Goal: Task Accomplishment & Management: Use online tool/utility

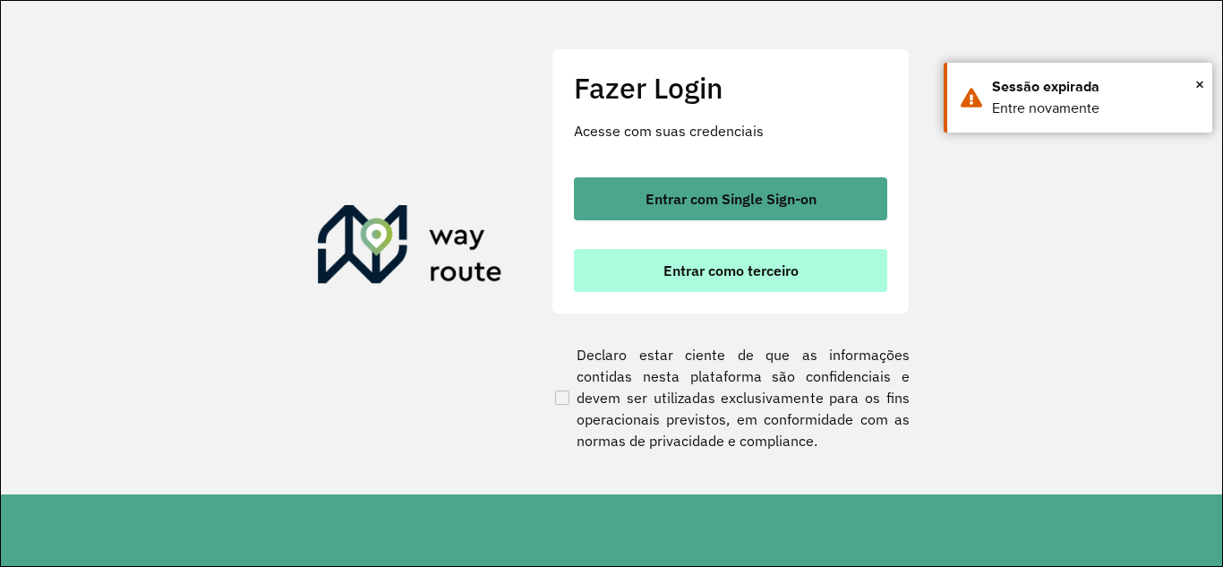
click at [733, 281] on button "Entrar como terceiro" at bounding box center [730, 270] width 313 height 43
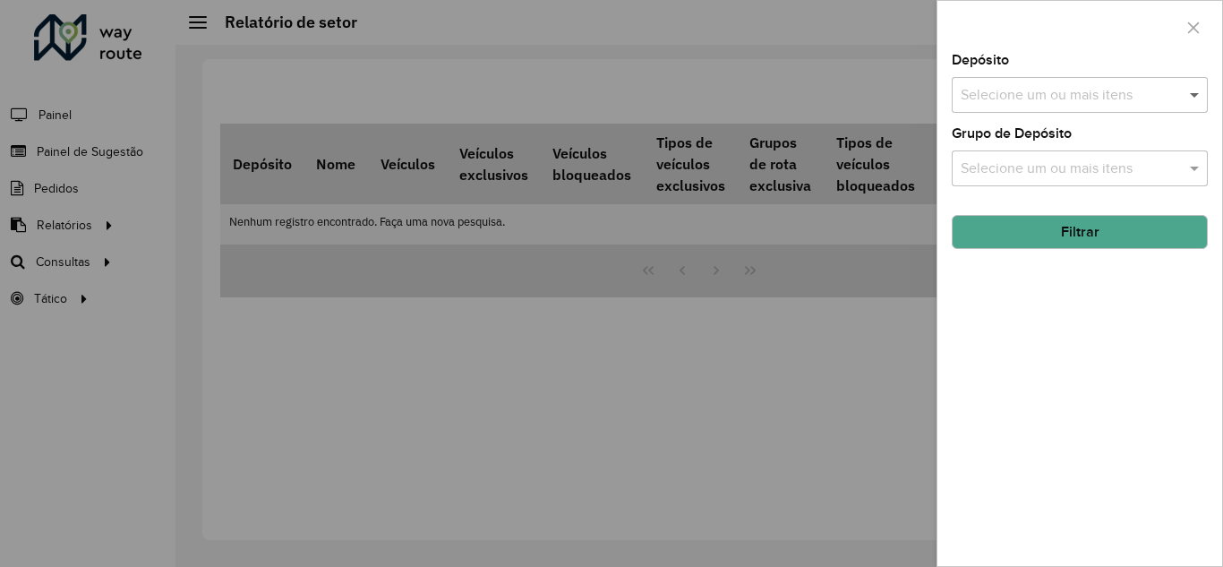
click at [1190, 94] on span at bounding box center [1196, 94] width 22 height 21
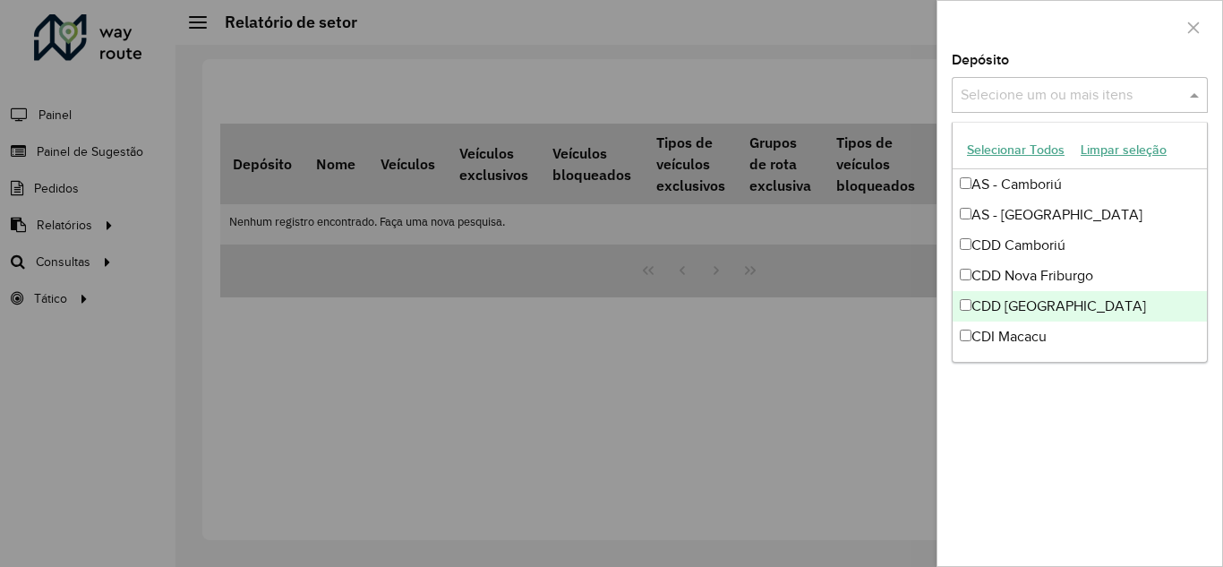
click at [1019, 310] on div "CDD [GEOGRAPHIC_DATA]" at bounding box center [1080, 306] width 254 height 30
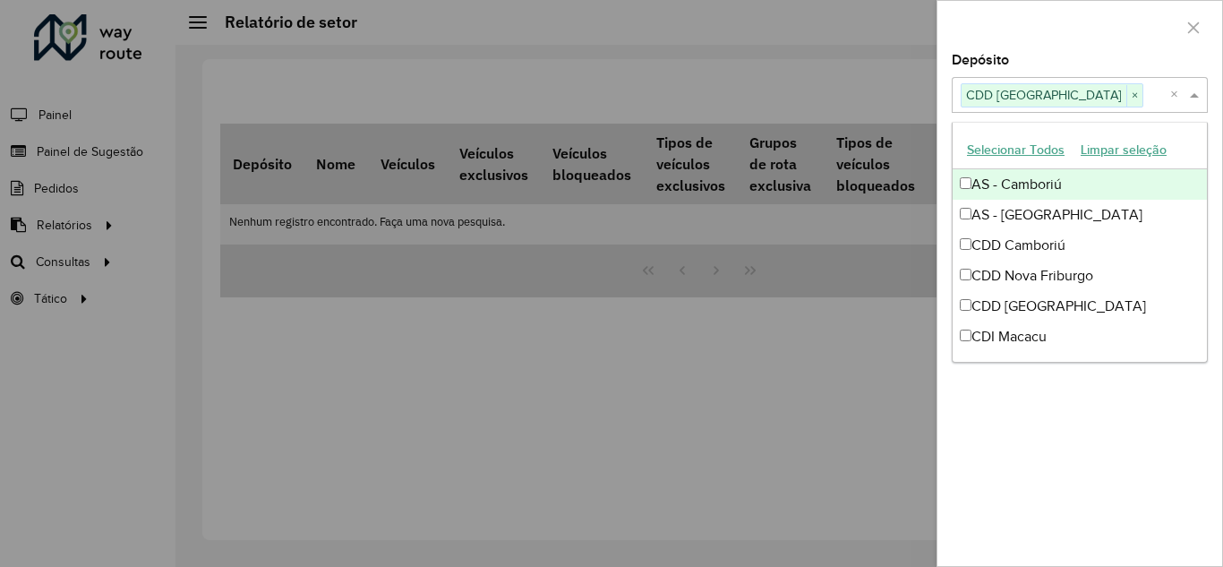
click at [1200, 92] on span at bounding box center [1196, 94] width 22 height 21
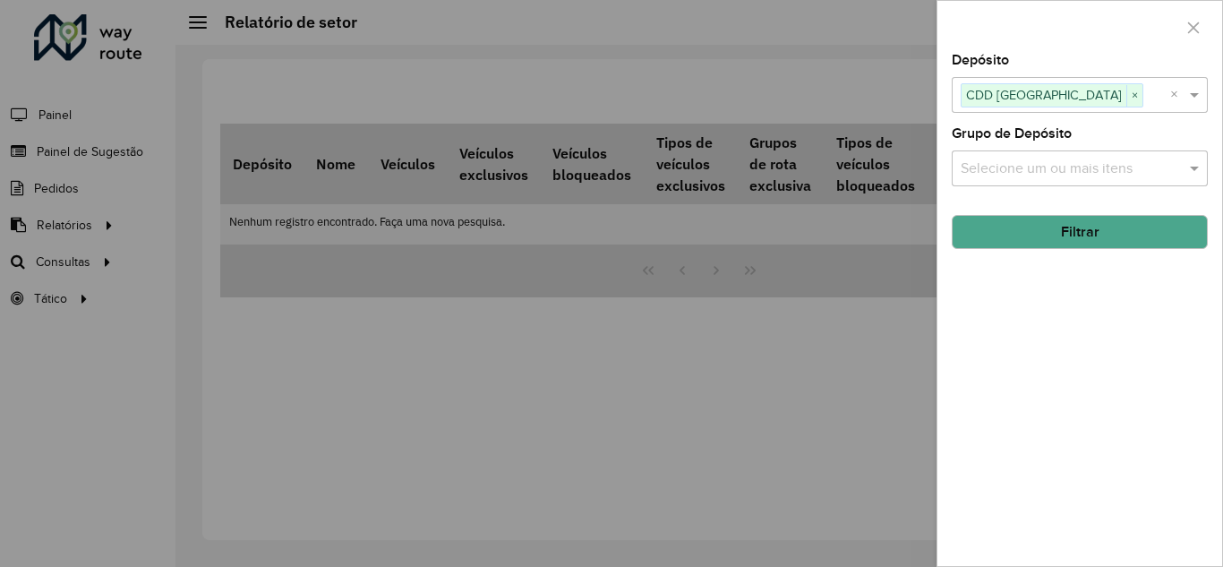
drag, startPoint x: 1063, startPoint y: 226, endPoint x: 492, endPoint y: 227, distance: 570.3
click at [740, 232] on body "Aguarde... Pop-up bloqueado! Seu navegador bloqueou automáticamente a abertura …" at bounding box center [611, 283] width 1223 height 567
click at [1020, 222] on button "Filtrar" at bounding box center [1080, 232] width 256 height 34
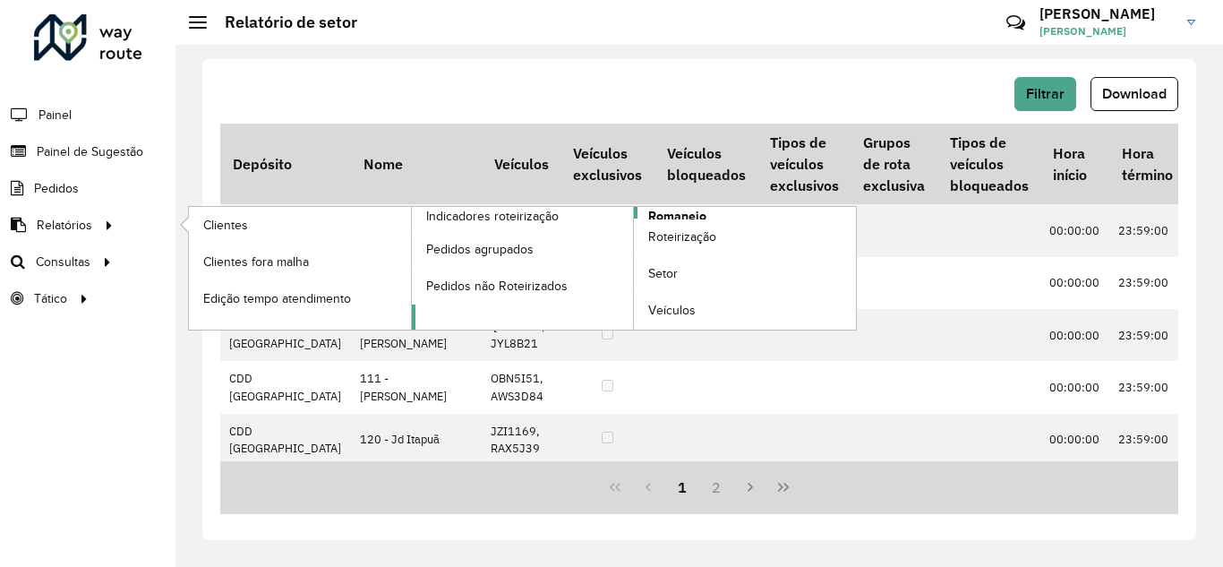
click at [696, 208] on span "Romaneio" at bounding box center [677, 216] width 58 height 19
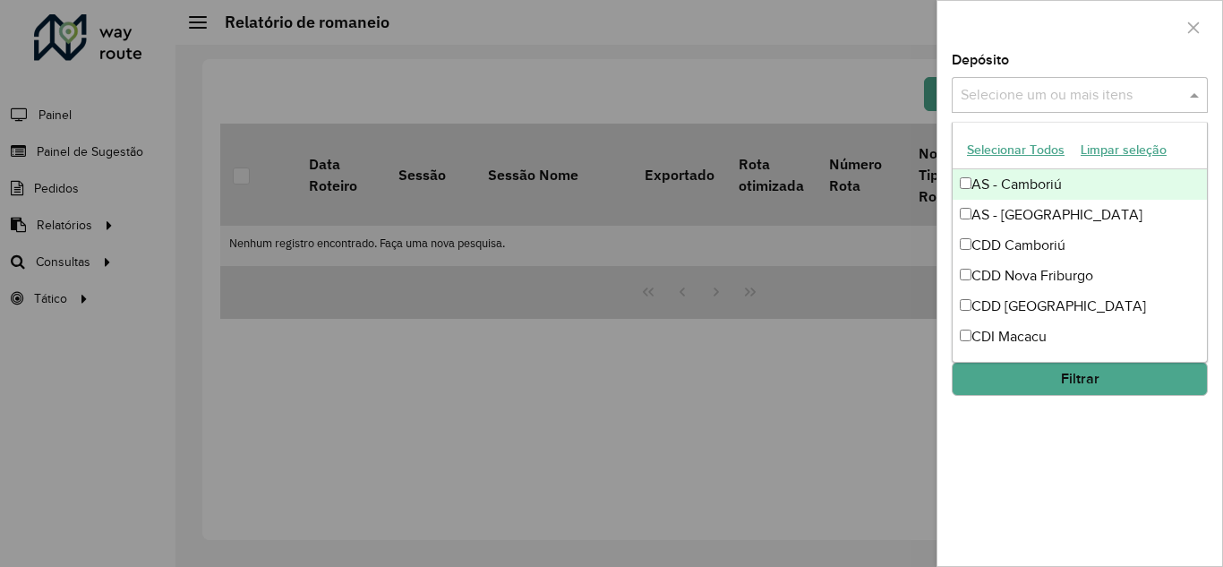
click at [1038, 94] on input "text" at bounding box center [1070, 95] width 229 height 21
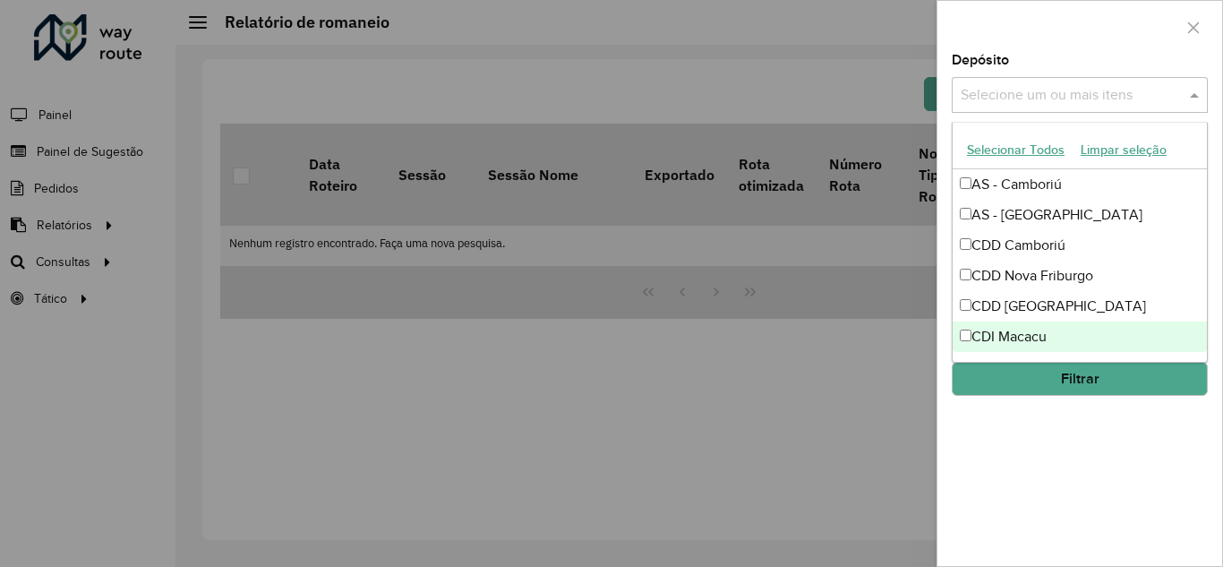
click at [988, 329] on div "CDI Macacu" at bounding box center [1080, 336] width 254 height 30
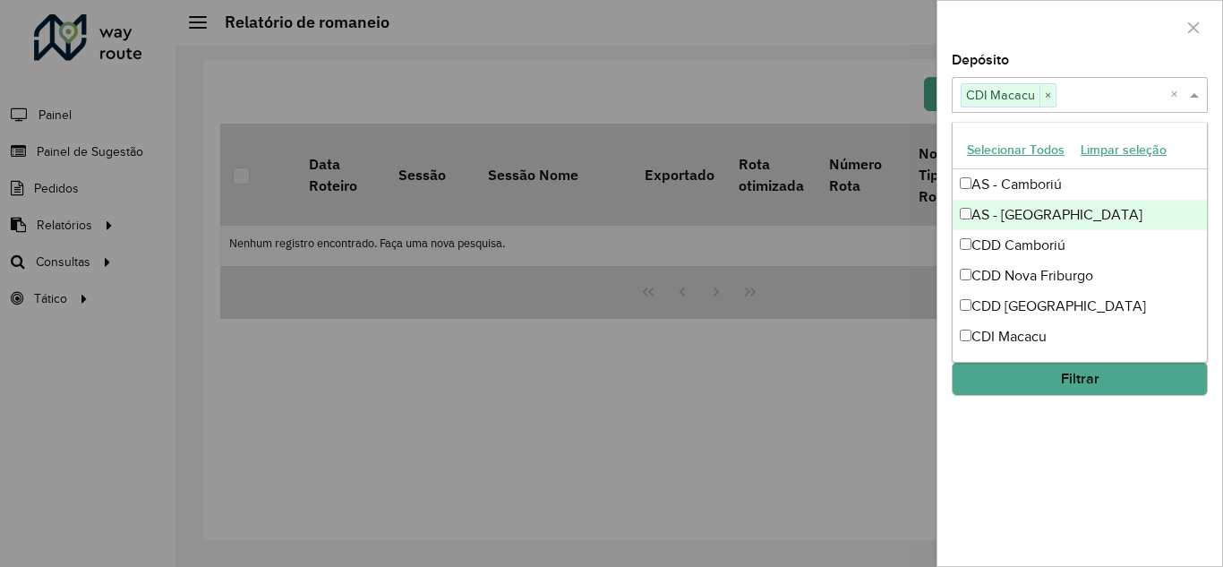
click at [991, 212] on div "AS - [GEOGRAPHIC_DATA]" at bounding box center [1080, 215] width 254 height 30
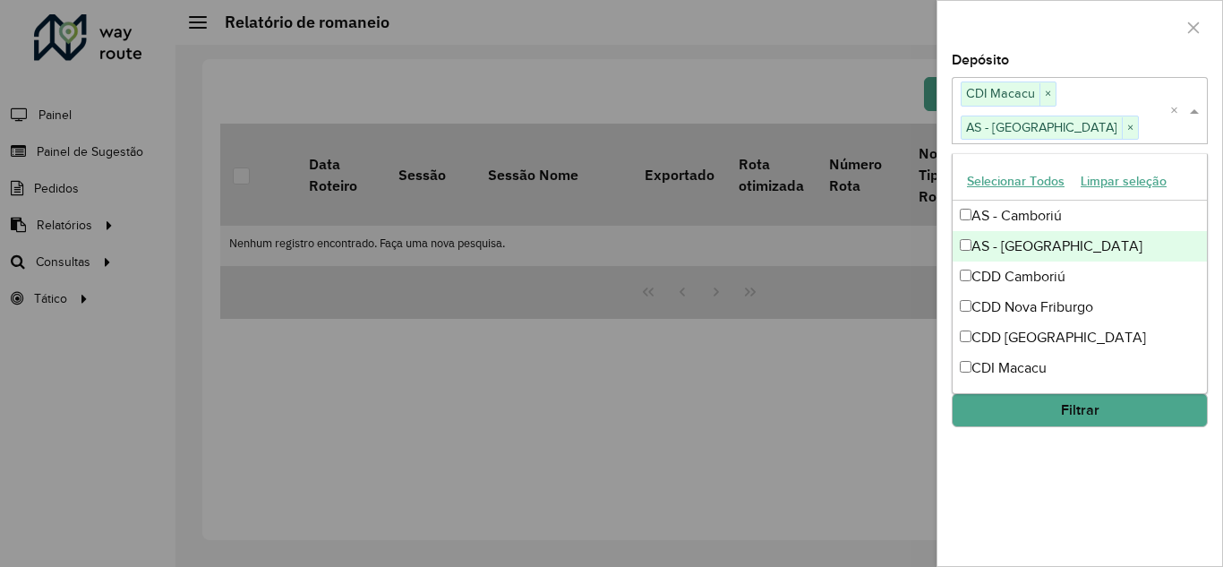
click at [970, 243] on div "AS - [GEOGRAPHIC_DATA]" at bounding box center [1080, 246] width 254 height 30
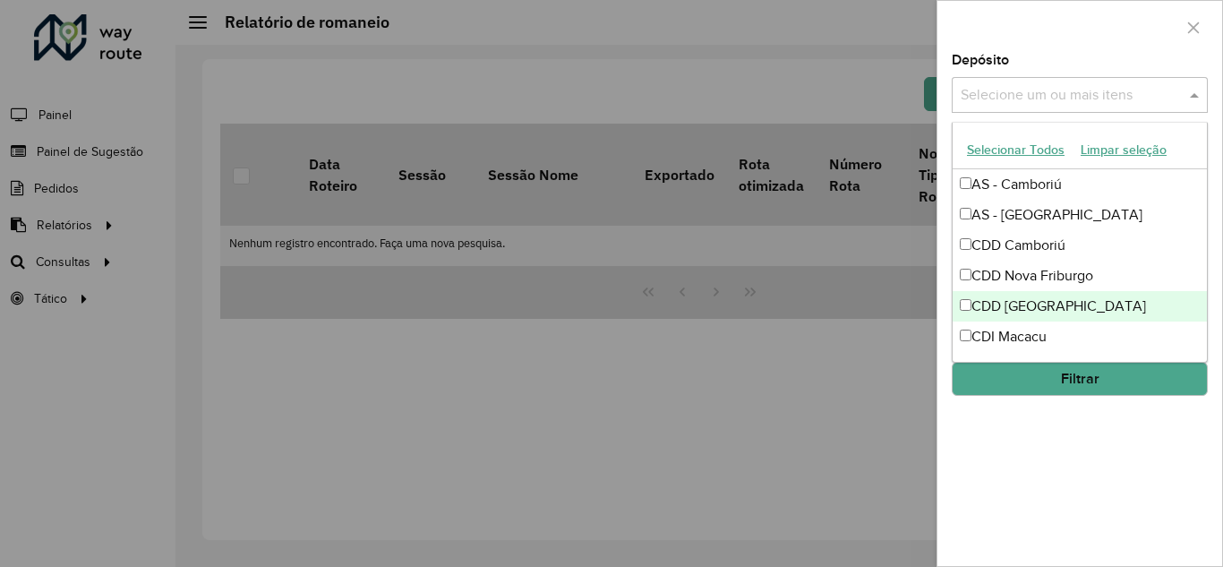
click at [964, 298] on div "CDD [GEOGRAPHIC_DATA]" at bounding box center [1080, 306] width 254 height 30
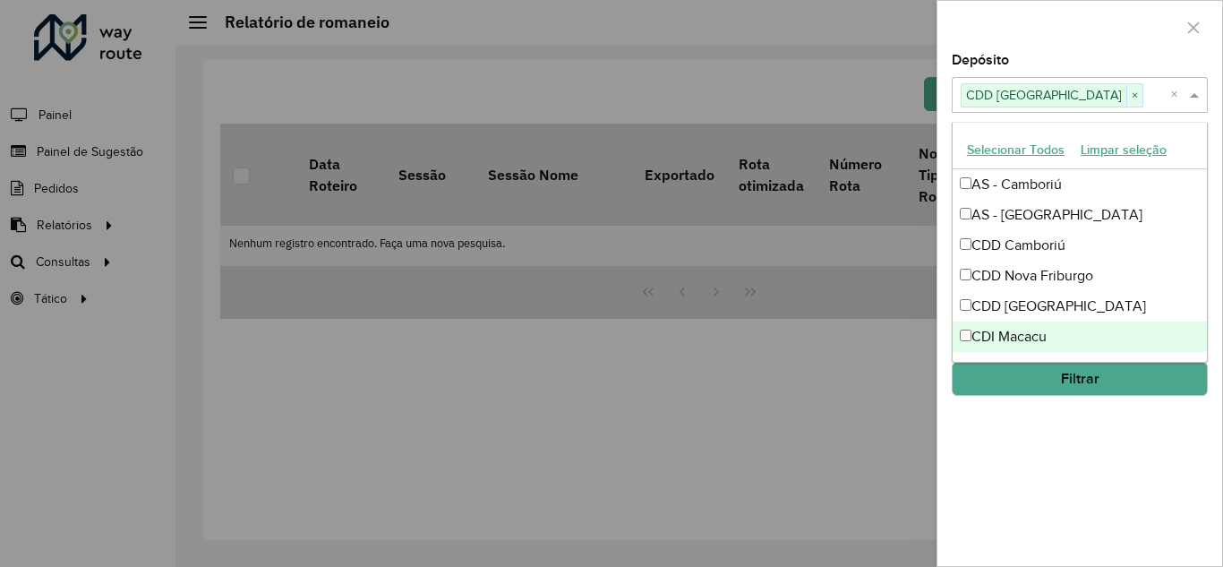
click at [1040, 380] on button "Filtrar" at bounding box center [1080, 379] width 256 height 34
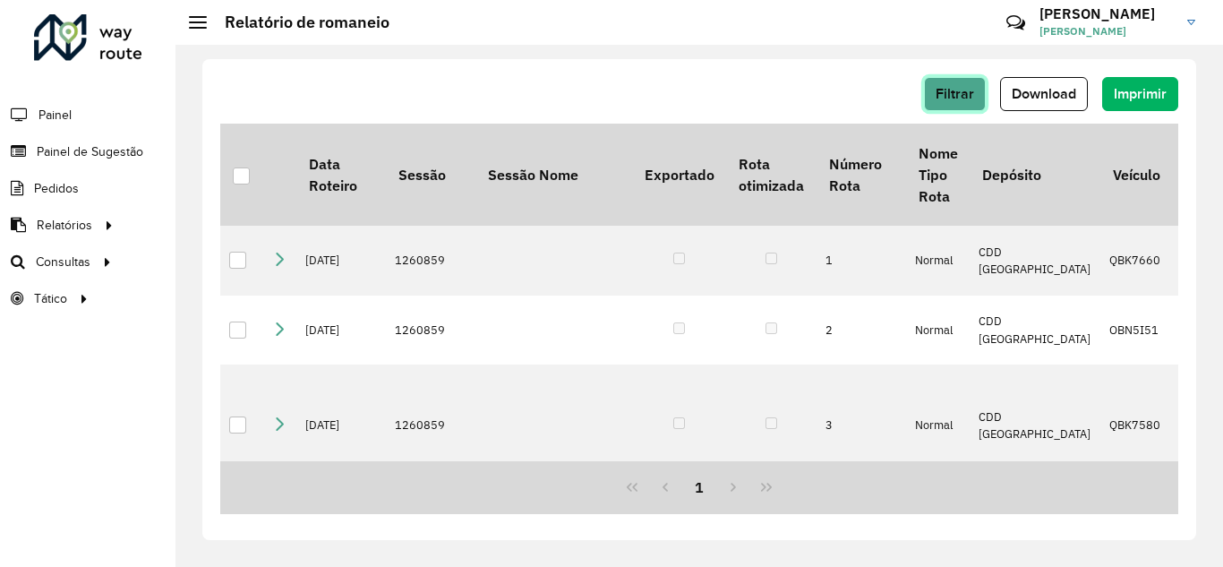
click at [936, 98] on span "Filtrar" at bounding box center [955, 93] width 38 height 15
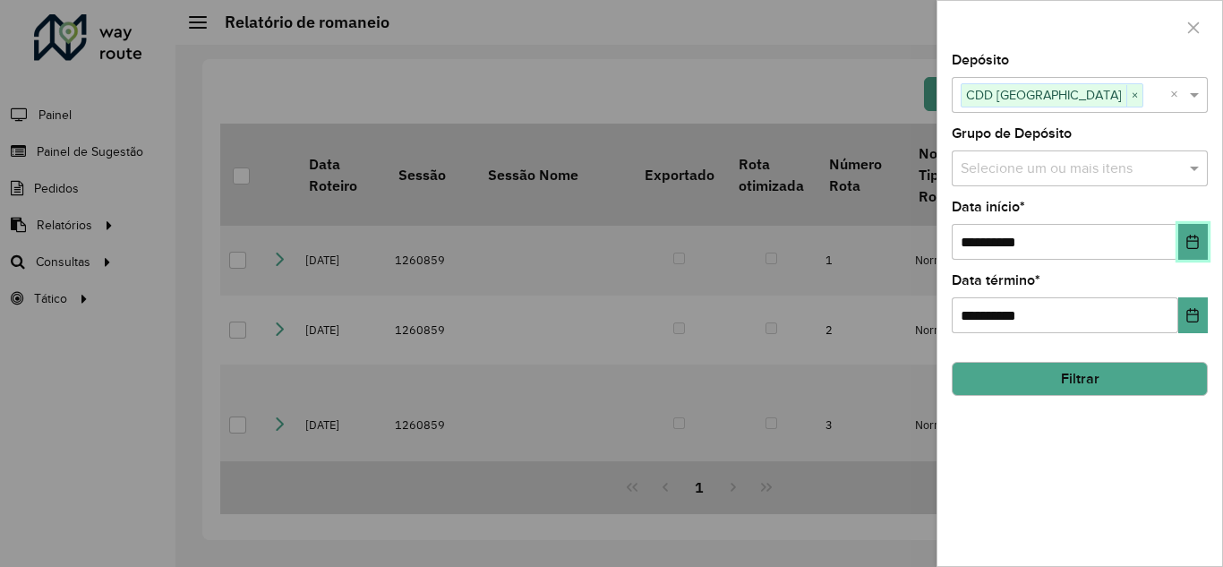
click at [1187, 247] on icon "Choose Date" at bounding box center [1193, 242] width 12 height 14
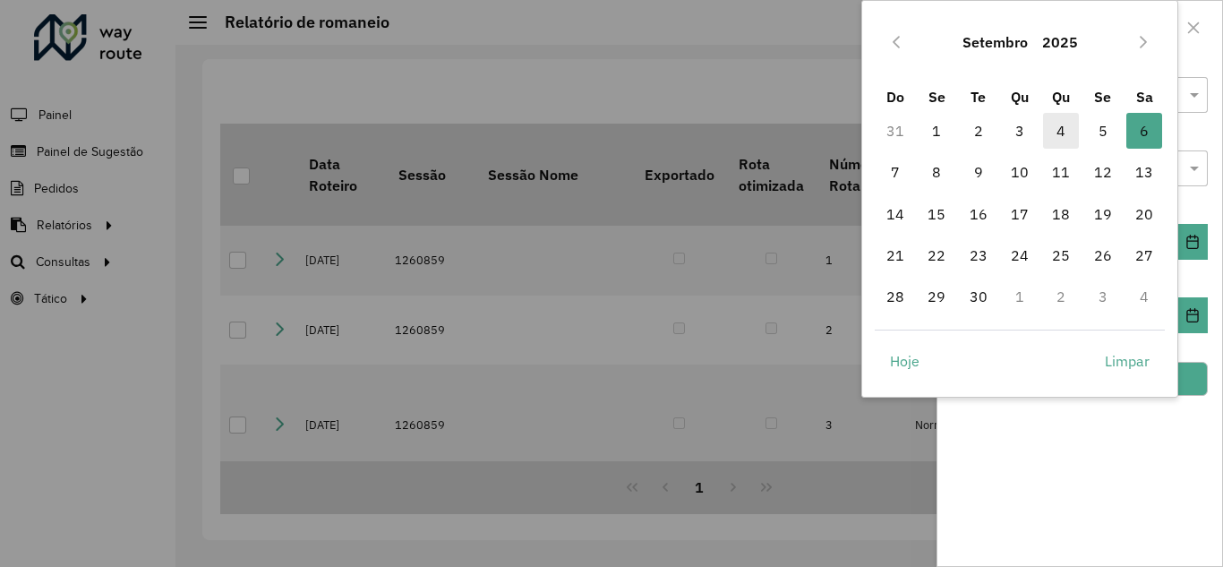
click at [1053, 127] on span "4" at bounding box center [1061, 131] width 36 height 36
type input "**********"
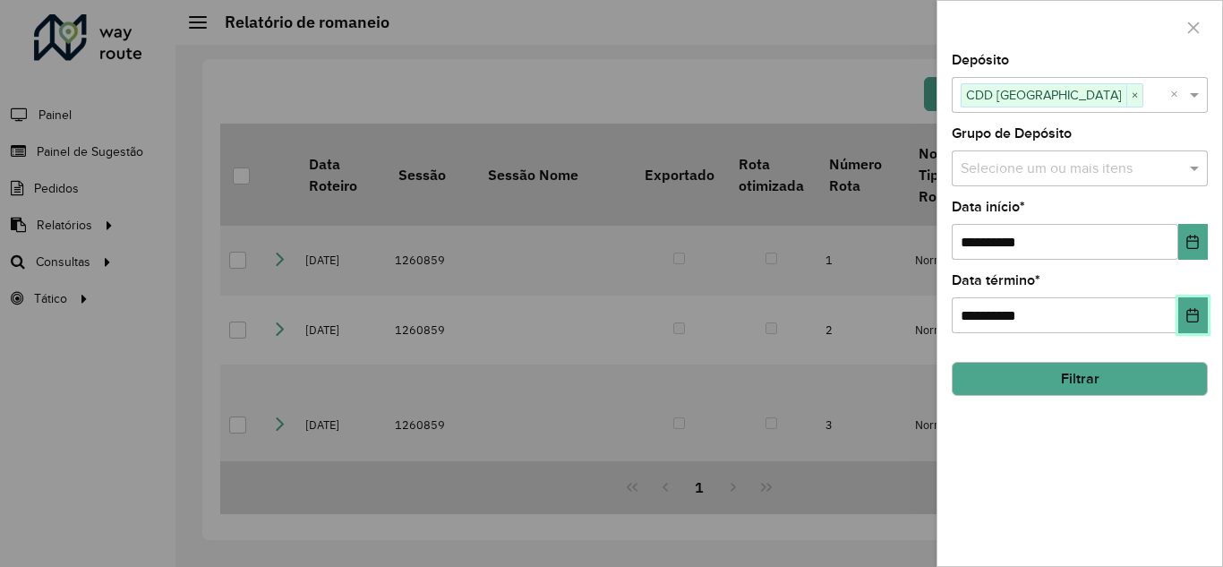
click at [1187, 311] on icon "Choose Date" at bounding box center [1192, 315] width 14 height 14
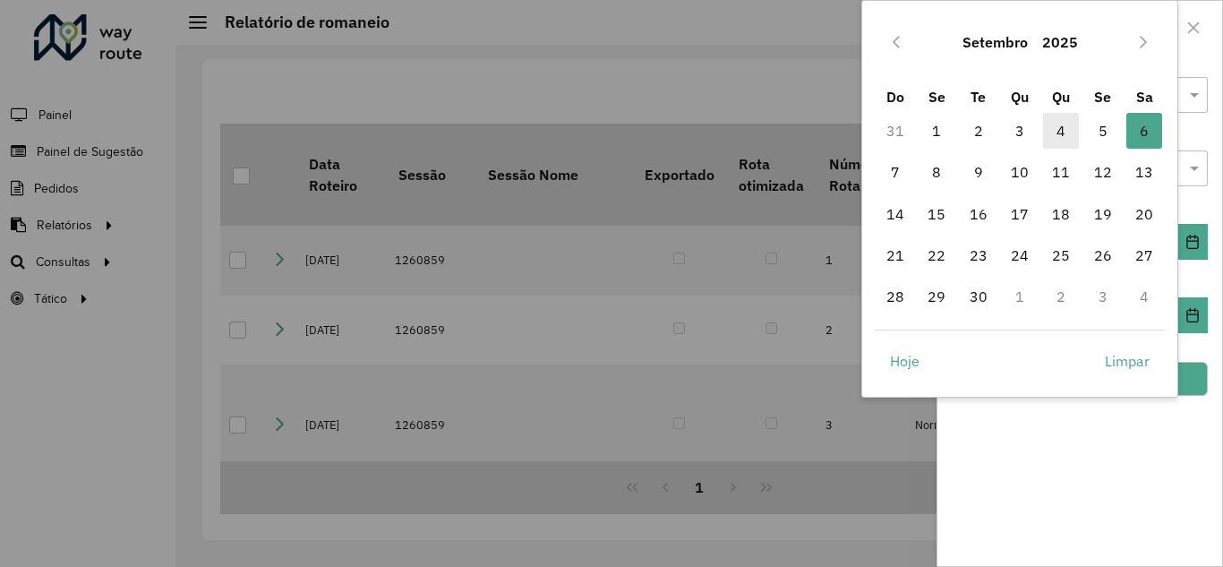
click at [1056, 127] on span "4" at bounding box center [1061, 131] width 36 height 36
type input "**********"
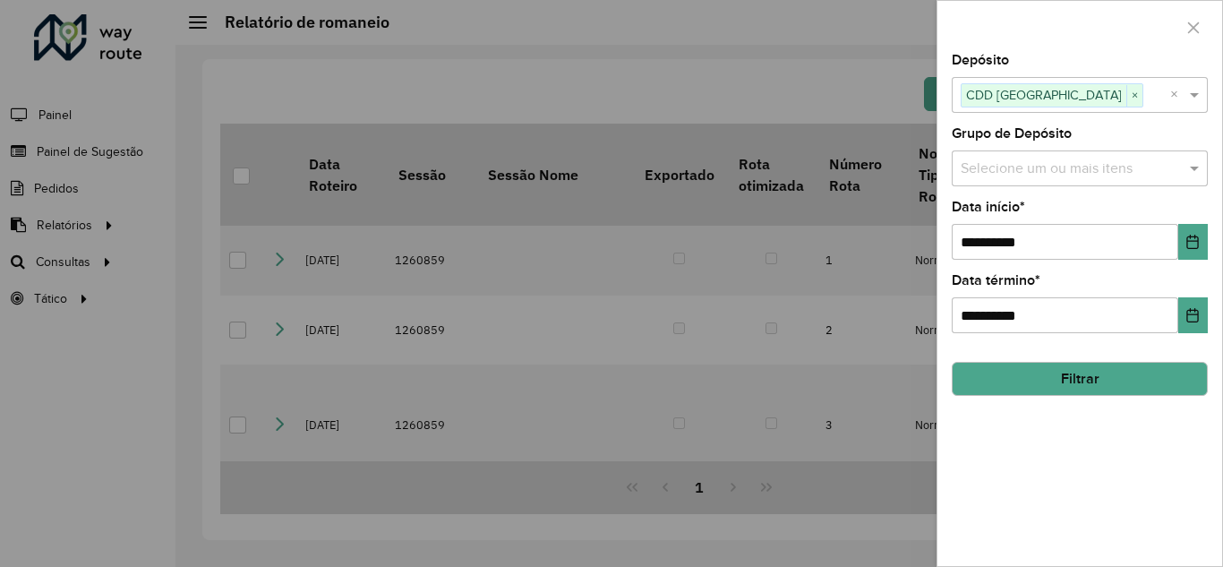
click at [1087, 373] on button "Filtrar" at bounding box center [1080, 379] width 256 height 34
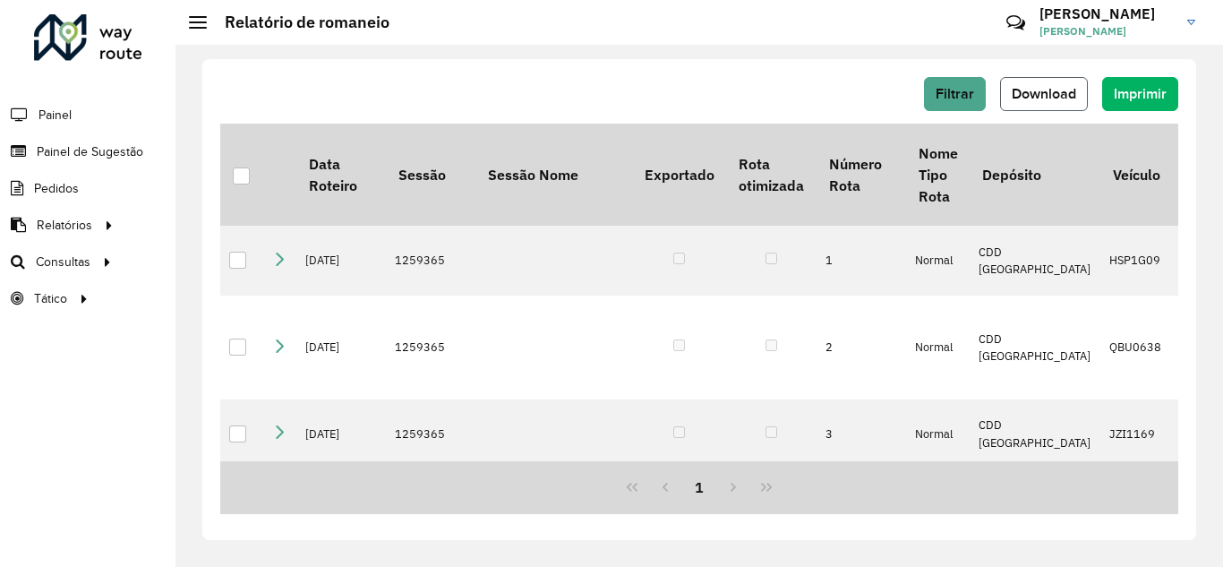
click at [1049, 98] on span "Download" at bounding box center [1044, 93] width 64 height 15
click at [958, 98] on span "Filtrar" at bounding box center [955, 93] width 38 height 15
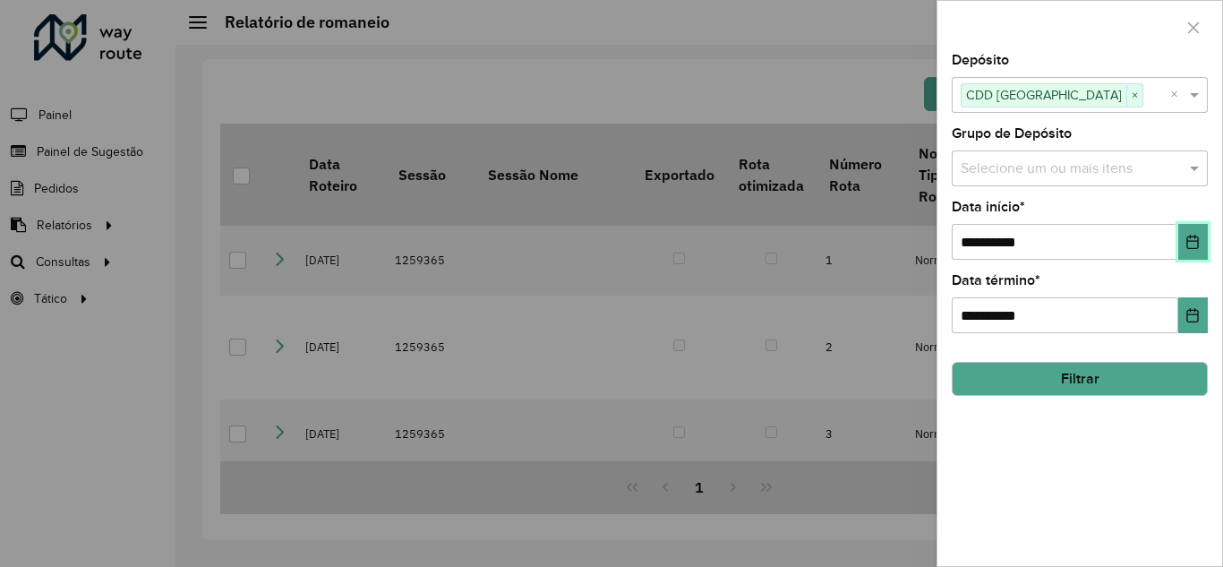
click at [1203, 243] on button "Choose Date" at bounding box center [1193, 242] width 30 height 36
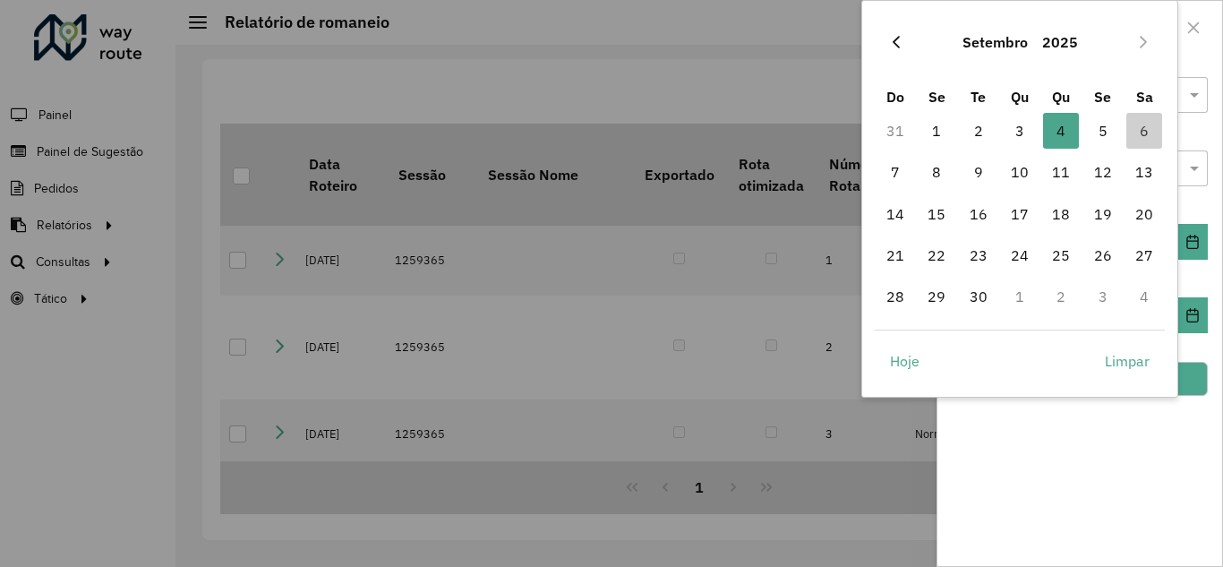
click at [884, 47] on button "Previous Month" at bounding box center [896, 42] width 29 height 29
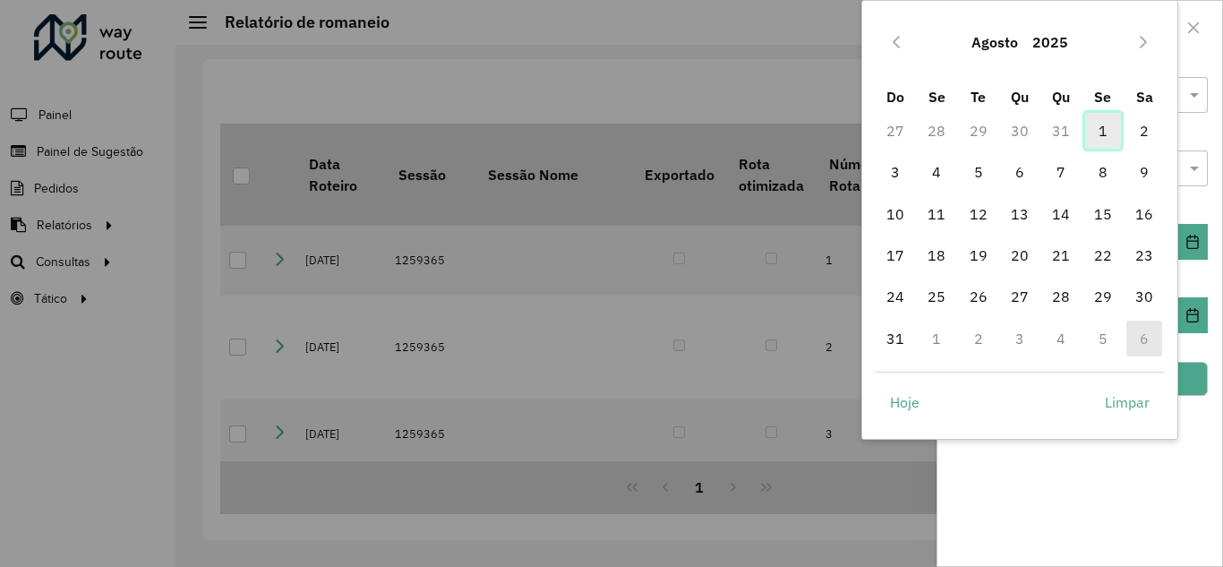
click at [1115, 131] on span "1" at bounding box center [1103, 131] width 36 height 36
type input "**********"
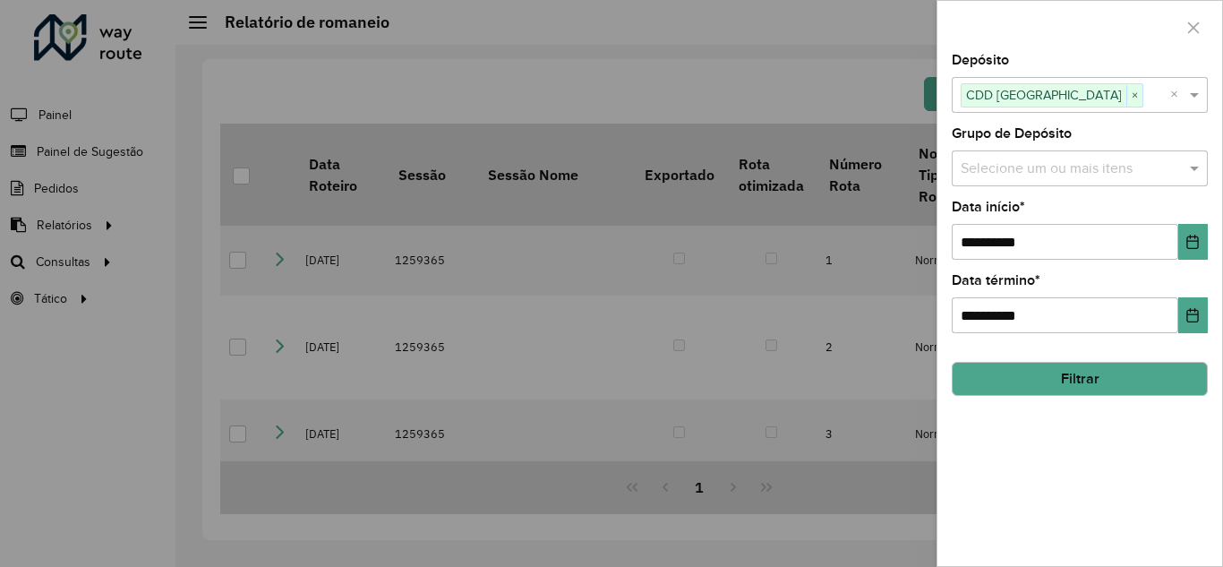
click at [1054, 375] on button "Filtrar" at bounding box center [1080, 379] width 256 height 34
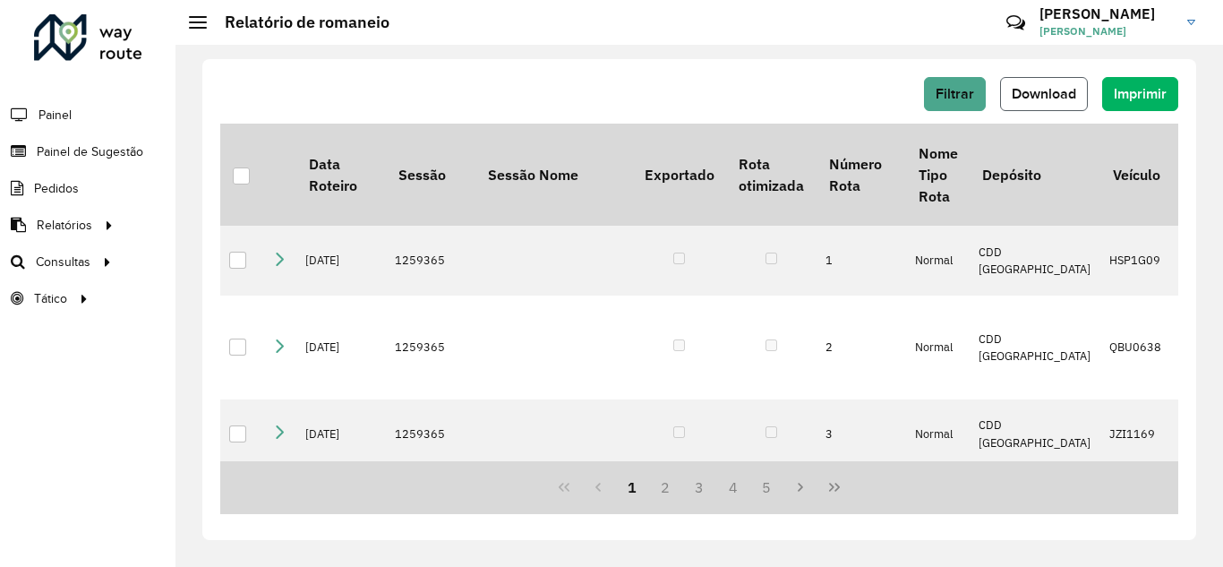
click at [1076, 101] on button "Download" at bounding box center [1044, 94] width 88 height 34
click at [243, 262] on span "Roteirização" at bounding box center [239, 261] width 73 height 19
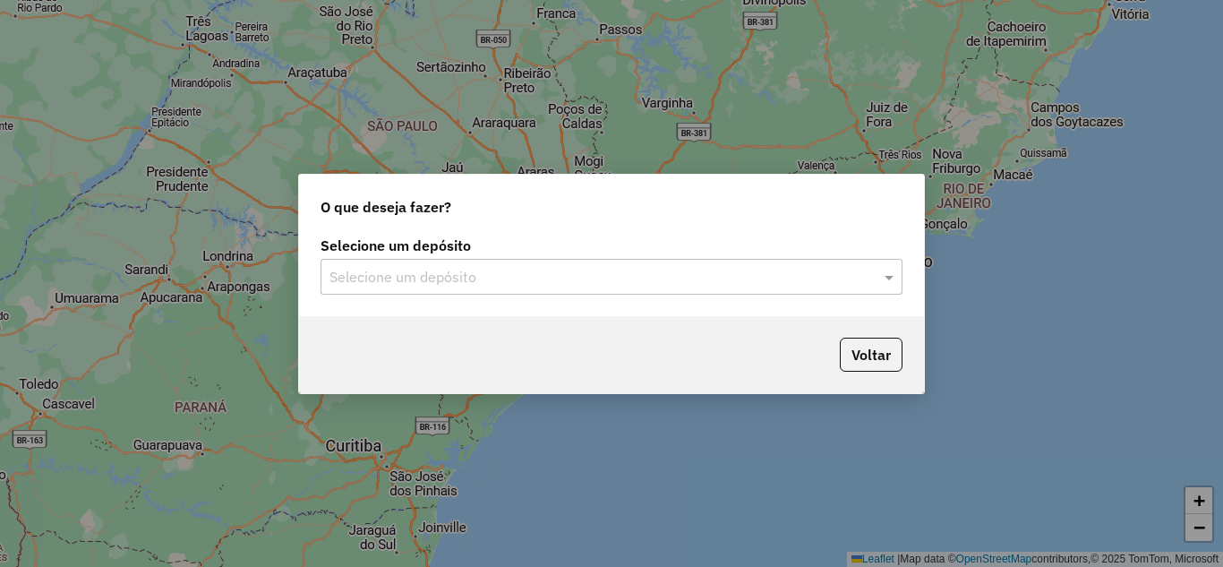
click at [424, 278] on input "text" at bounding box center [593, 277] width 528 height 21
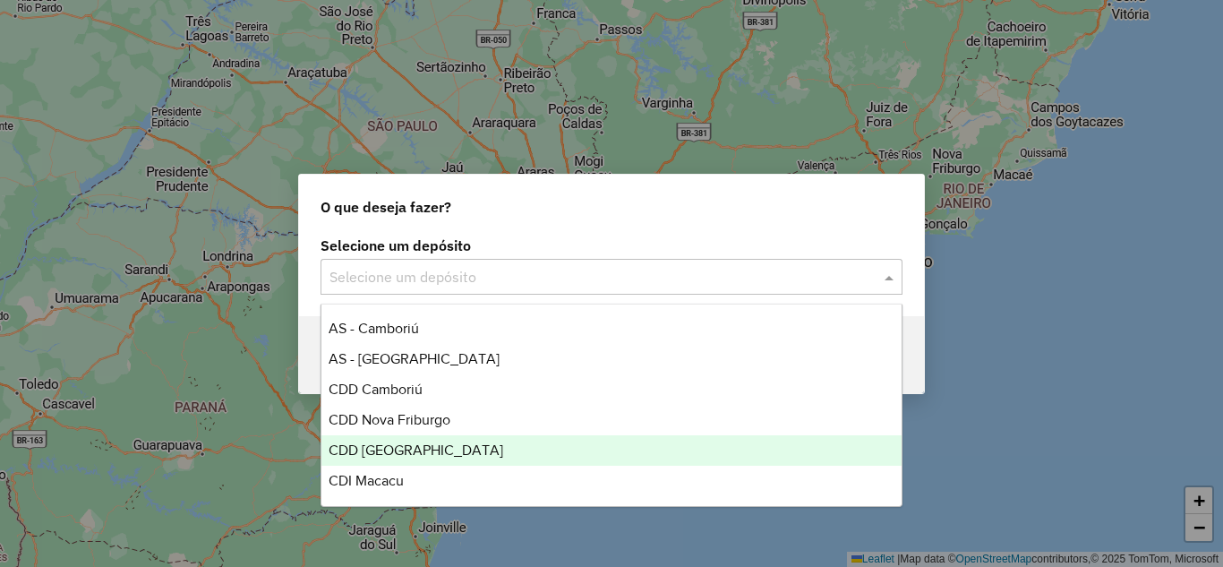
click at [399, 452] on span "CDD [GEOGRAPHIC_DATA]" at bounding box center [416, 449] width 175 height 15
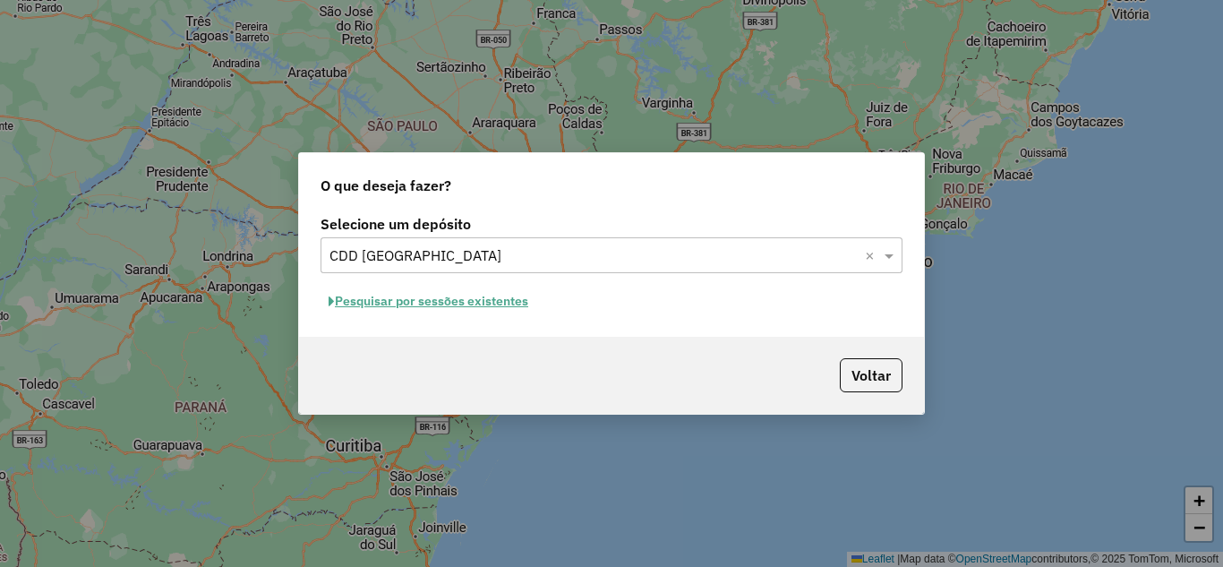
click at [427, 303] on button "Pesquisar por sessões existentes" at bounding box center [428, 301] width 216 height 28
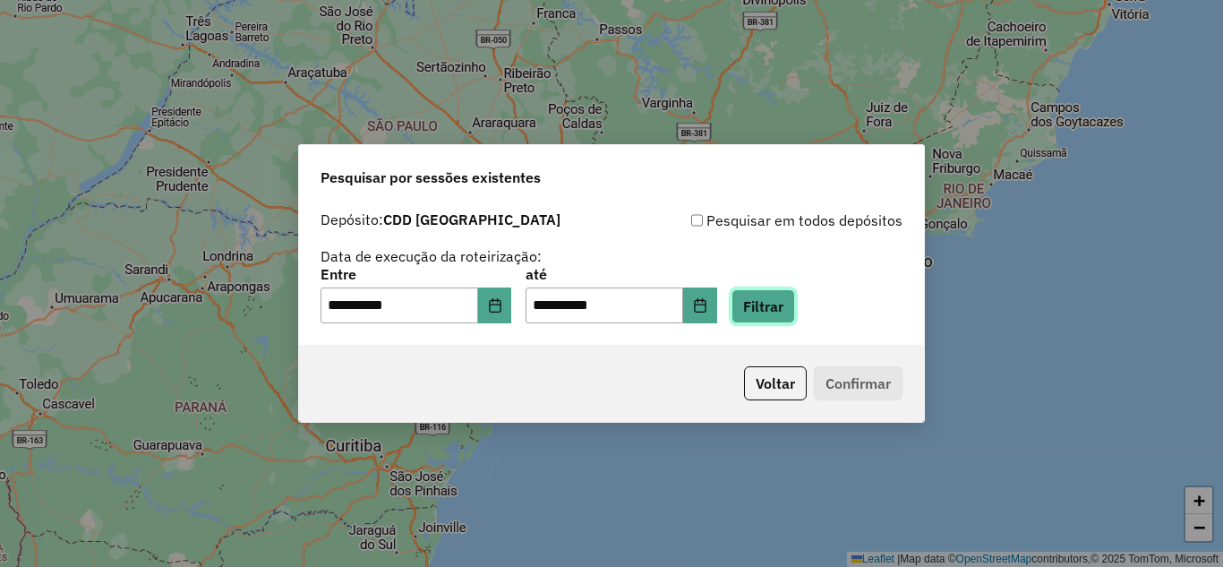
click at [766, 299] on button "Filtrar" at bounding box center [763, 306] width 64 height 34
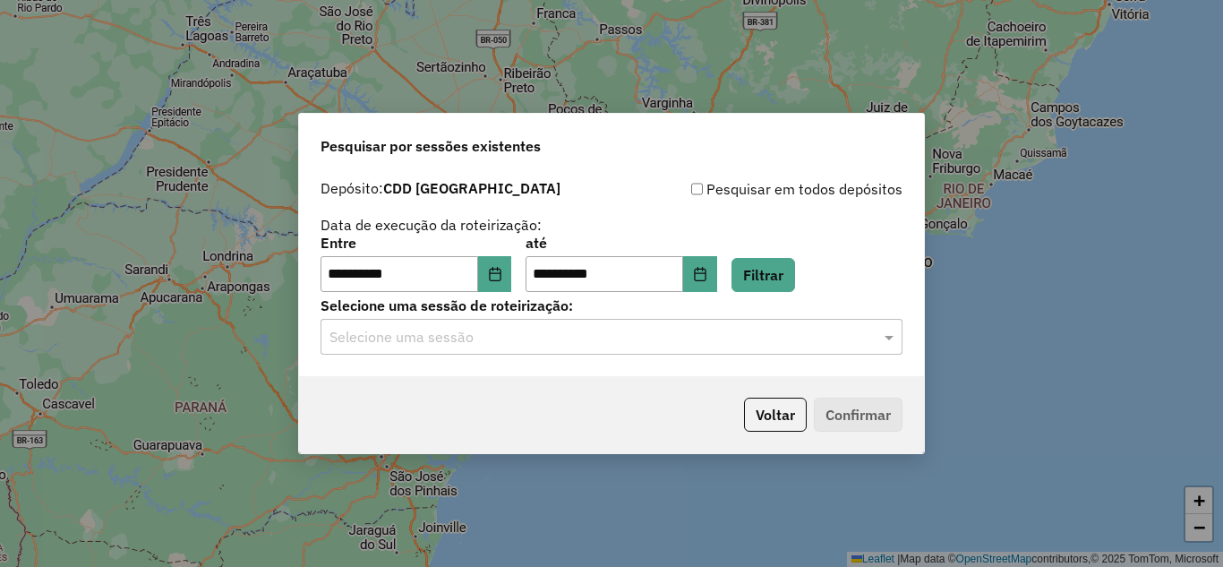
click at [525, 342] on hb-app "**********" at bounding box center [611, 283] width 1223 height 567
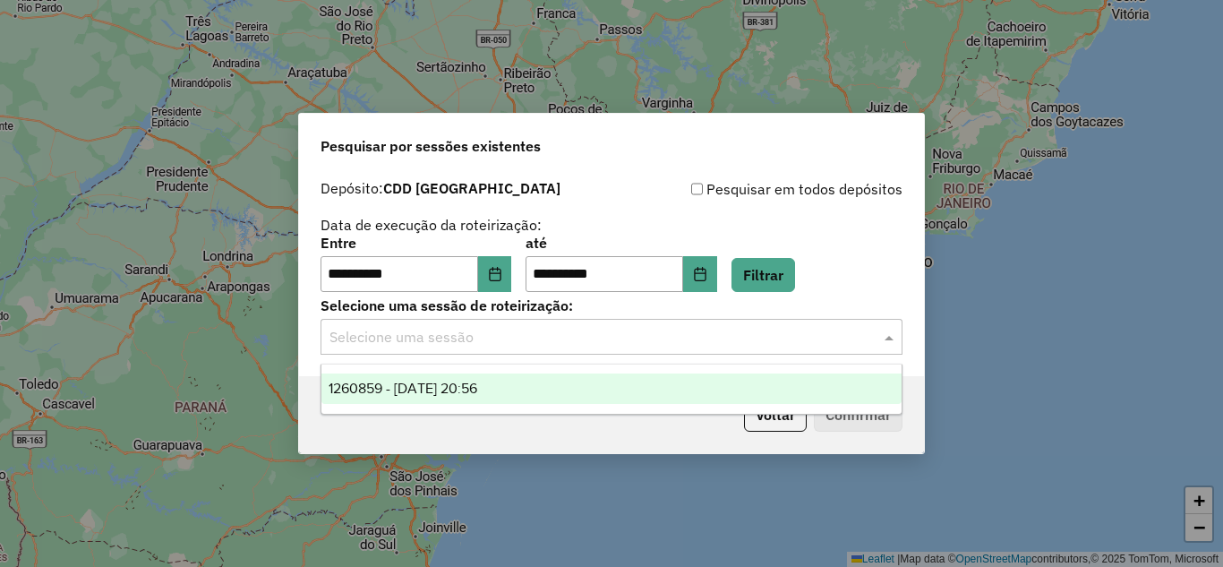
click at [513, 353] on div "Selecione uma sessão" at bounding box center [611, 337] width 582 height 36
click at [480, 398] on div "1260859 - 06/09/2025 20:56" at bounding box center [611, 388] width 580 height 30
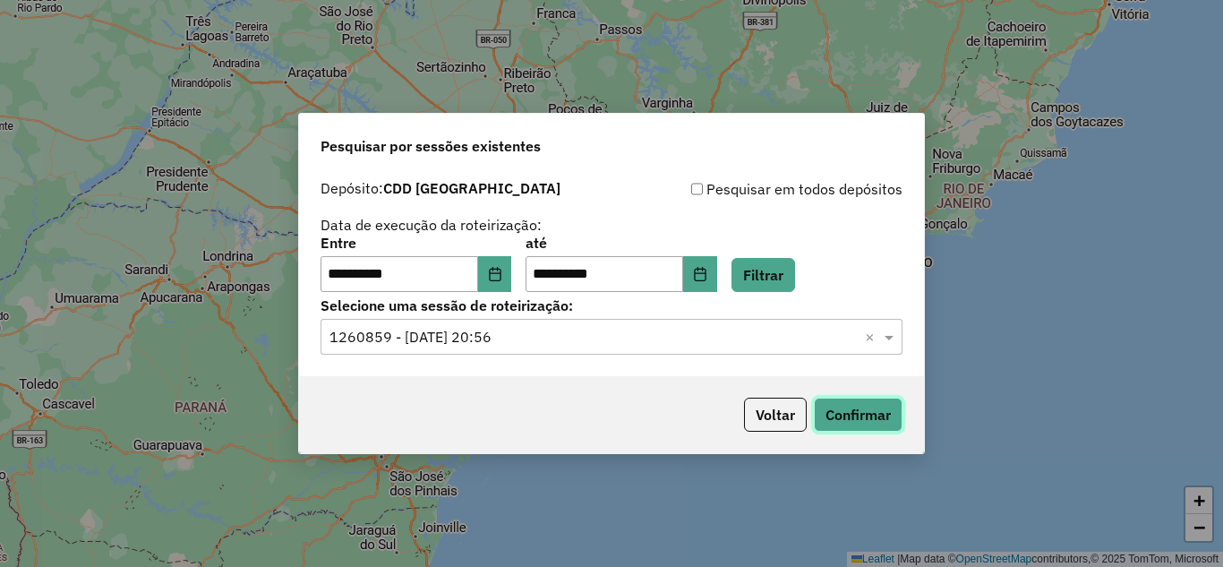
drag, startPoint x: 850, startPoint y: 416, endPoint x: 418, endPoint y: 298, distance: 447.4
click at [418, 298] on div "**********" at bounding box center [611, 283] width 627 height 341
click at [478, 270] on input "**********" at bounding box center [399, 274] width 158 height 36
click at [502, 276] on icon "Choose Date" at bounding box center [495, 274] width 14 height 14
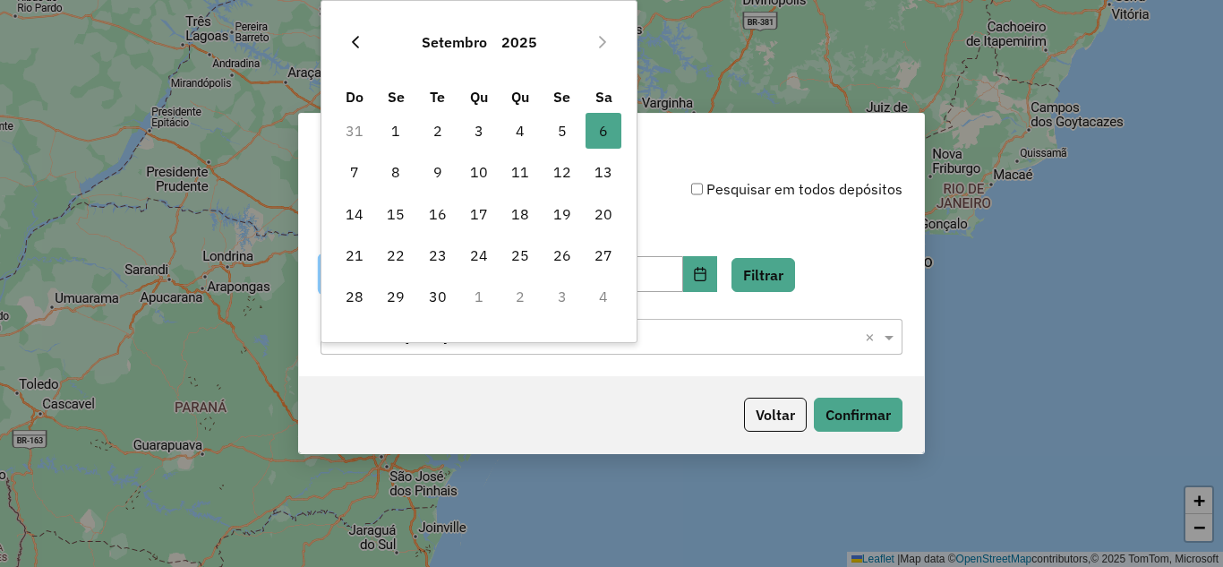
click at [346, 45] on button "Previous Month" at bounding box center [355, 42] width 29 height 29
click at [472, 293] on span "27" at bounding box center [479, 296] width 36 height 36
type input "**********"
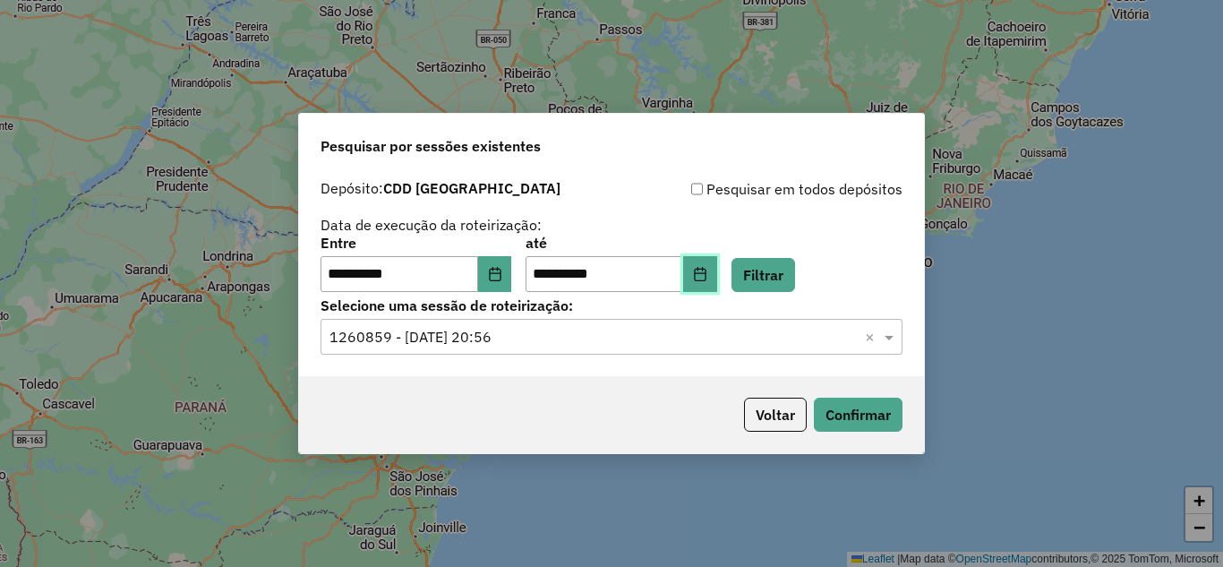
click at [717, 284] on button "Choose Date" at bounding box center [700, 274] width 34 height 36
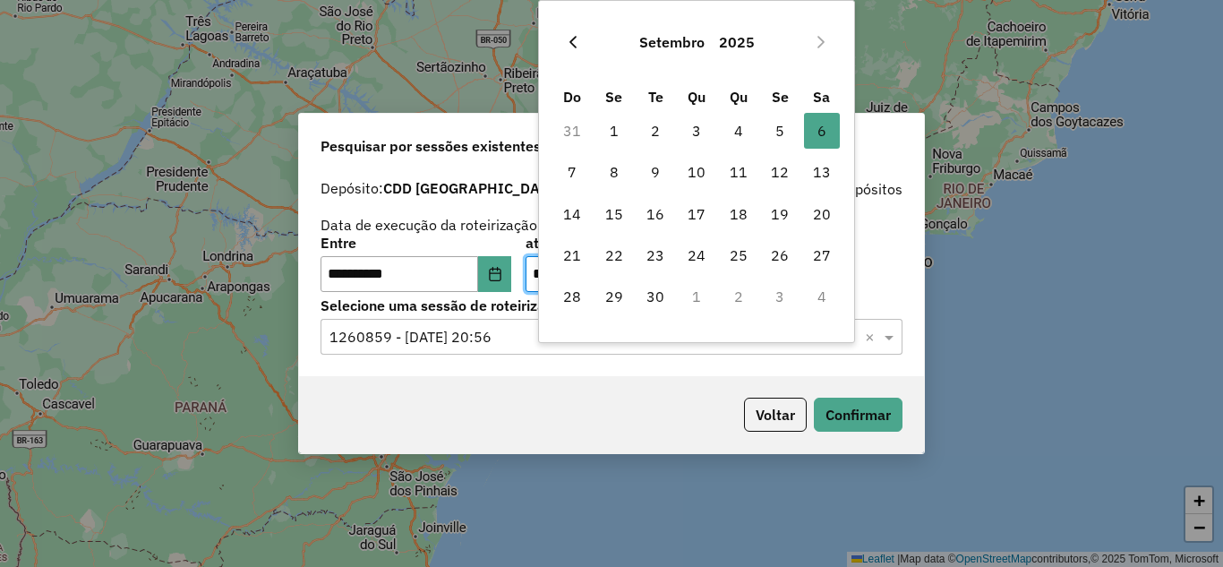
click at [573, 37] on icon "Previous Month" at bounding box center [573, 42] width 14 height 14
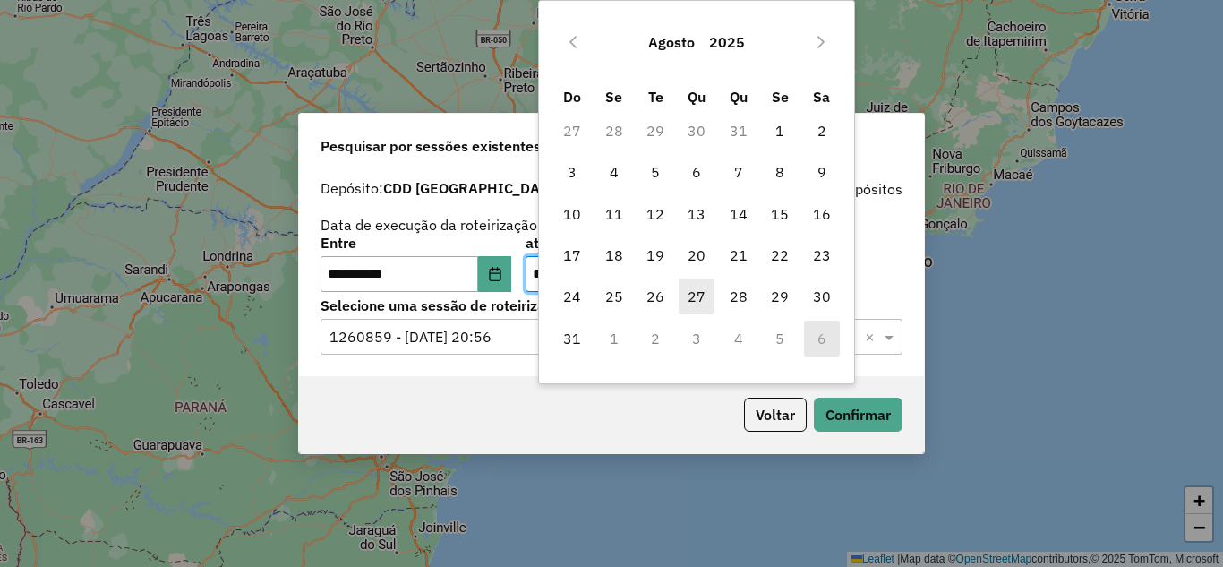
click at [700, 286] on span "27" at bounding box center [697, 296] width 36 height 36
type input "**********"
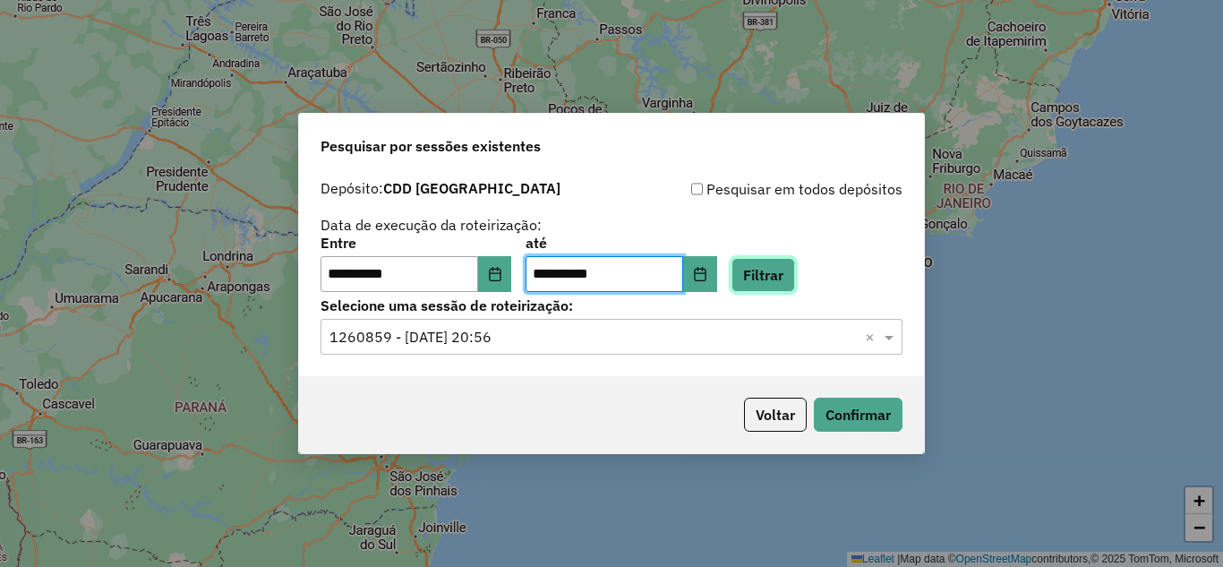
click at [790, 290] on button "Filtrar" at bounding box center [763, 275] width 64 height 34
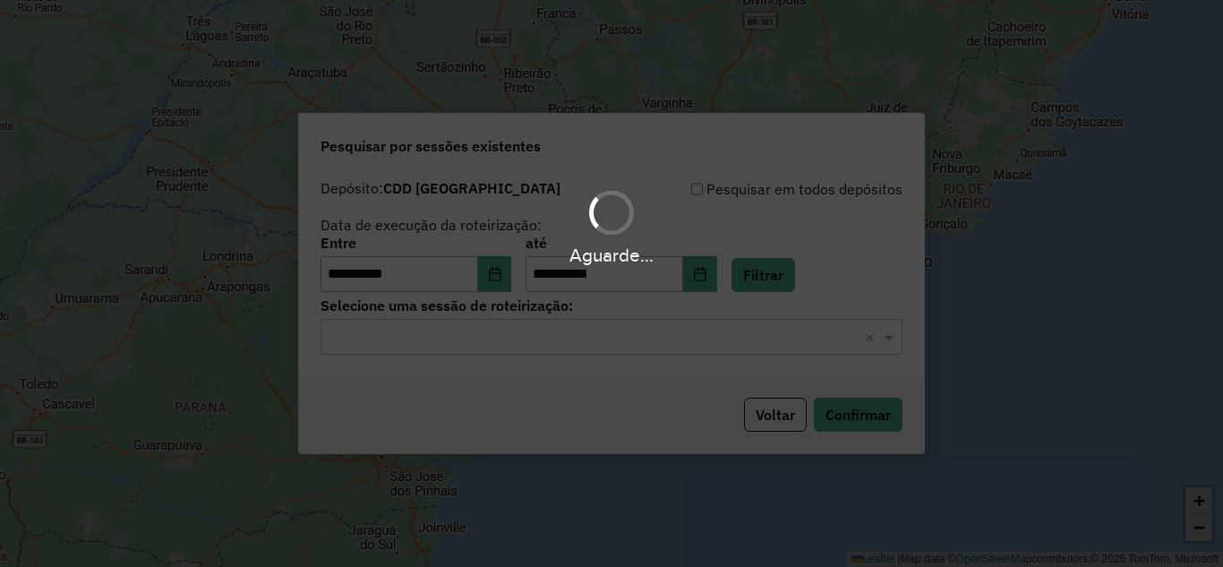
click at [560, 339] on hb-app "**********" at bounding box center [611, 283] width 1223 height 567
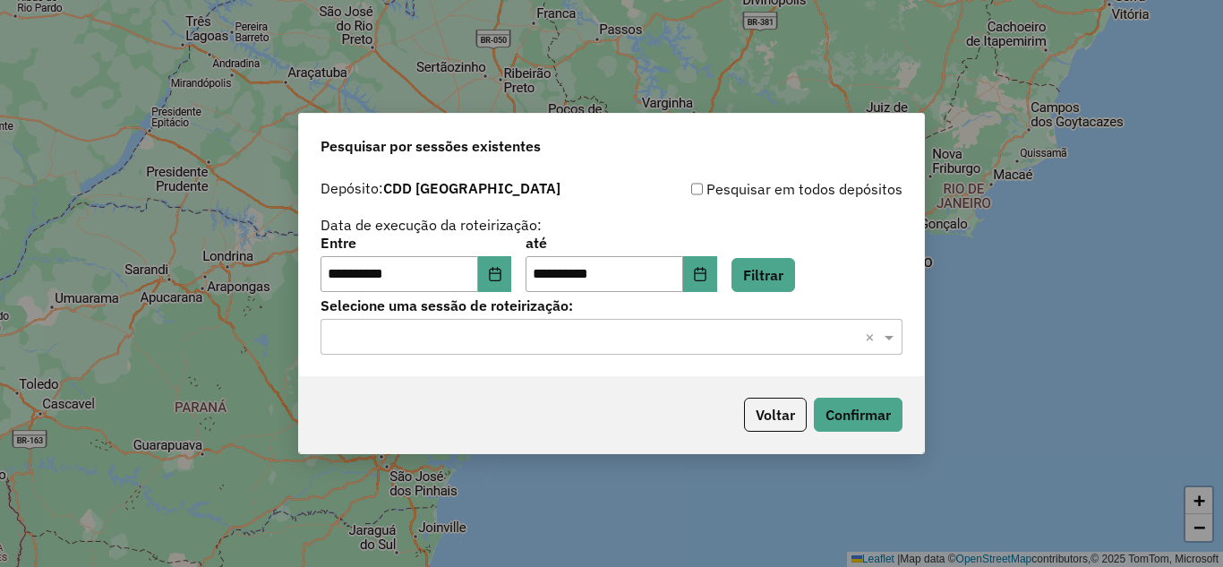
click at [560, 339] on input "text" at bounding box center [593, 337] width 528 height 21
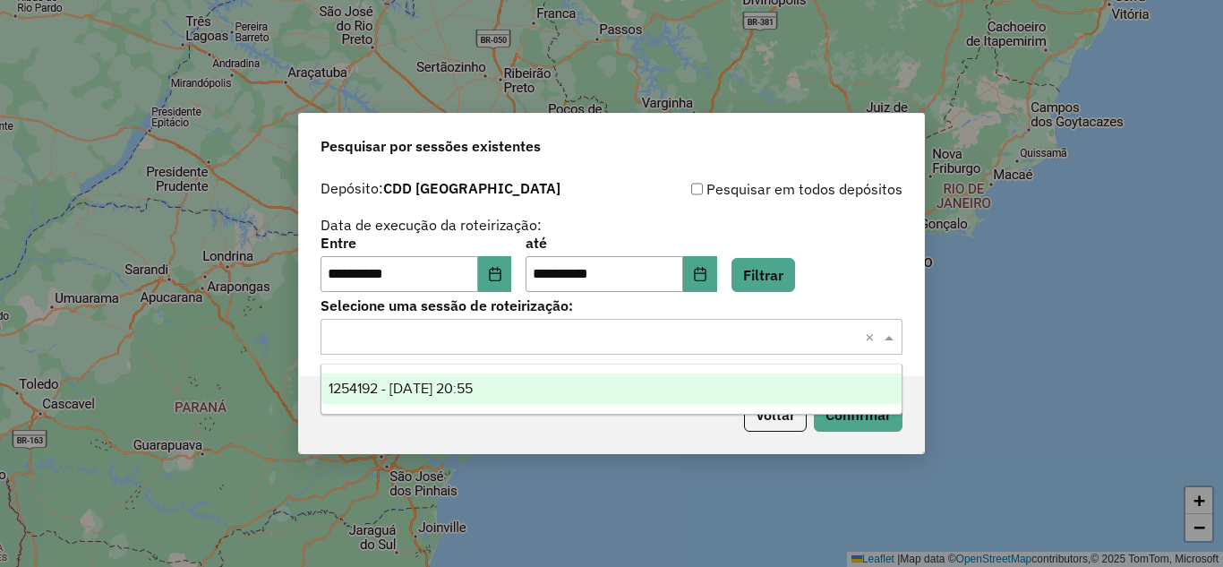
click at [464, 388] on span "1254192 - 27/08/2025 20:55" at bounding box center [401, 387] width 144 height 15
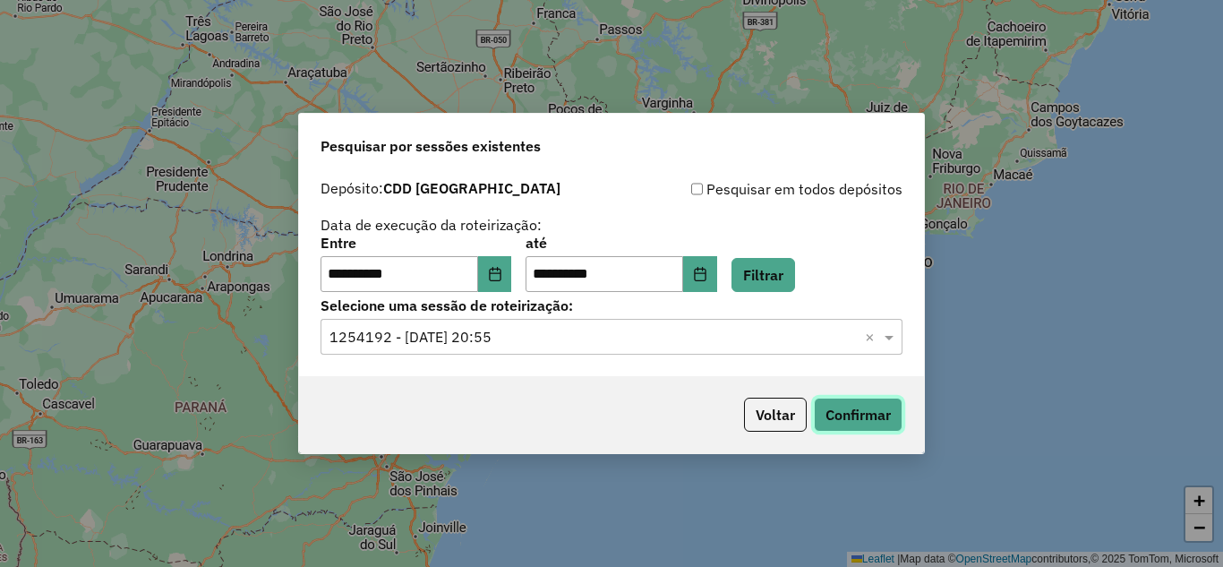
click at [867, 425] on button "Confirmar" at bounding box center [858, 414] width 89 height 34
click at [500, 277] on icon "Choose Date" at bounding box center [495, 274] width 12 height 14
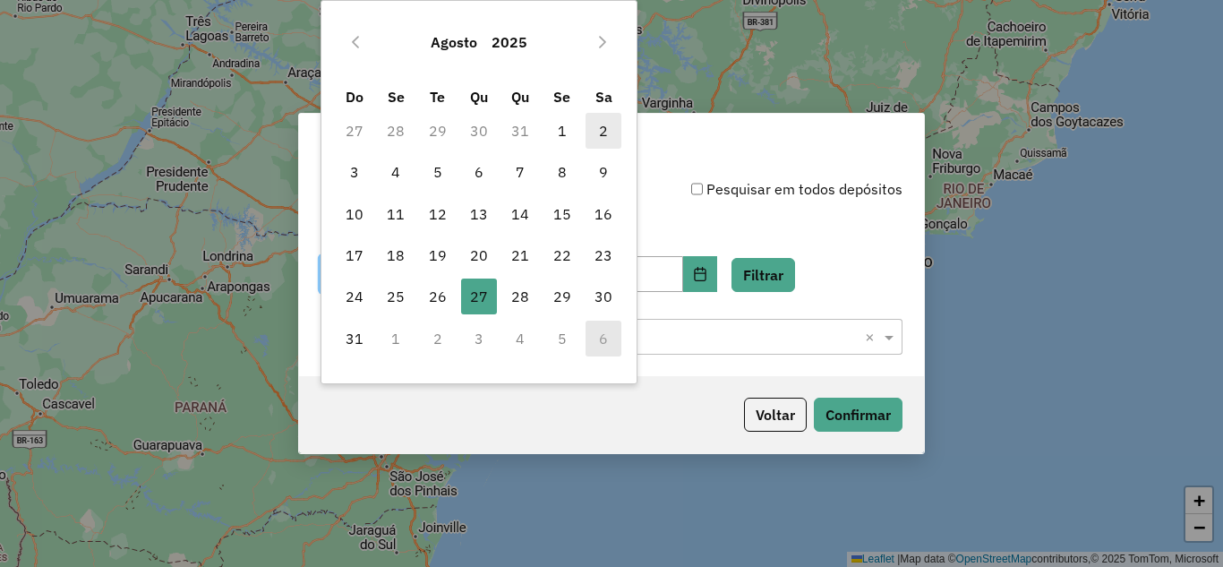
click at [593, 135] on span "2" at bounding box center [603, 131] width 36 height 36
type input "**********"
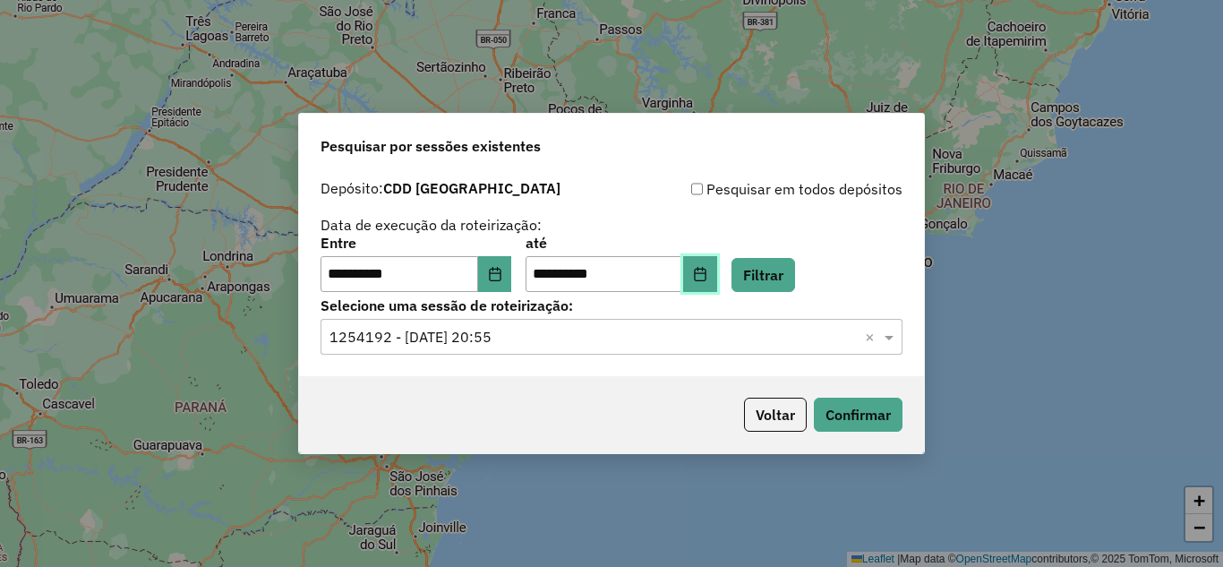
click at [705, 269] on icon "Choose Date" at bounding box center [700, 274] width 12 height 14
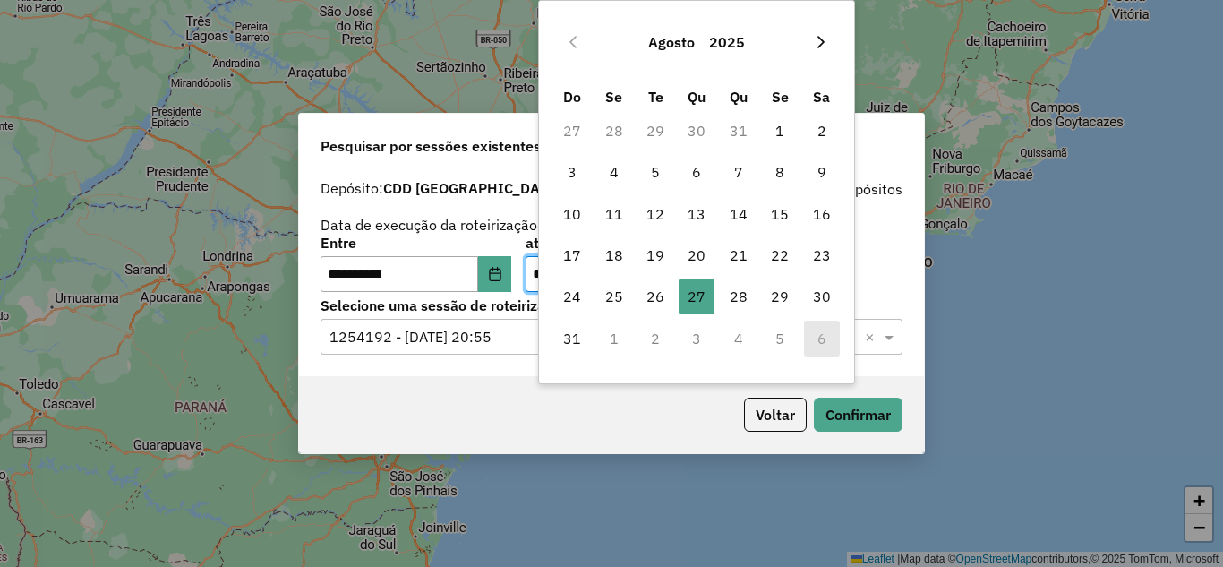
click at [816, 40] on icon "Next Month" at bounding box center [821, 42] width 14 height 14
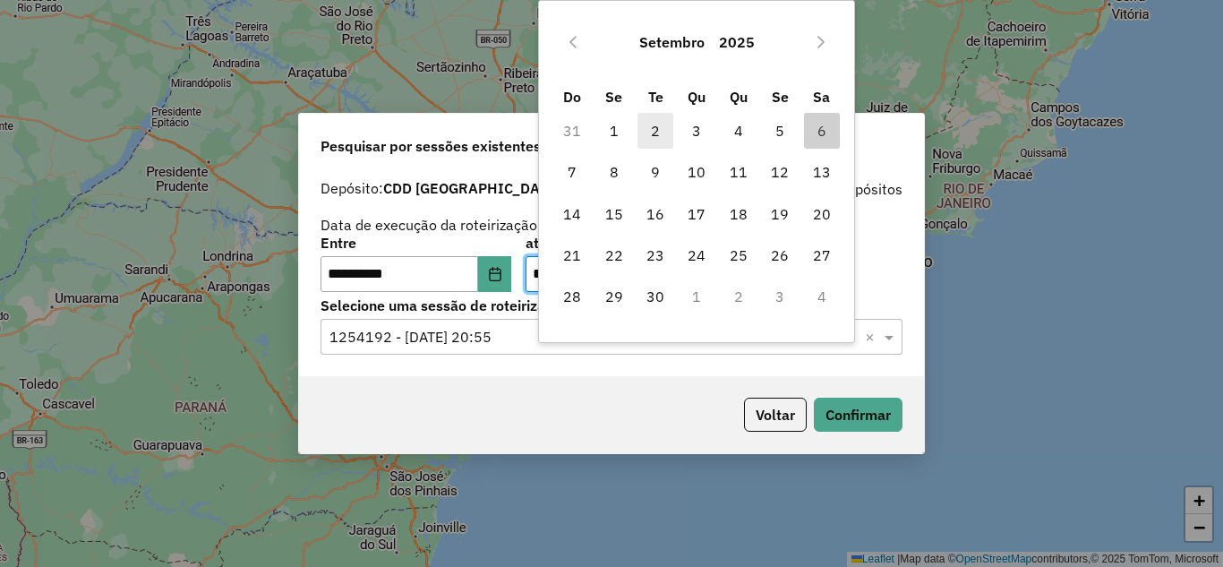
click at [663, 131] on span "2" at bounding box center [655, 131] width 36 height 36
type input "**********"
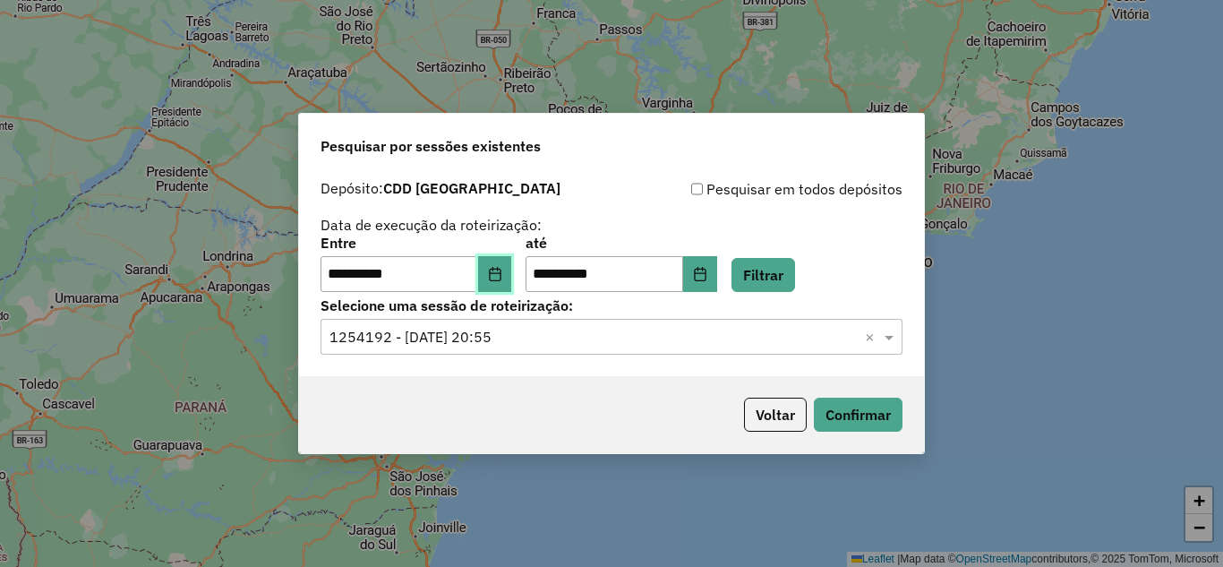
click at [500, 274] on icon "Choose Date" at bounding box center [495, 274] width 12 height 14
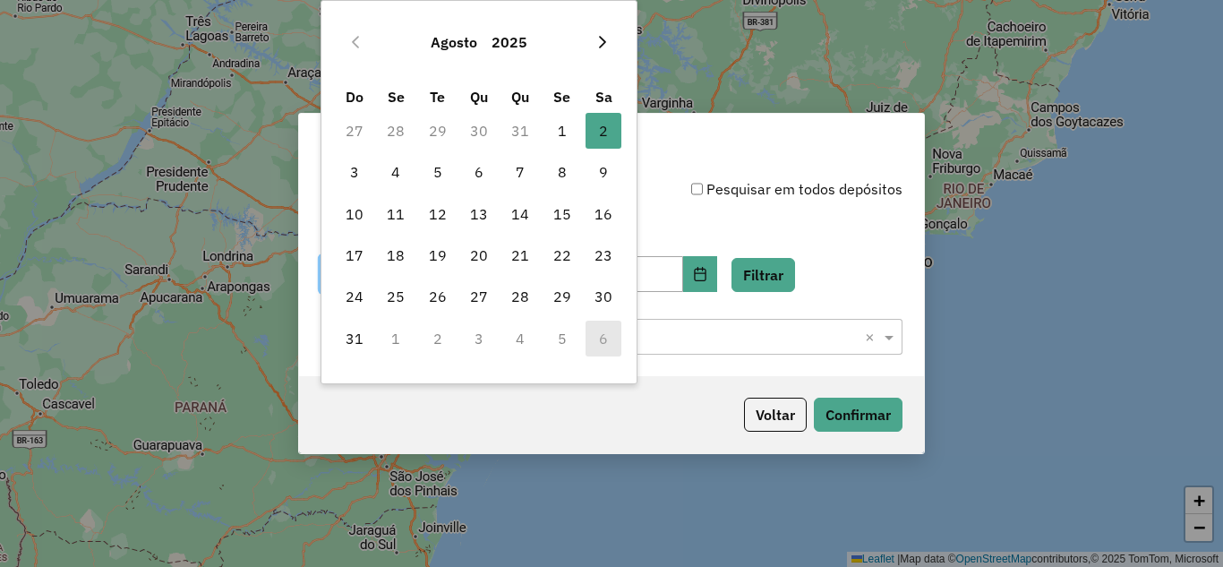
click at [613, 41] on button "Next Month" at bounding box center [602, 42] width 29 height 29
click at [441, 128] on span "2" at bounding box center [438, 131] width 36 height 36
type input "**********"
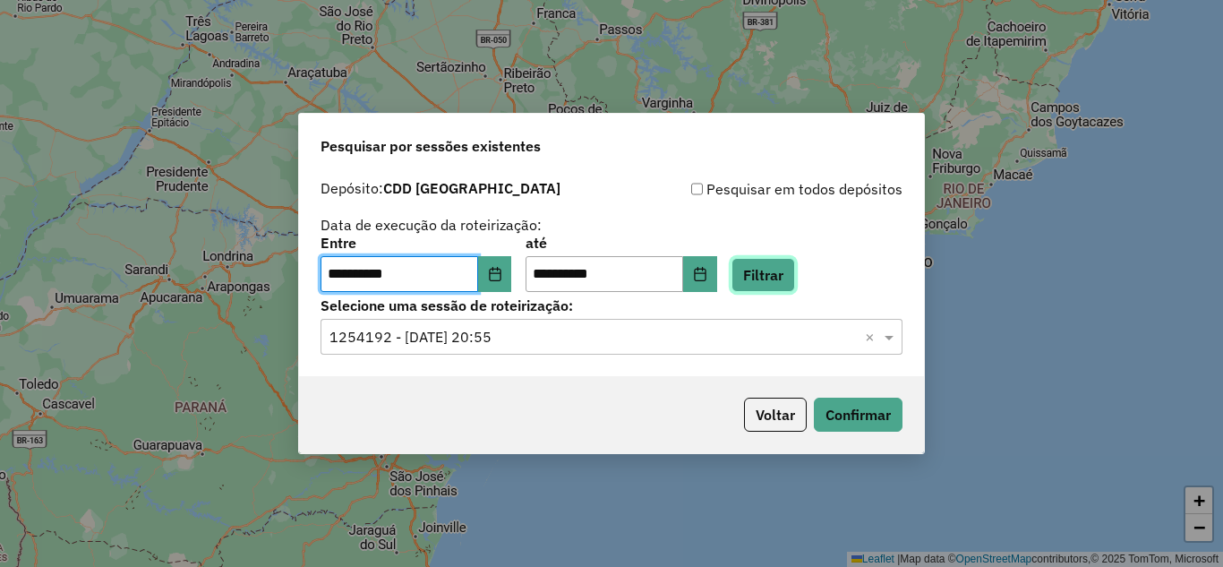
click at [795, 278] on button "Filtrar" at bounding box center [763, 275] width 64 height 34
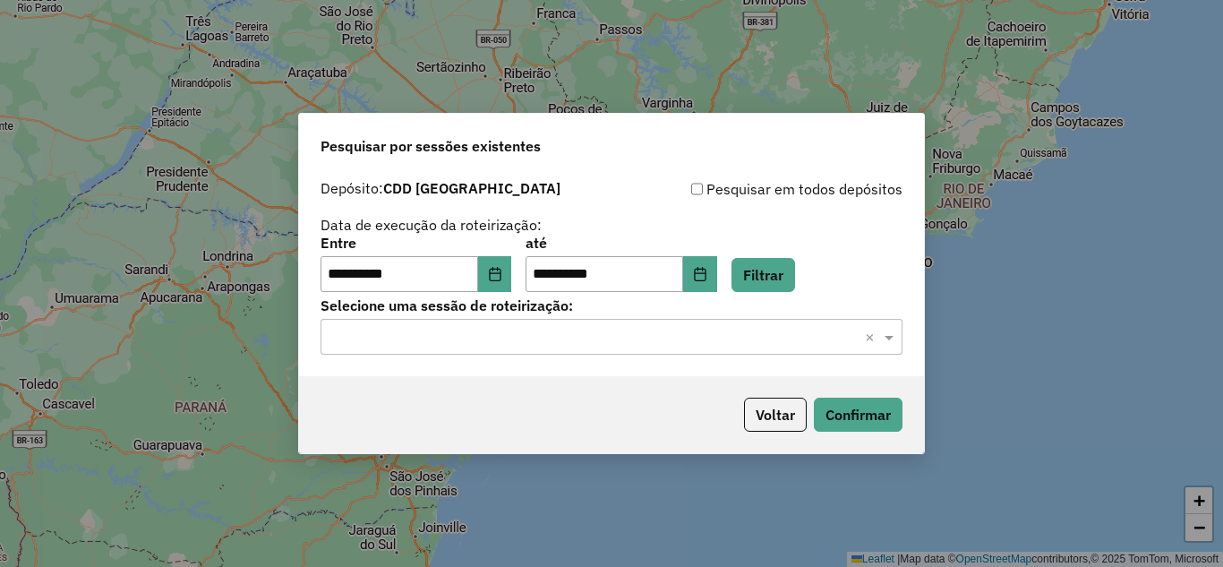
click at [580, 339] on input "text" at bounding box center [593, 337] width 528 height 21
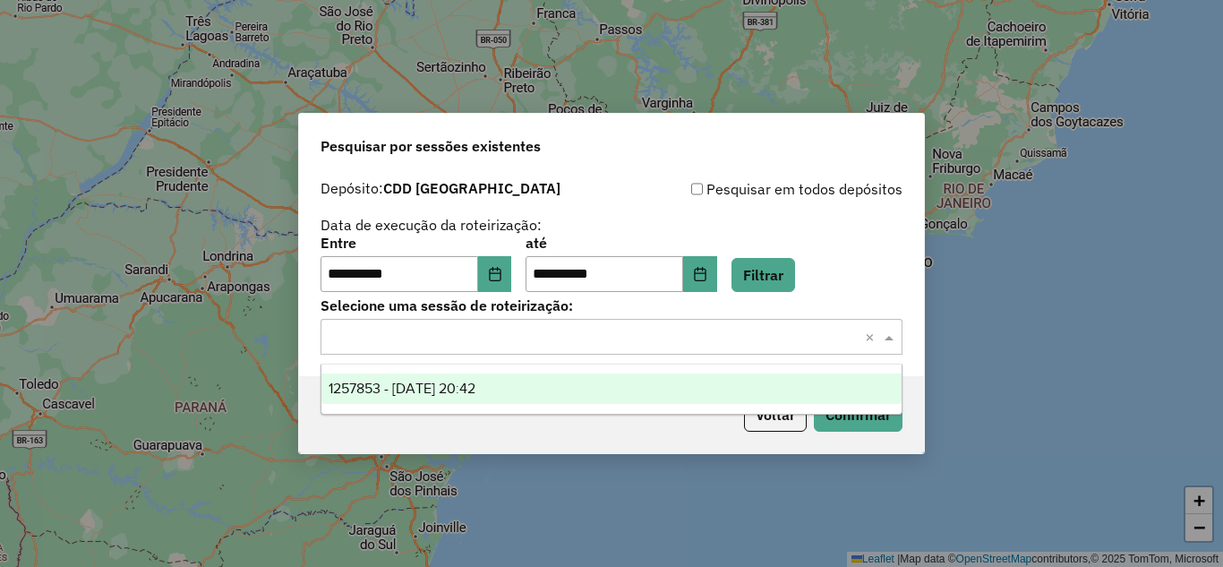
click at [486, 397] on div "1257853 - 02/09/2025 20:42" at bounding box center [611, 388] width 580 height 30
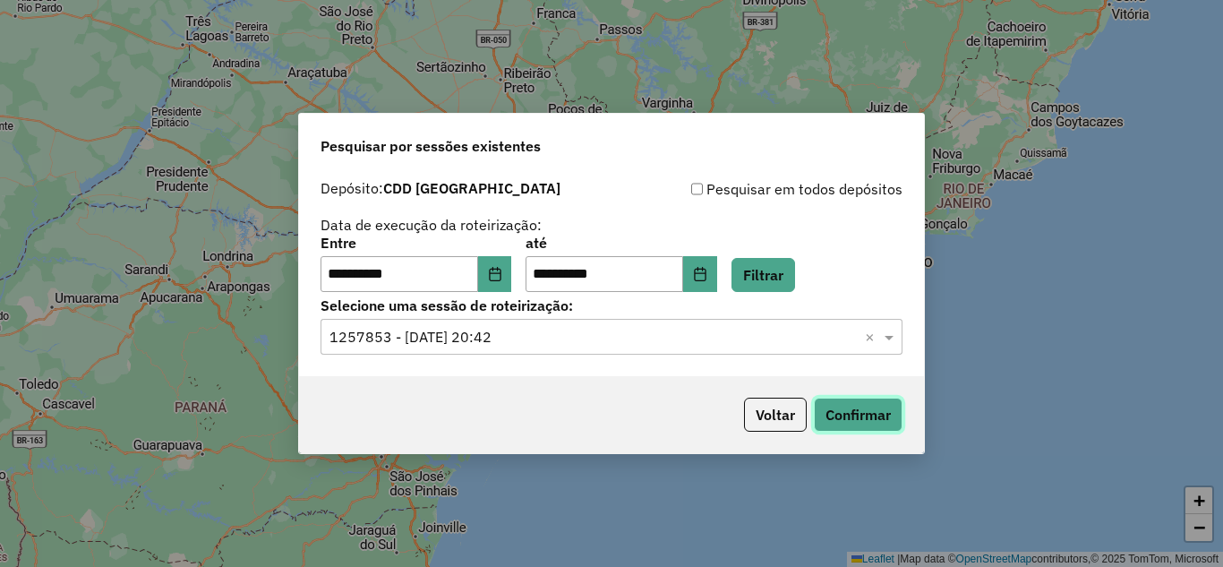
click at [875, 421] on button "Confirmar" at bounding box center [858, 414] width 89 height 34
click at [717, 264] on button "Choose Date" at bounding box center [700, 274] width 34 height 36
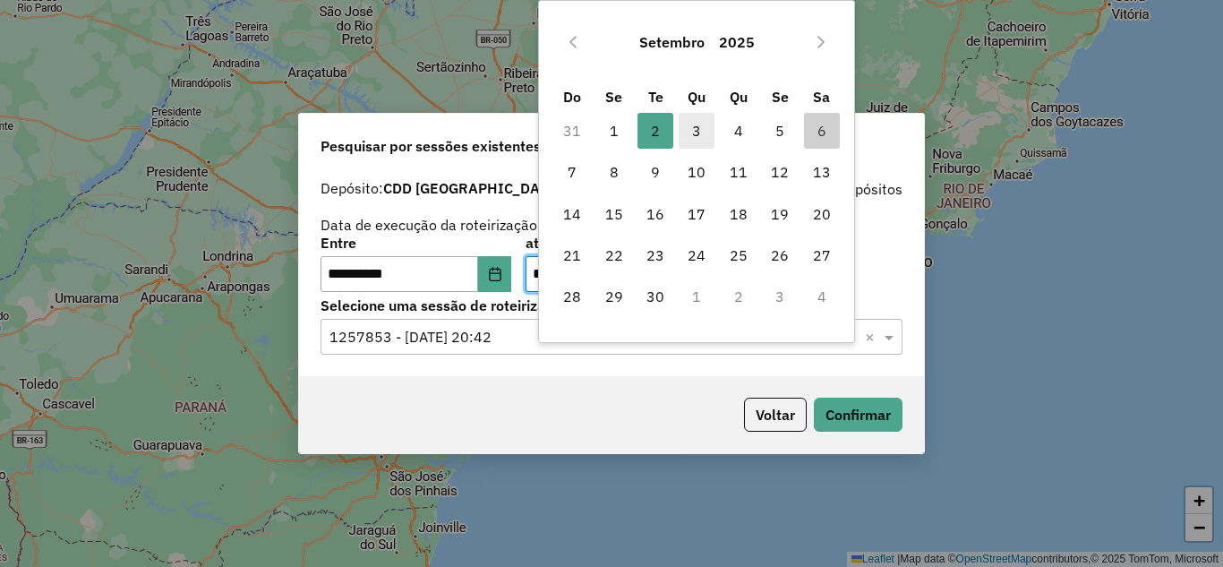
click at [696, 127] on span "3" at bounding box center [697, 131] width 36 height 36
type input "**********"
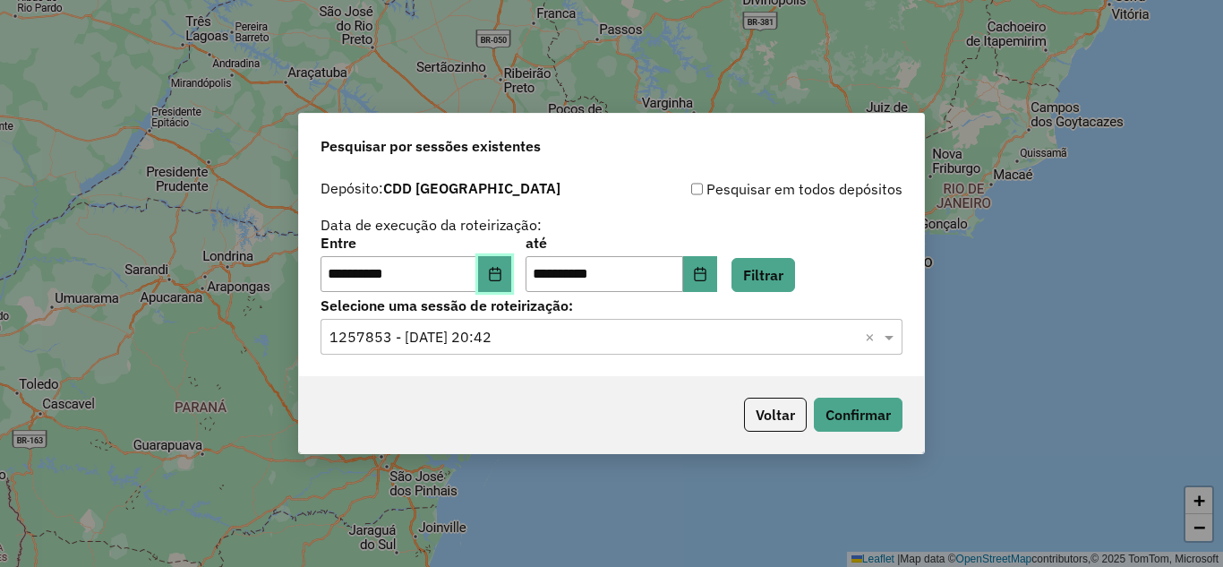
click at [496, 272] on button "Choose Date" at bounding box center [495, 274] width 34 height 36
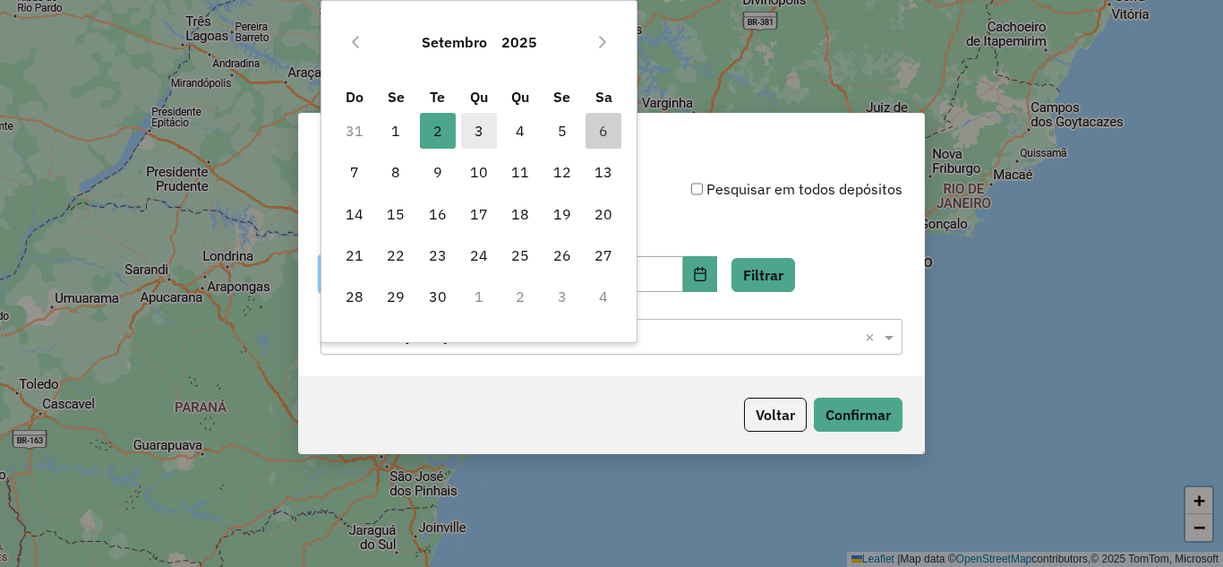
click at [487, 132] on span "3" at bounding box center [479, 131] width 36 height 36
type input "**********"
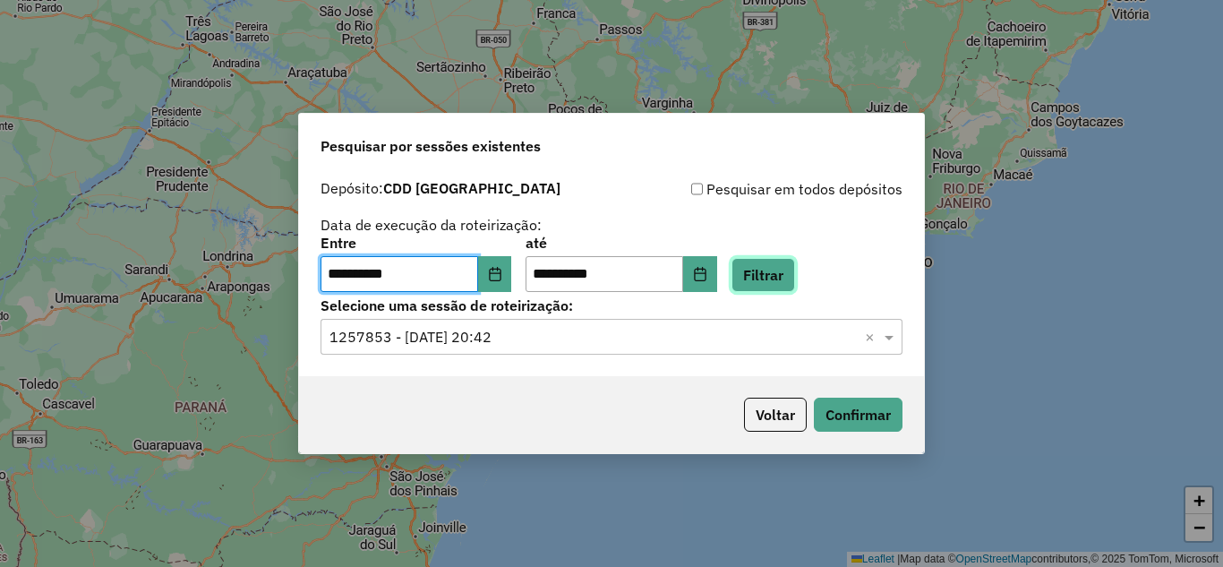
click at [795, 275] on button "Filtrar" at bounding box center [763, 275] width 64 height 34
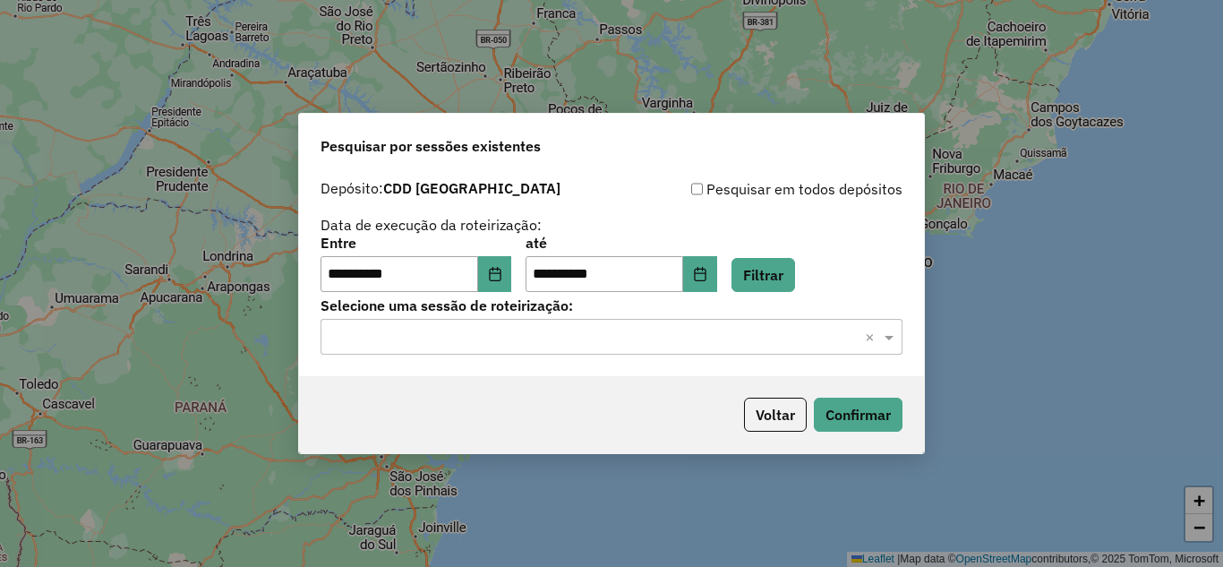
click at [559, 337] on input "text" at bounding box center [593, 337] width 528 height 21
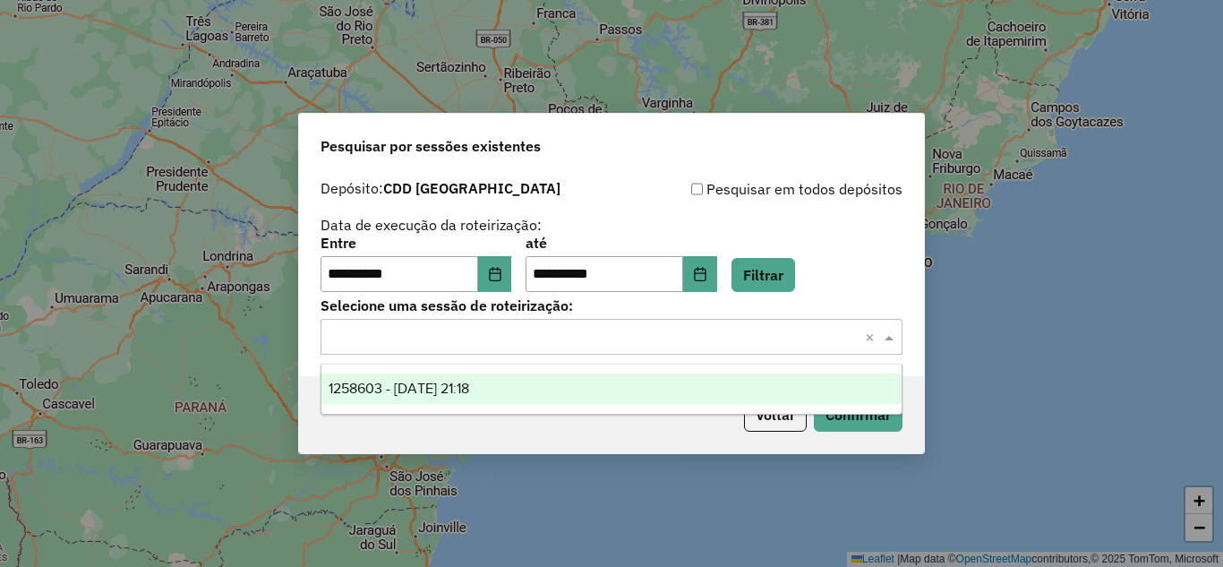
click at [517, 382] on div "1258603 - 03/09/2025 21:18" at bounding box center [611, 388] width 580 height 30
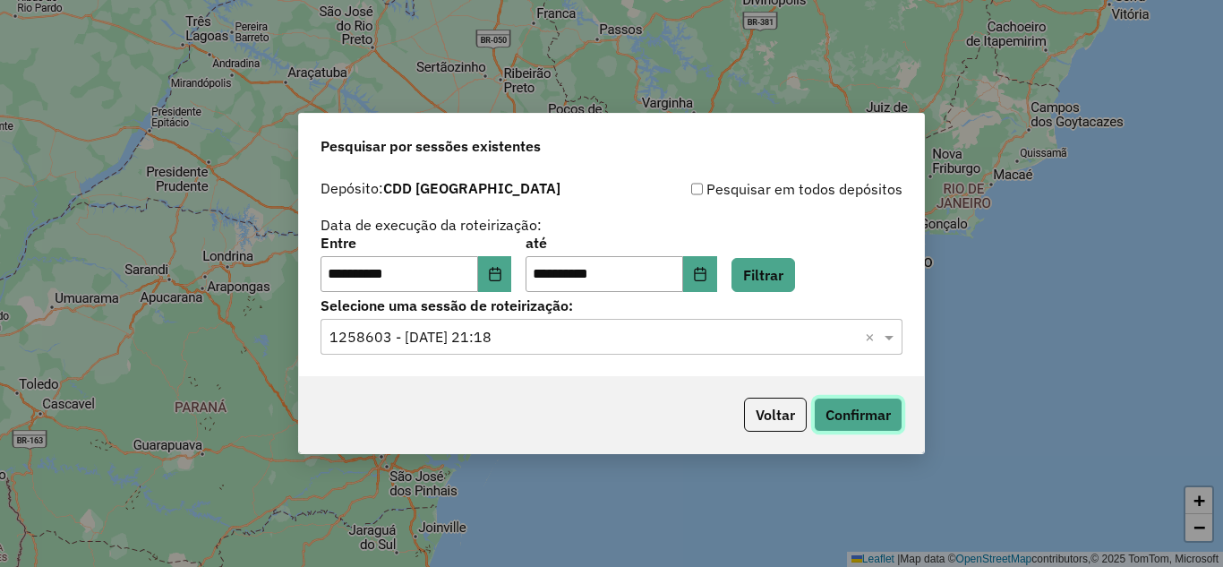
click at [874, 410] on button "Confirmar" at bounding box center [858, 414] width 89 height 34
click at [707, 272] on icon "Choose Date" at bounding box center [700, 274] width 14 height 14
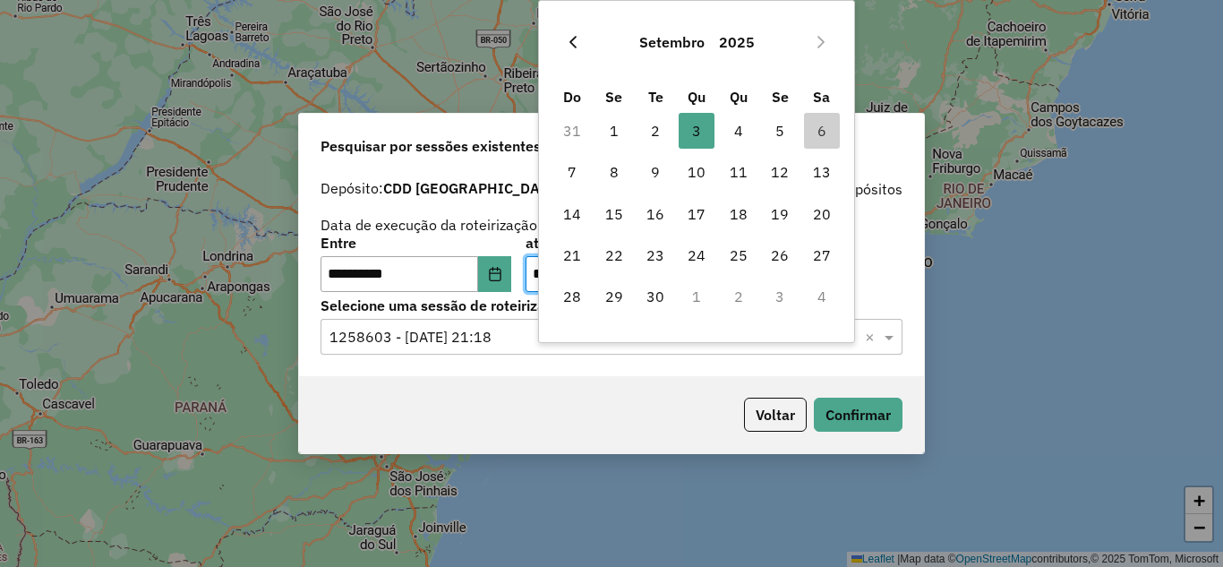
click at [579, 41] on icon "Previous Month" at bounding box center [573, 42] width 14 height 14
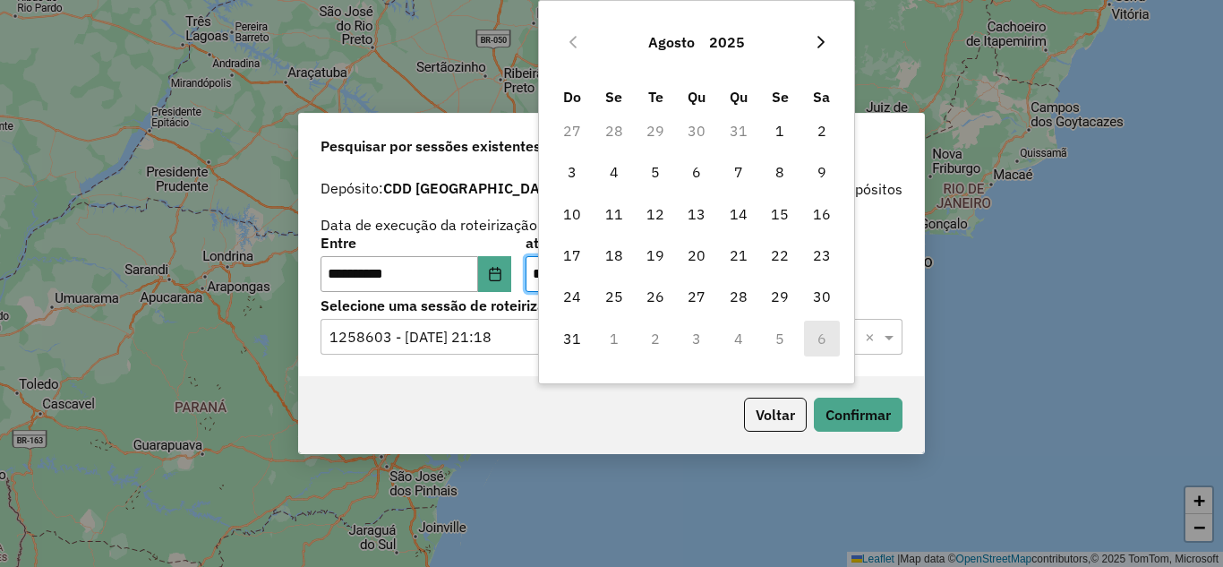
click at [814, 33] on button "Next Month" at bounding box center [821, 42] width 29 height 29
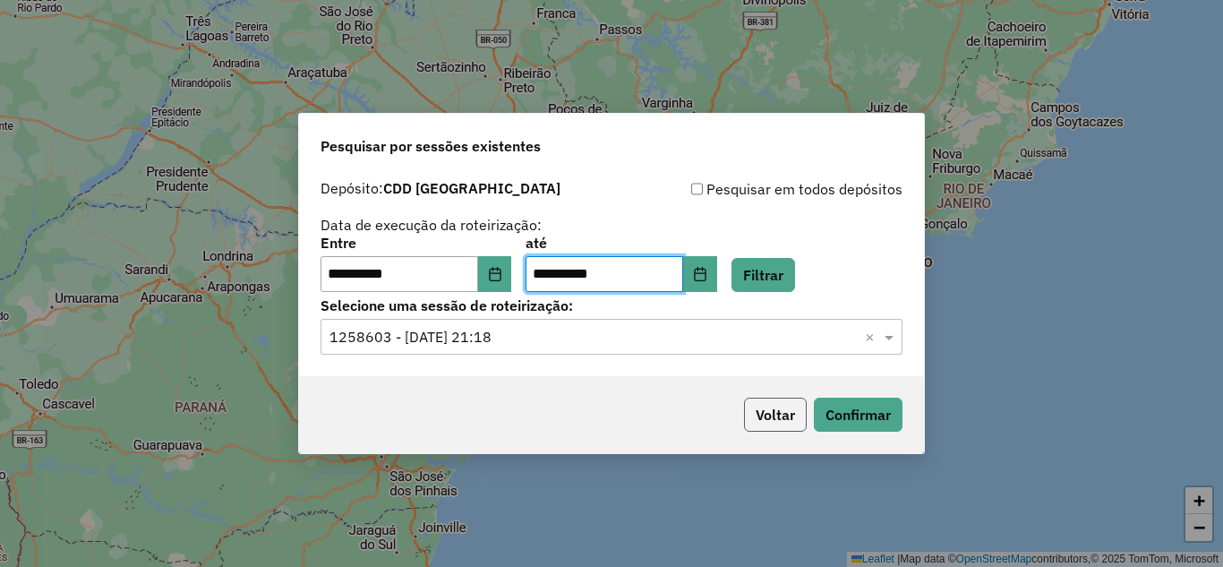
click at [762, 426] on button "Voltar" at bounding box center [775, 414] width 63 height 34
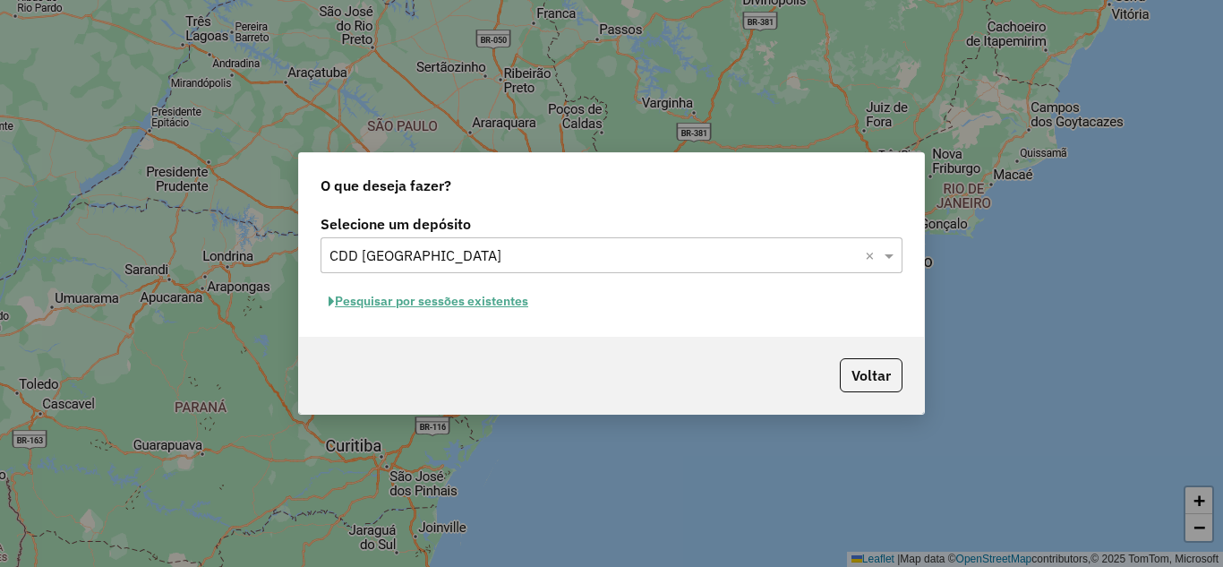
click at [432, 299] on button "Pesquisar por sessões existentes" at bounding box center [428, 301] width 216 height 28
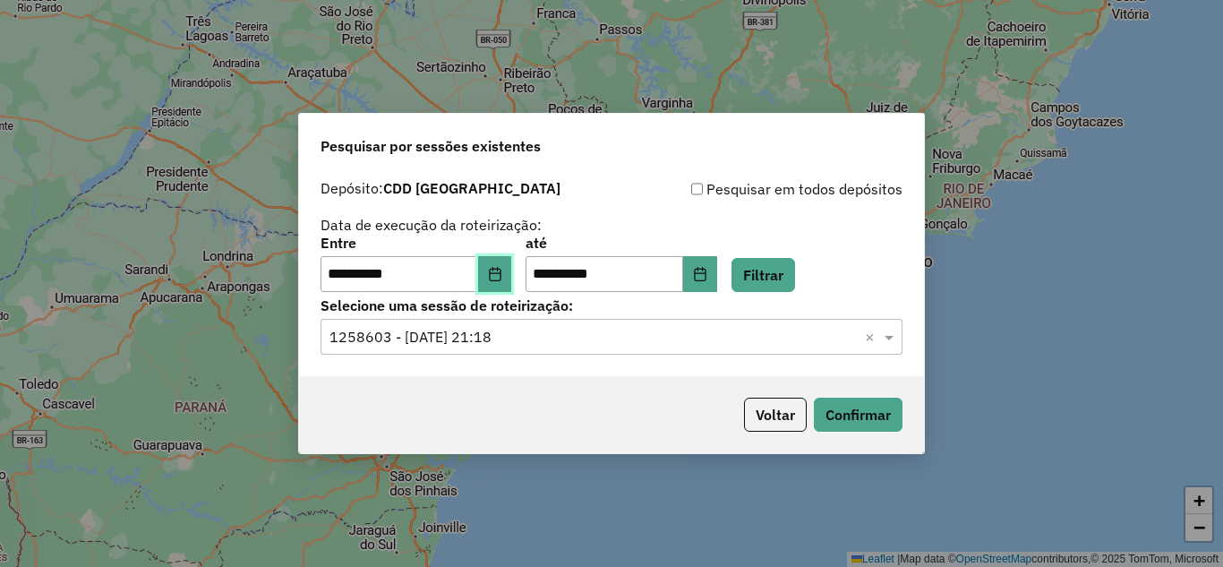
click at [512, 275] on button "Choose Date" at bounding box center [495, 274] width 34 height 36
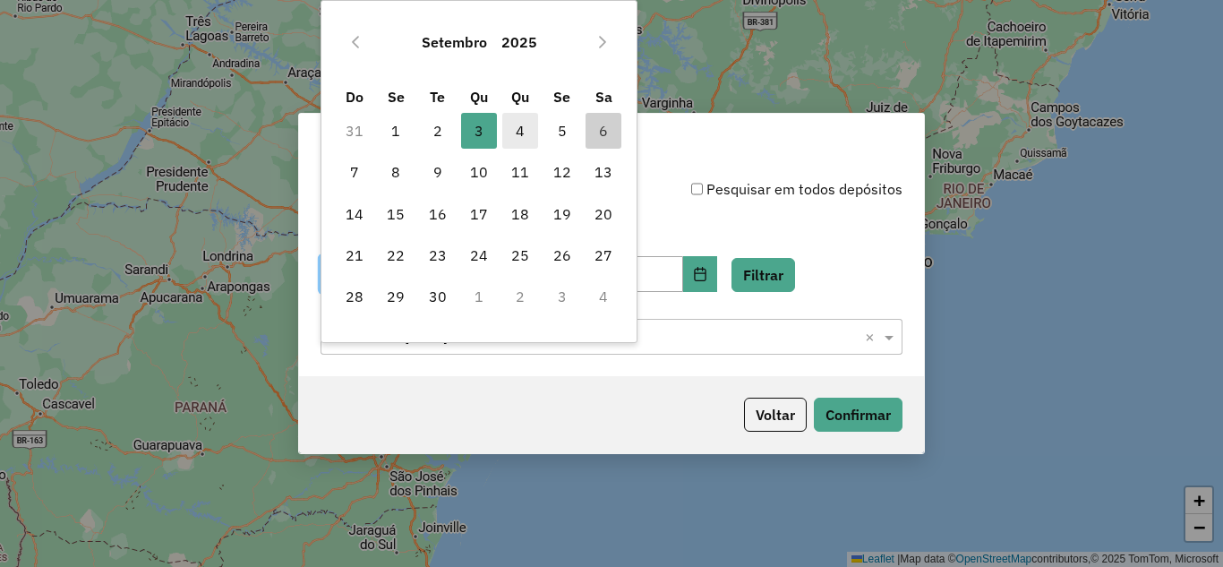
click at [525, 124] on span "4" at bounding box center [520, 131] width 36 height 36
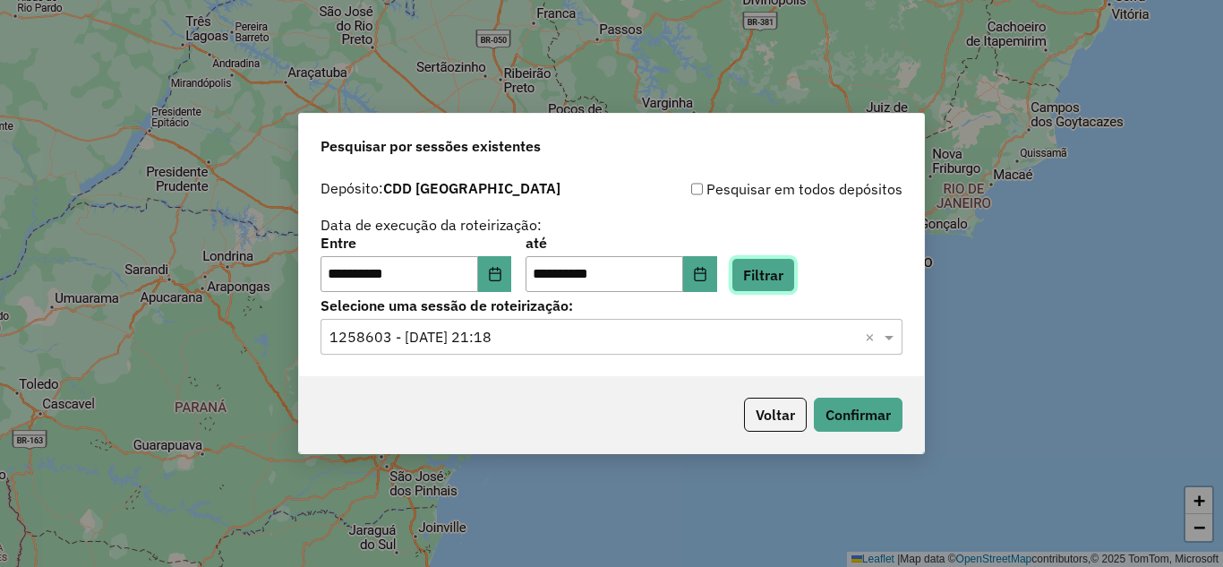
click at [778, 283] on button "Filtrar" at bounding box center [763, 275] width 64 height 34
click at [585, 337] on input "text" at bounding box center [593, 337] width 528 height 21
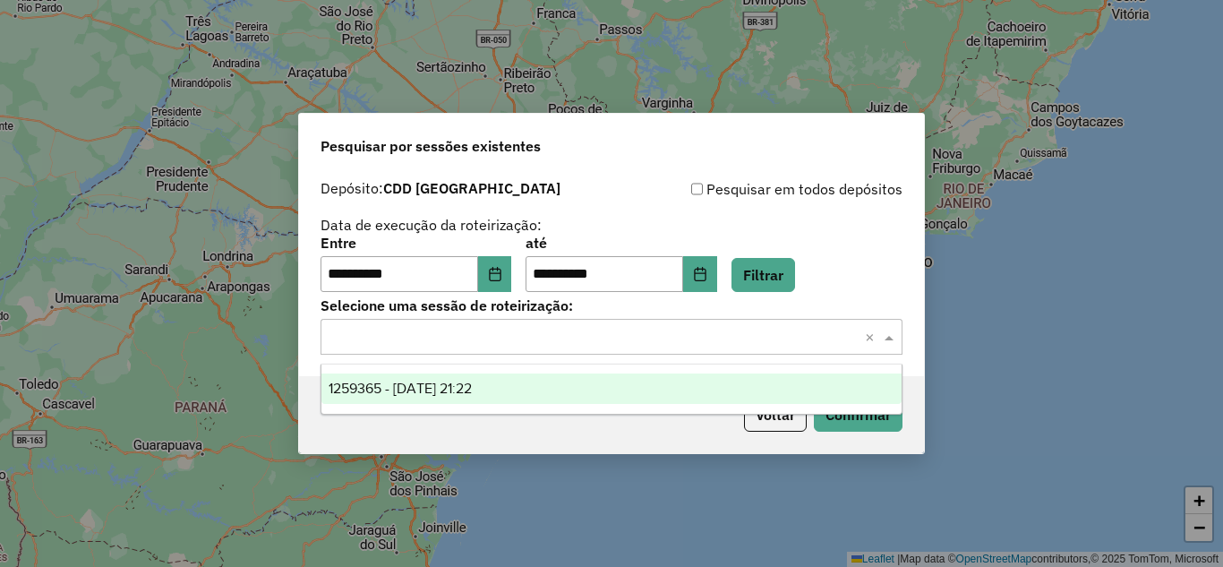
click at [520, 385] on div "1259365 - 04/09/2025 21:22" at bounding box center [611, 388] width 580 height 30
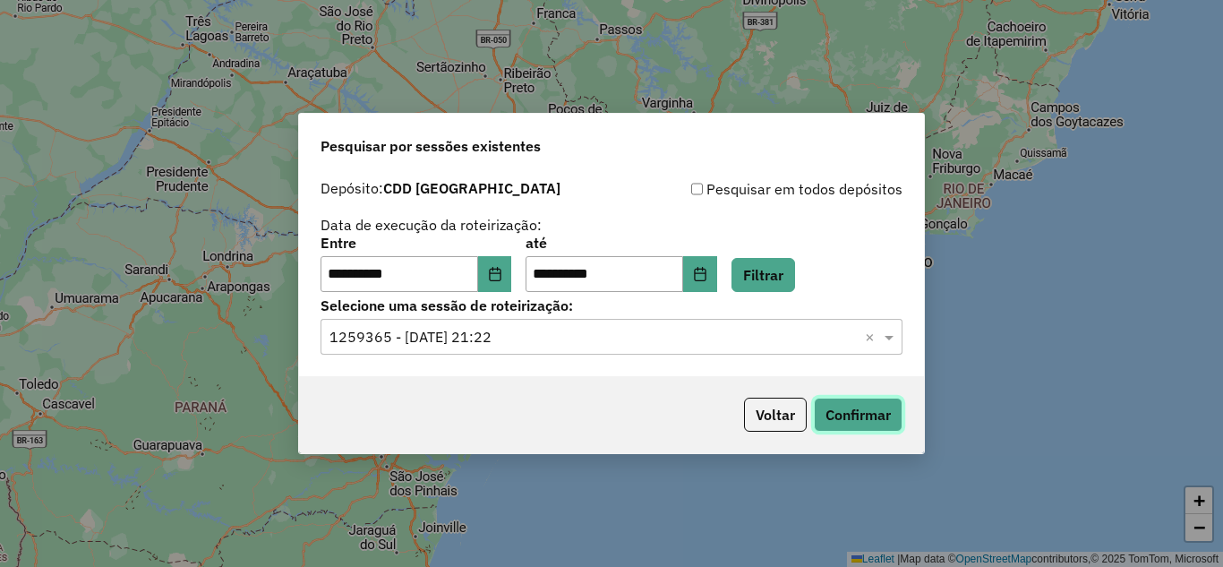
click at [883, 401] on button "Confirmar" at bounding box center [858, 414] width 89 height 34
click at [502, 266] on button "Choose Date" at bounding box center [495, 274] width 34 height 36
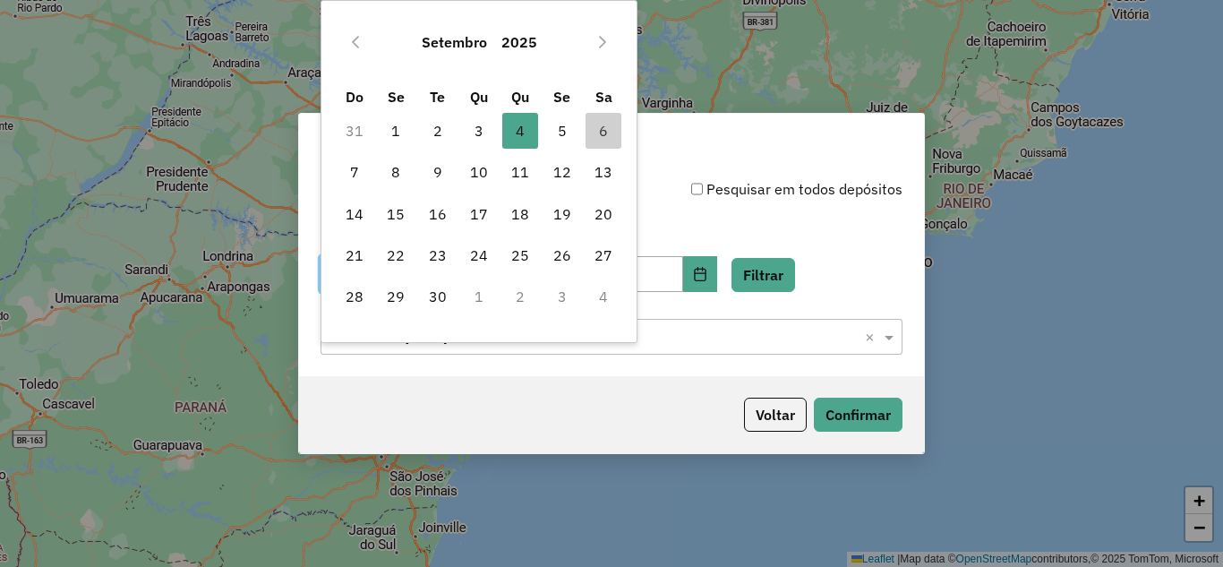
click at [332, 40] on div "Setembro 2025 Do Se Te Qu Qu Se Sa 31 1 2 3 4 4 5 6 7 8 9 10 11 12 13 14 15 16 …" at bounding box center [478, 171] width 317 height 343
click at [352, 40] on icon "Previous Month" at bounding box center [355, 42] width 14 height 14
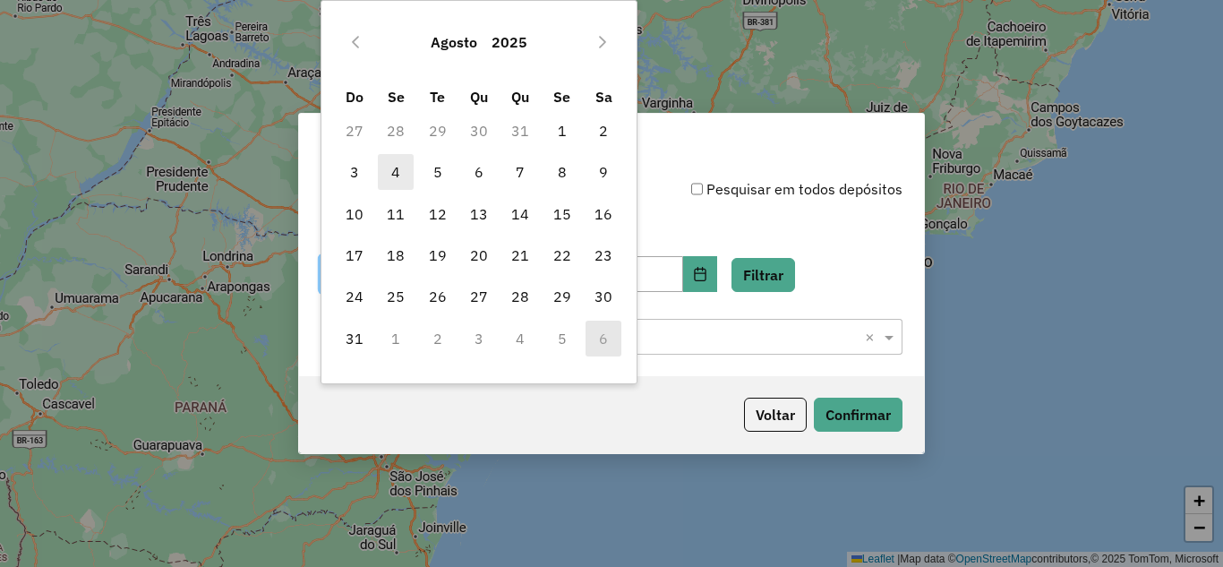
click at [403, 166] on span "4" at bounding box center [396, 172] width 36 height 36
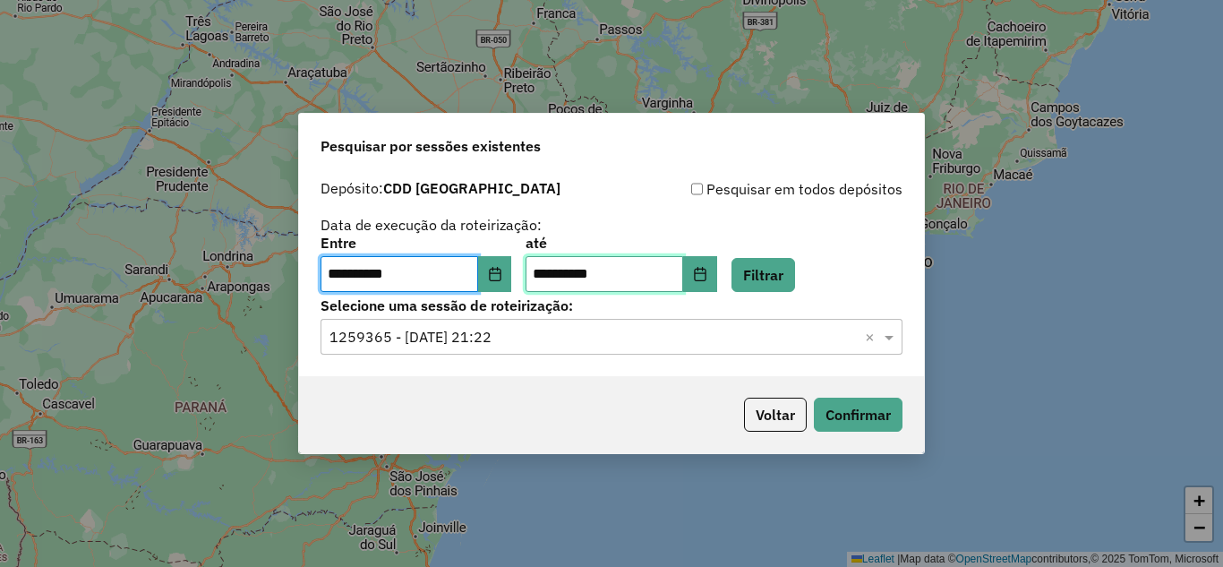
click at [683, 270] on input "**********" at bounding box center [604, 274] width 158 height 36
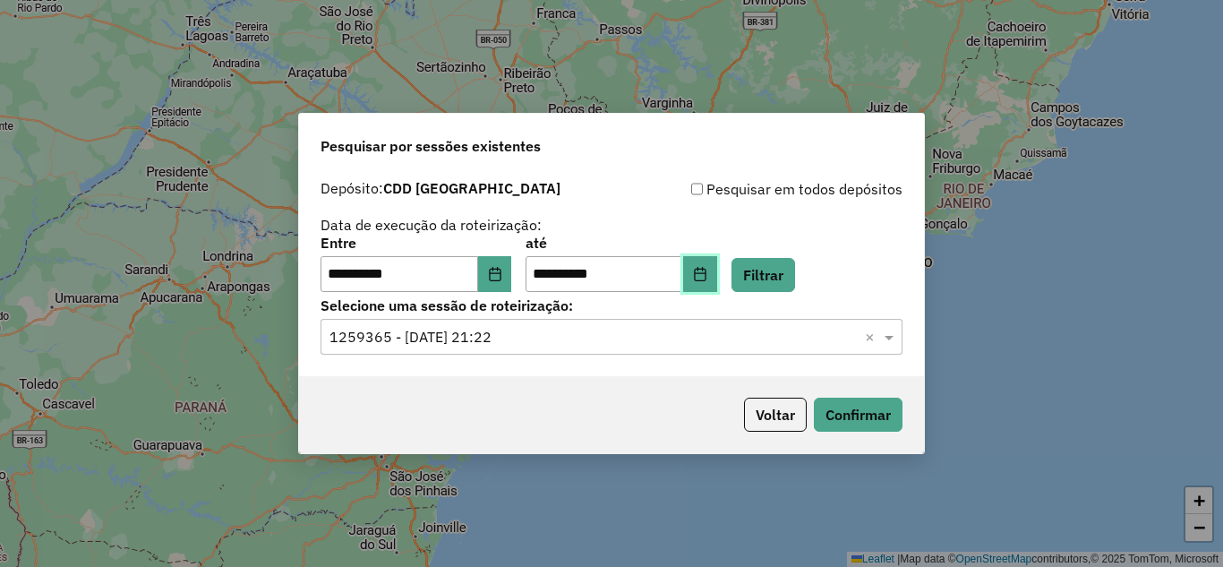
click at [707, 267] on icon "Choose Date" at bounding box center [700, 274] width 14 height 14
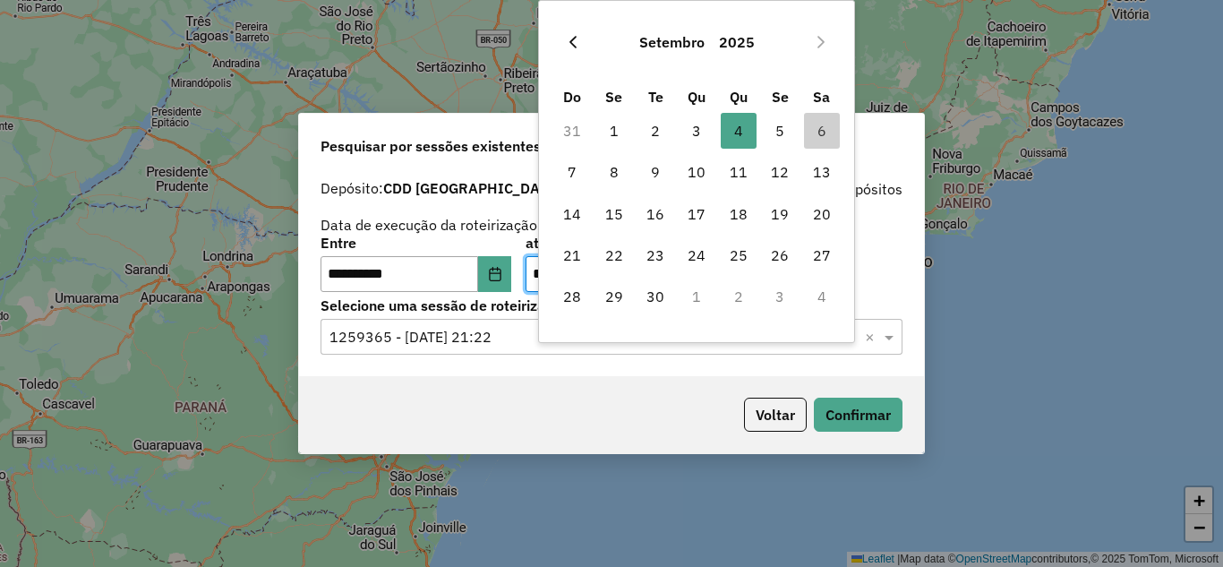
click at [569, 40] on icon "Previous Month" at bounding box center [573, 42] width 14 height 14
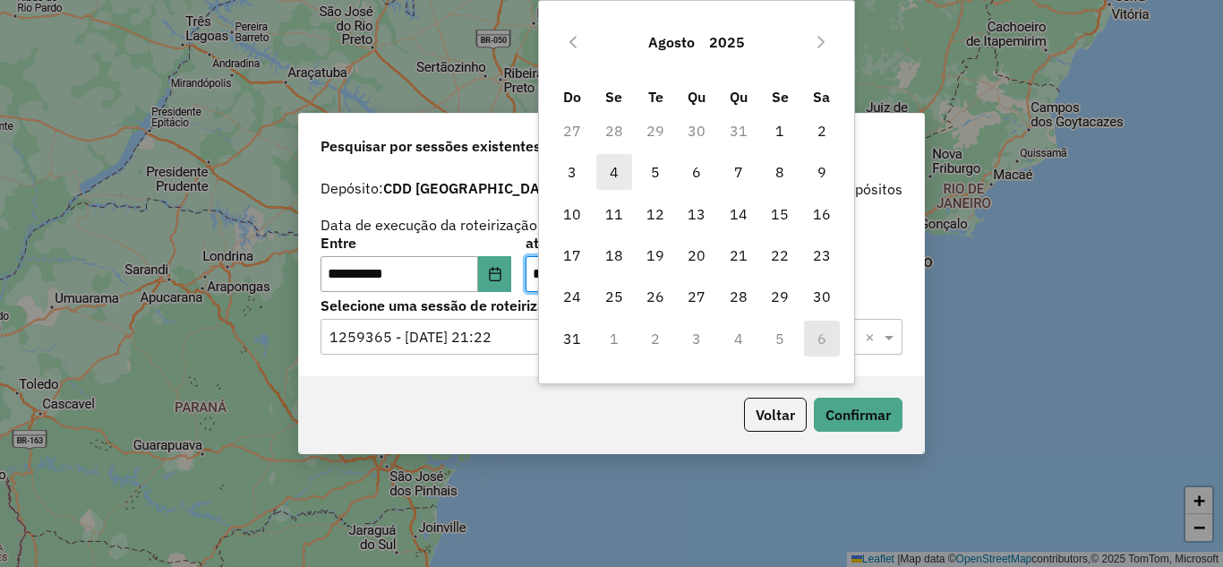
click at [625, 171] on span "4" at bounding box center [614, 172] width 36 height 36
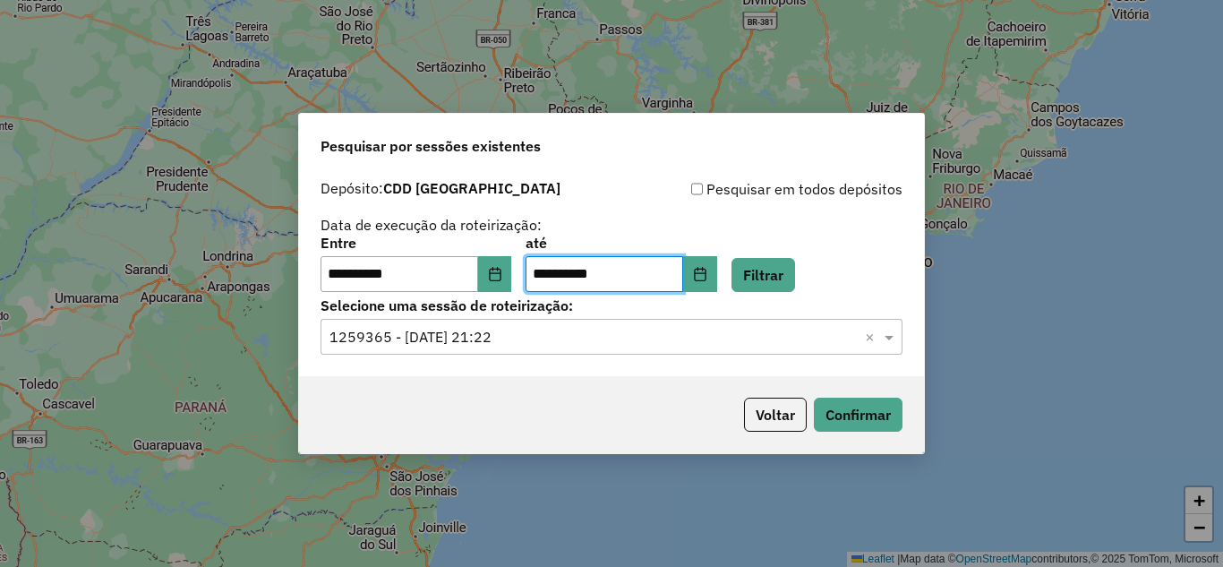
click at [751, 252] on div "**********" at bounding box center [611, 264] width 582 height 56
click at [773, 261] on button "Filtrar" at bounding box center [763, 275] width 64 height 34
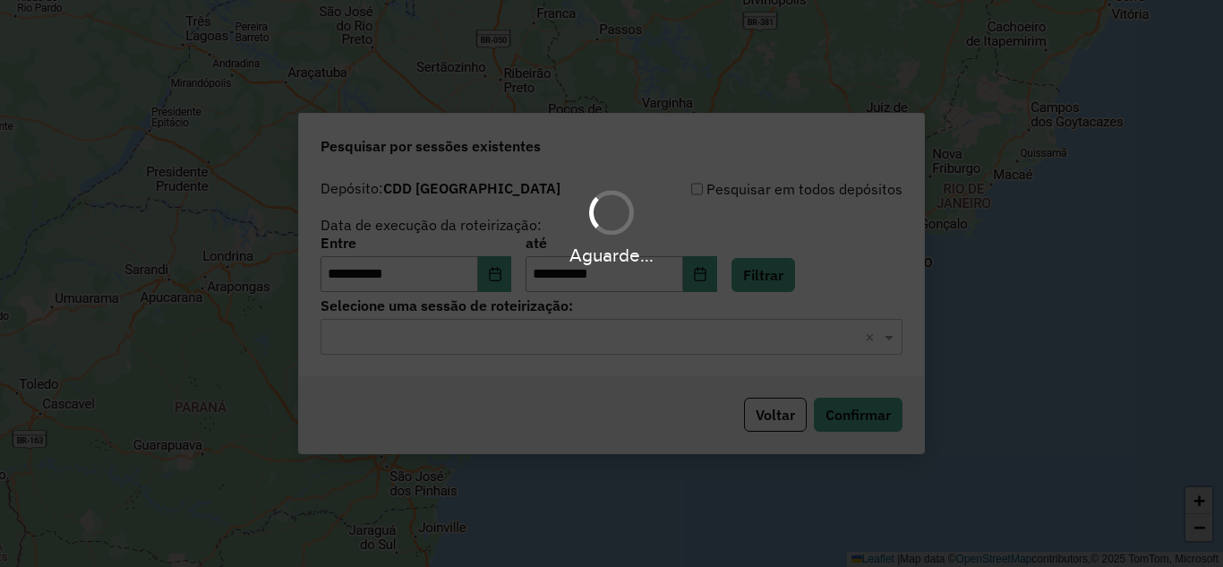
click at [609, 329] on input "text" at bounding box center [593, 337] width 528 height 21
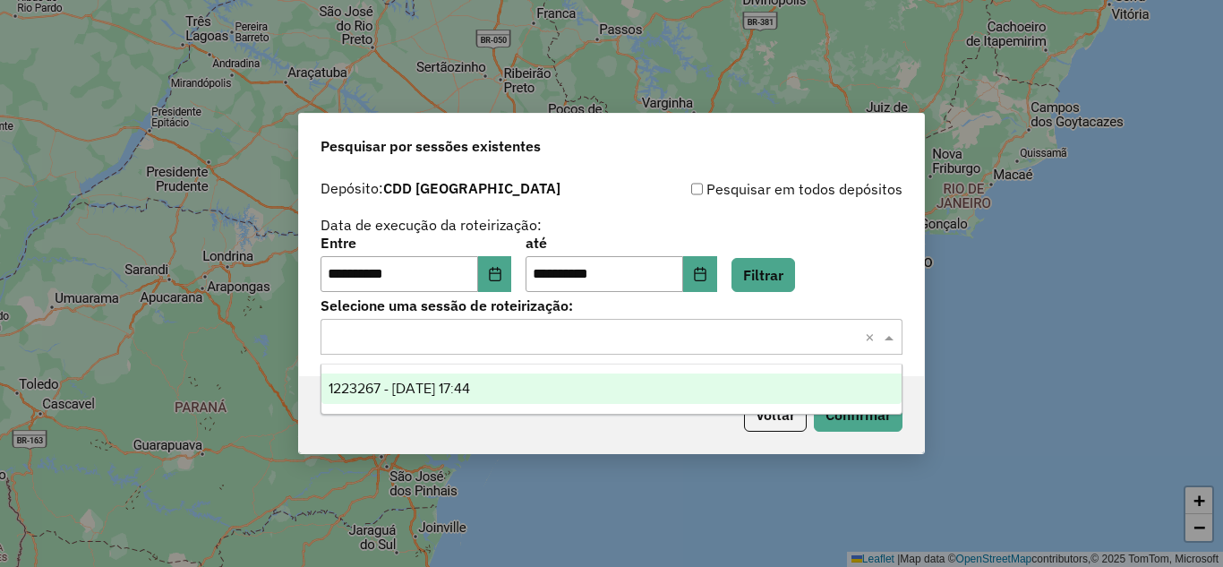
click at [470, 385] on span "1223267 - 04/08/2025 17:44" at bounding box center [399, 387] width 141 height 15
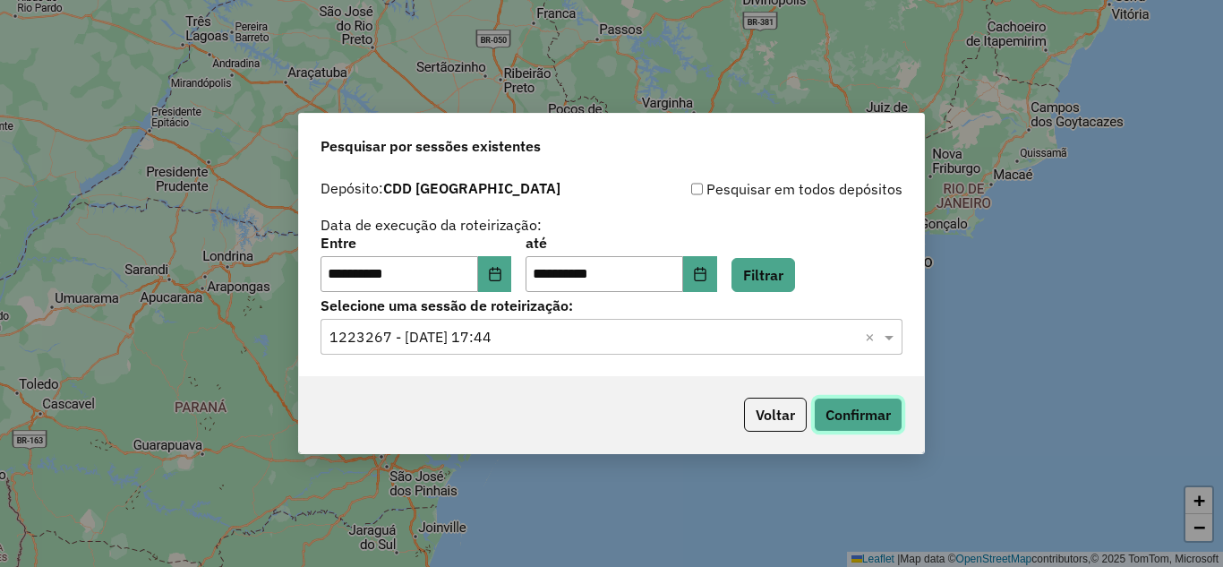
click at [846, 412] on button "Confirmar" at bounding box center [858, 414] width 89 height 34
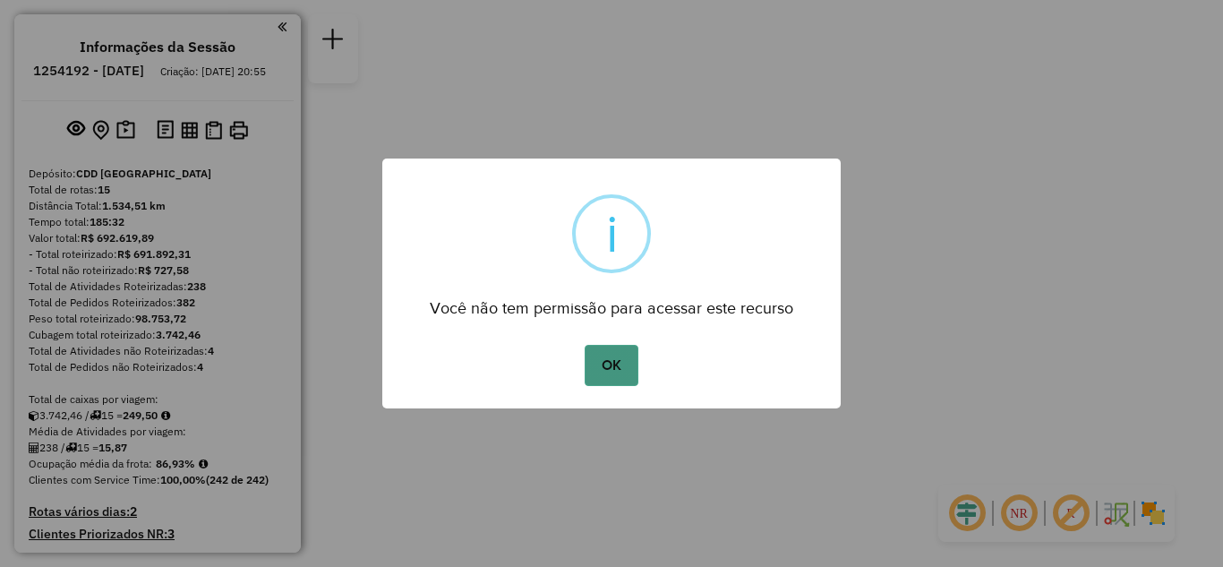
click at [616, 362] on button "OK" at bounding box center [611, 365] width 53 height 41
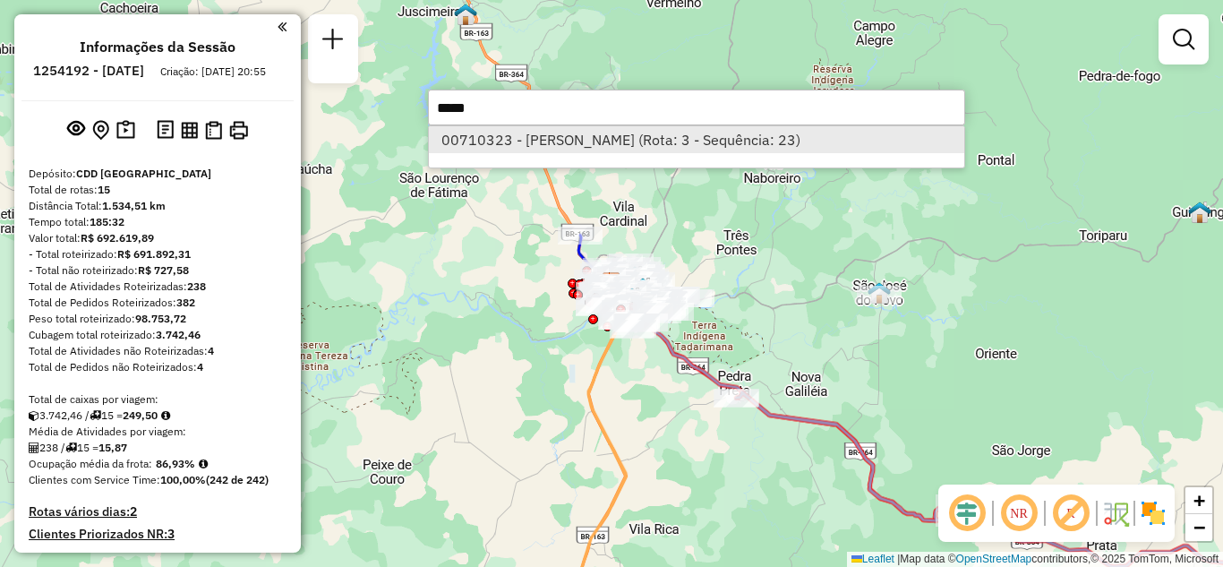
type input "*****"
click at [581, 141] on li "00710323 - EZINEIA ALBERTO DE SOUZA (Rota: 3 - Sequência: 23)" at bounding box center [696, 139] width 535 height 27
select select "**********"
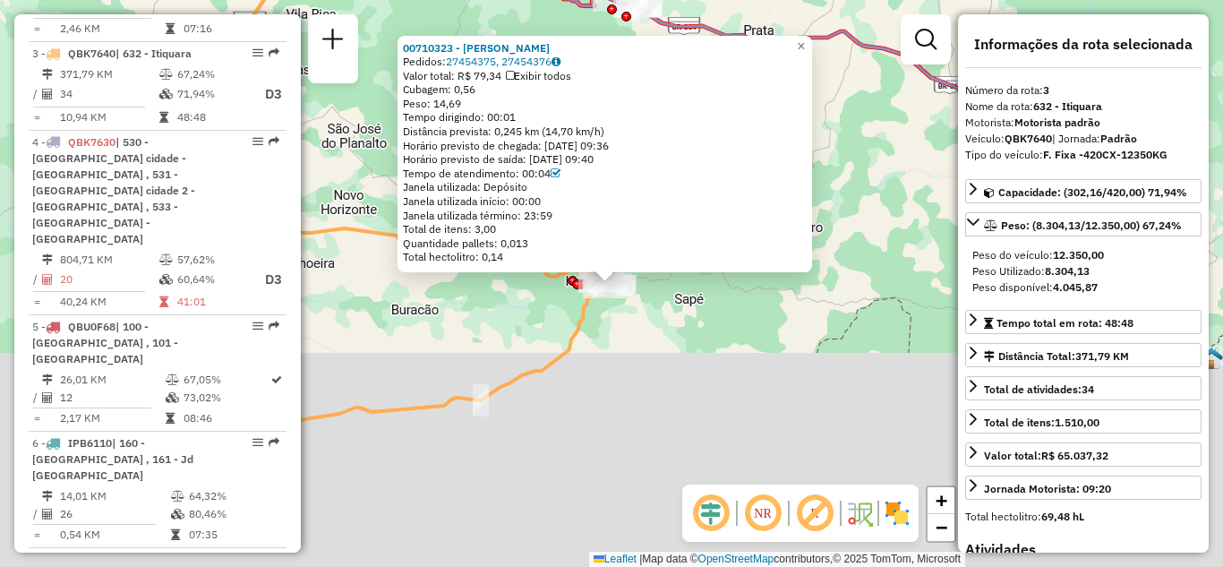
scroll to position [880, 0]
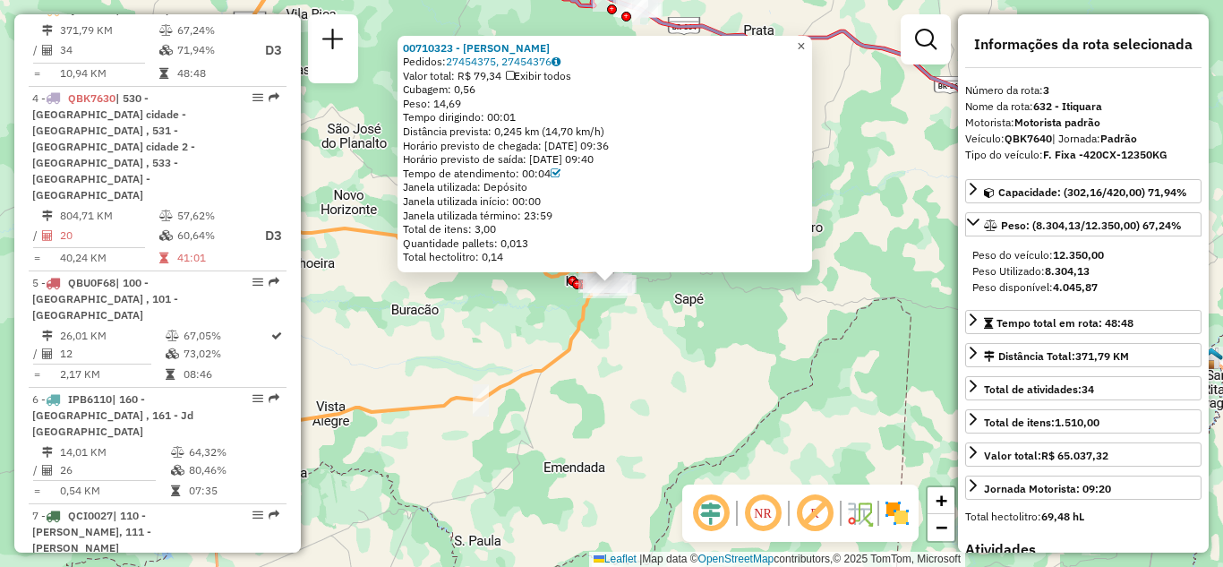
click at [805, 40] on span "×" at bounding box center [801, 45] width 8 height 15
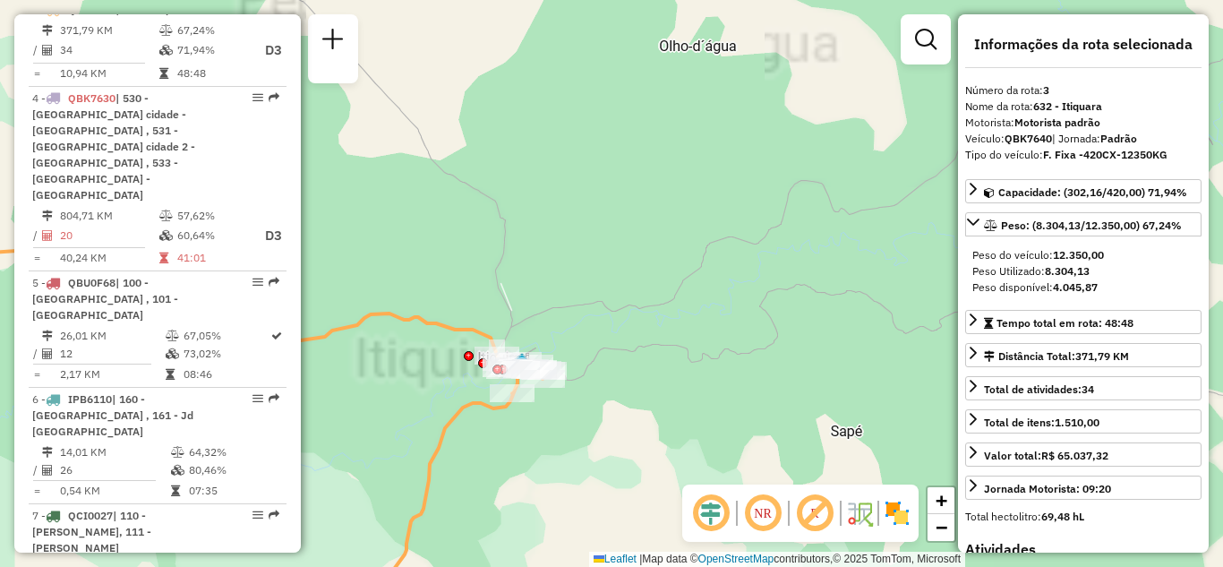
drag, startPoint x: 607, startPoint y: 385, endPoint x: 641, endPoint y: 370, distance: 37.3
click at [641, 370] on div "Janela de atendimento Grade de atendimento Capacidade Transportadoras Veículos …" at bounding box center [611, 283] width 1223 height 567
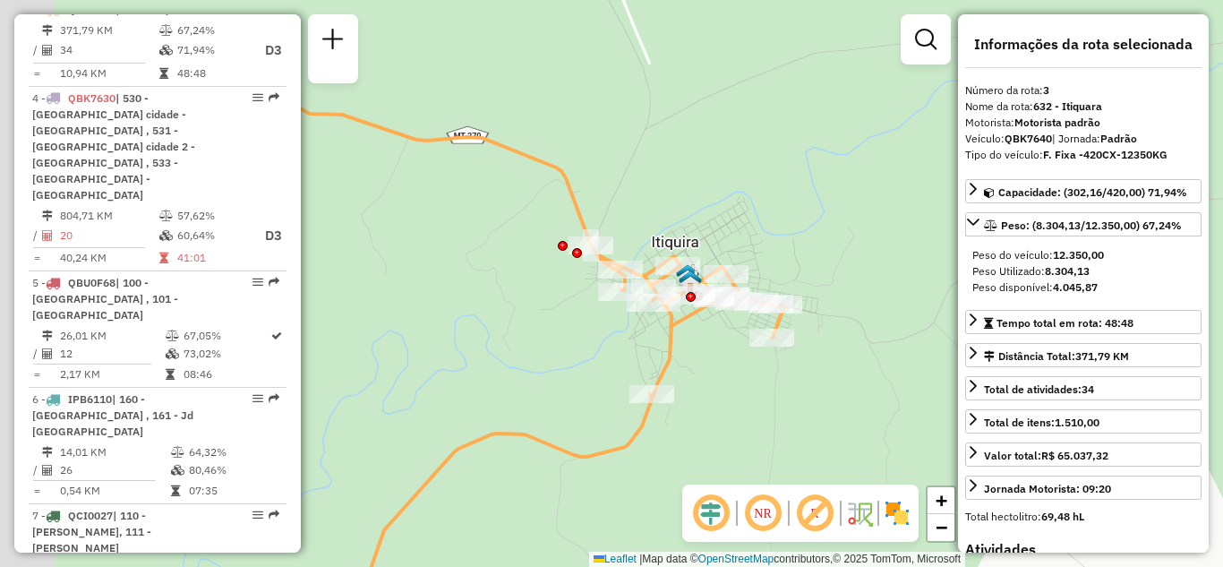
drag, startPoint x: 576, startPoint y: 200, endPoint x: 730, endPoint y: 174, distance: 157.0
click at [730, 174] on div "Janela de atendimento Grade de atendimento Capacidade Transportadoras Veículos …" at bounding box center [611, 283] width 1223 height 567
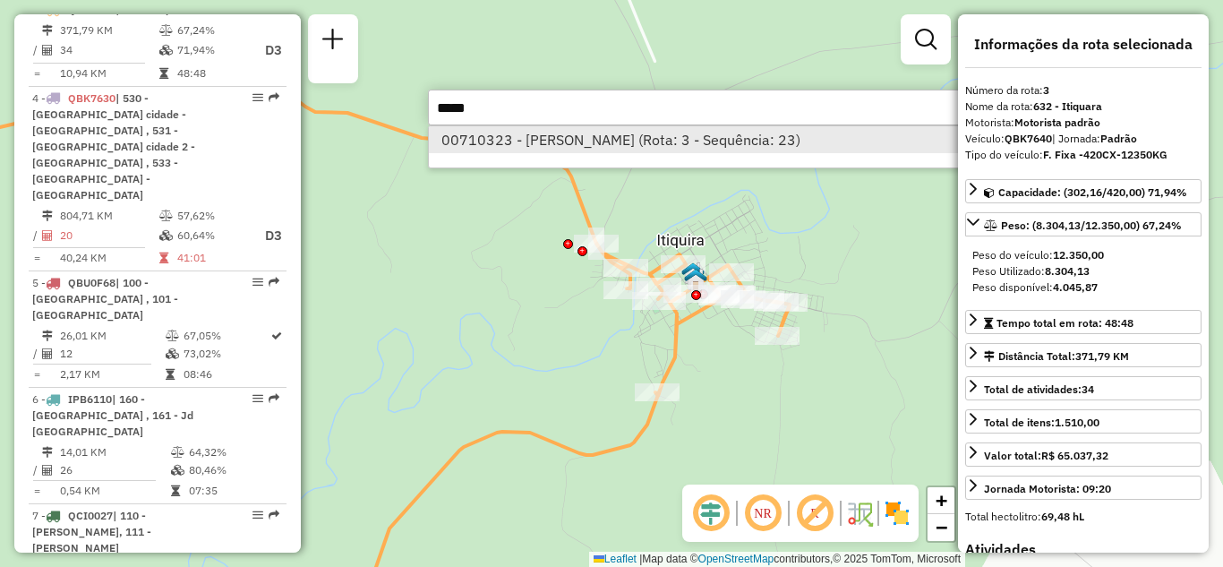
type input "*****"
click at [575, 150] on li "00710323 - EZINEIA ALBERTO DE SOUZA (Rota: 3 - Sequência: 23)" at bounding box center [696, 139] width 535 height 27
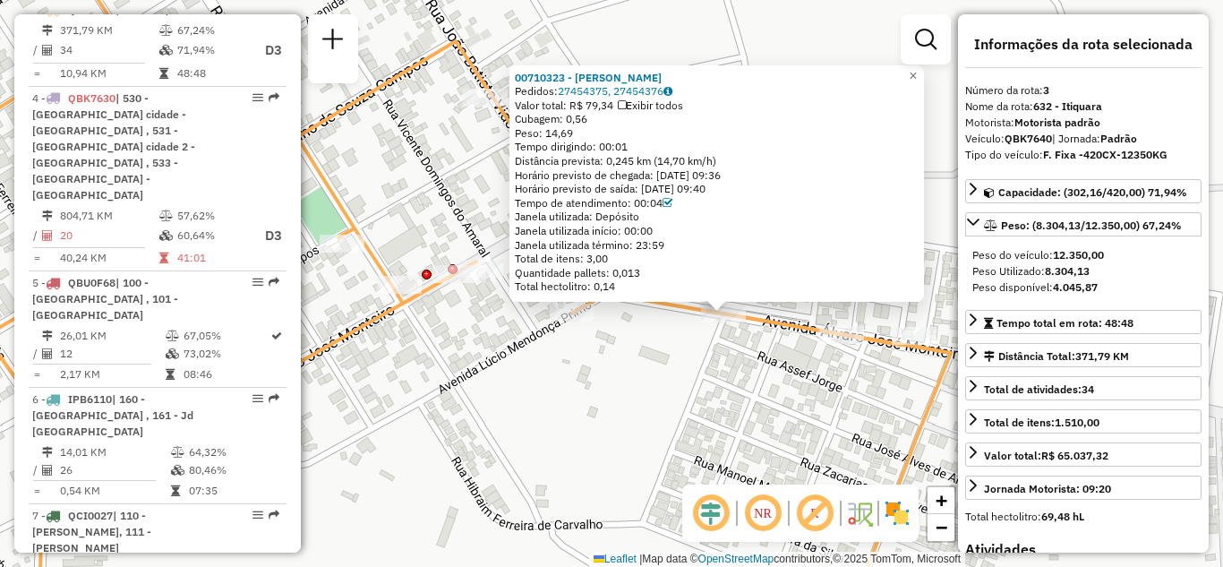
drag, startPoint x: 794, startPoint y: 365, endPoint x: 694, endPoint y: 372, distance: 100.5
click at [694, 372] on div "00710323 - EZINEIA ALBERTO DE SOUZA Pedidos: 27454375, 27454376 Valor total: R$…" at bounding box center [611, 283] width 1223 height 567
click at [928, 73] on div "Janela de atendimento Grade de atendimento Capacidade Transportadoras Veículos …" at bounding box center [926, 47] width 50 height 66
click at [927, 64] on div "Janela de atendimento Grade de atendimento Capacidade Transportadoras Veículos …" at bounding box center [926, 47] width 50 height 66
click at [925, 69] on div "Janela de atendimento Grade de atendimento Capacidade Transportadoras Veículos …" at bounding box center [926, 47] width 50 height 66
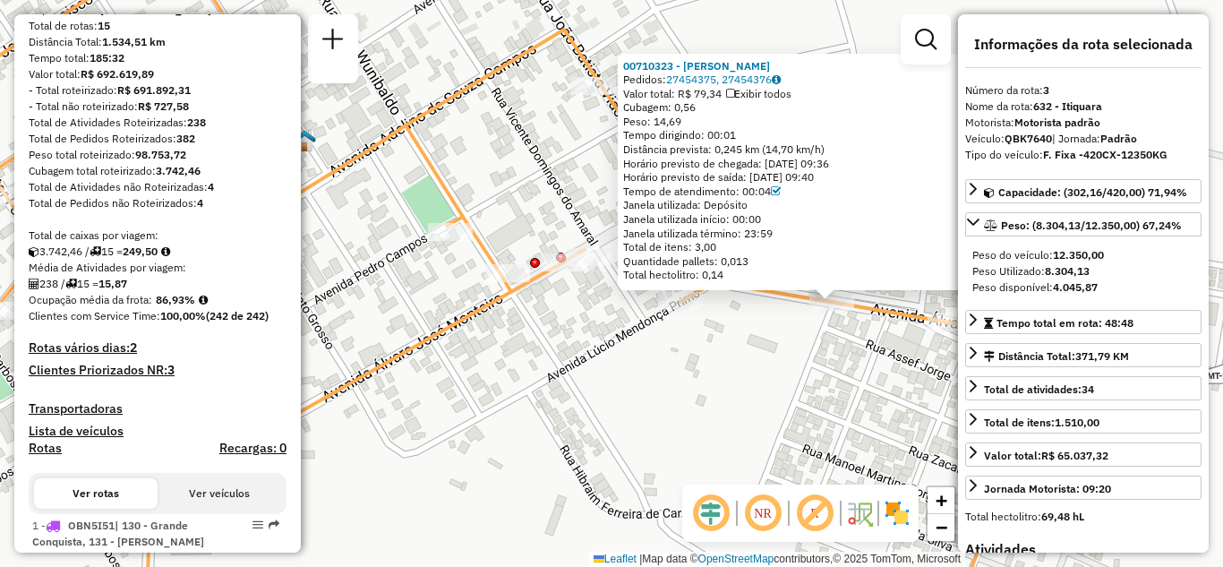
scroll to position [0, 0]
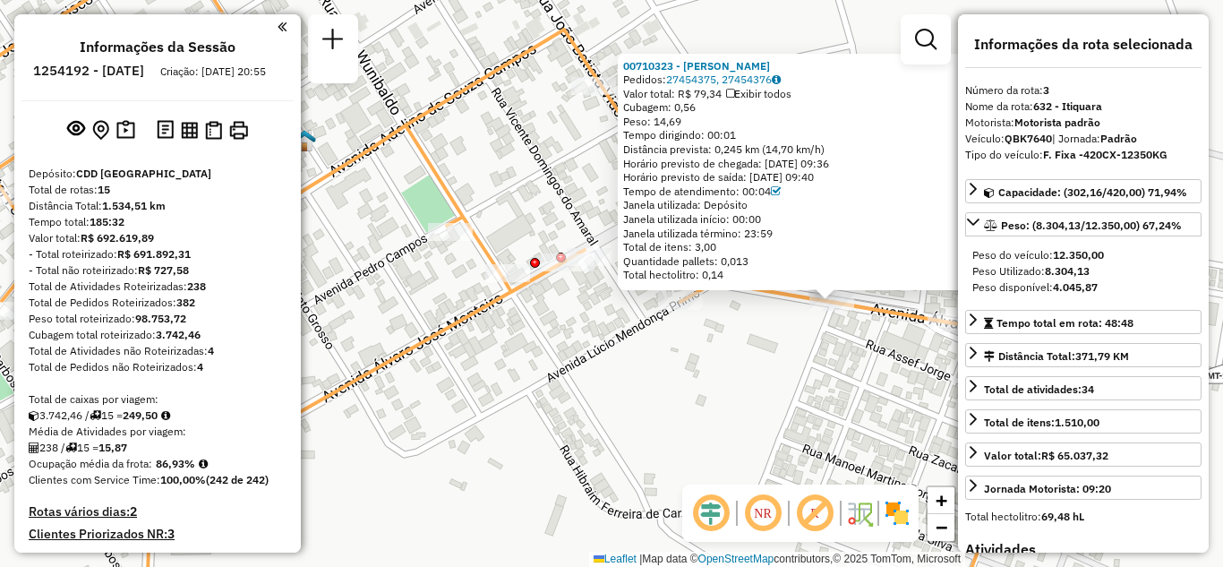
drag, startPoint x: 753, startPoint y: 368, endPoint x: 665, endPoint y: 439, distance: 112.7
click at [666, 439] on div "00710323 - EZINEIA ALBERTO DE SOUZA Pedidos: 27454375, 27454376 Valor total: R$…" at bounding box center [611, 283] width 1223 height 567
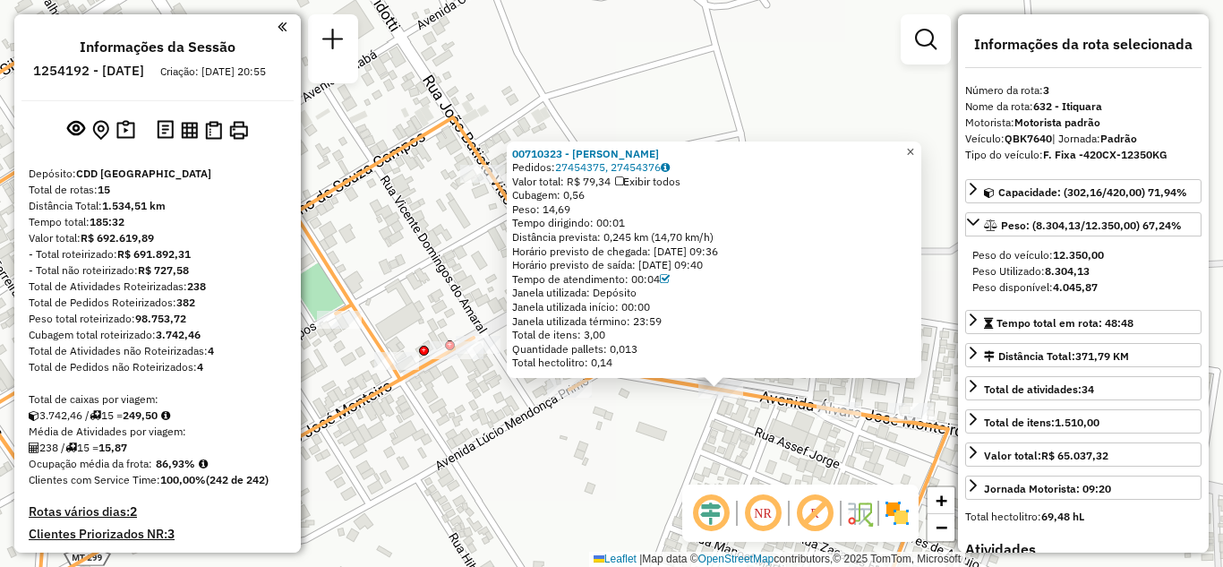
click at [914, 144] on span "×" at bounding box center [910, 151] width 8 height 15
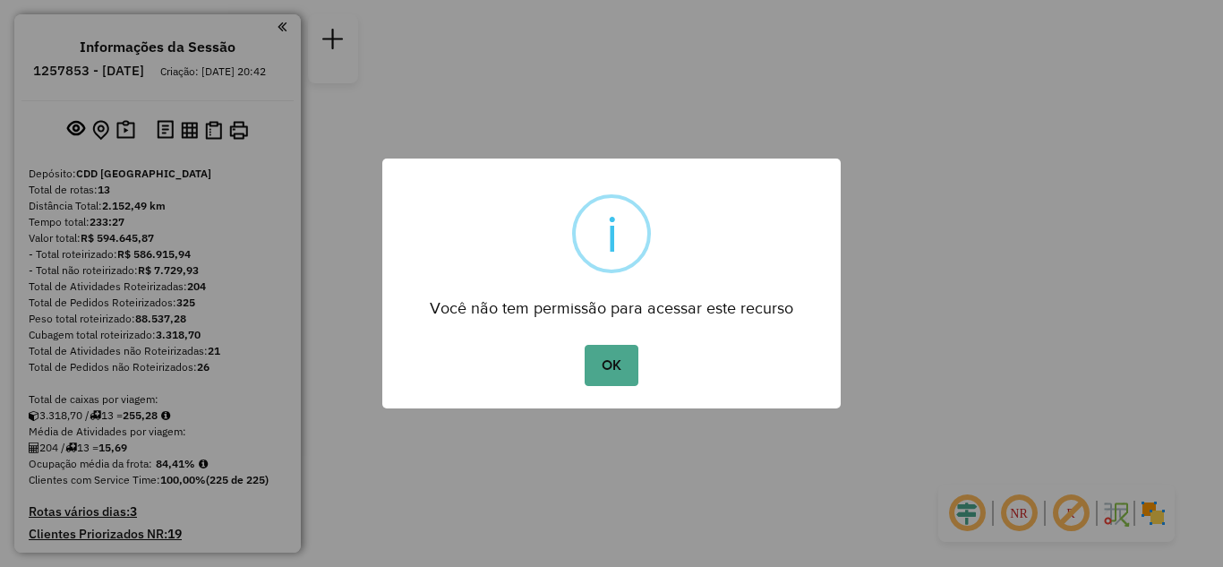
click at [612, 354] on button "OK" at bounding box center [611, 365] width 53 height 41
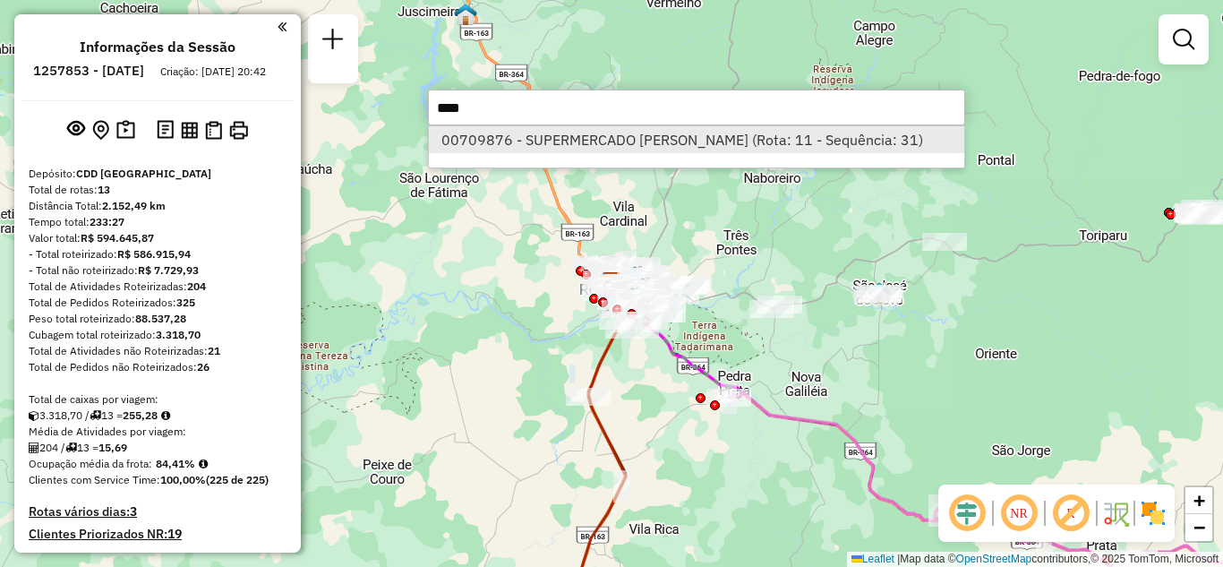
type input "****"
click at [599, 132] on li "00709876 - SUPERMERCADO [PERSON_NAME] (Rota: 11 - Sequência: 31)" at bounding box center [696, 139] width 535 height 27
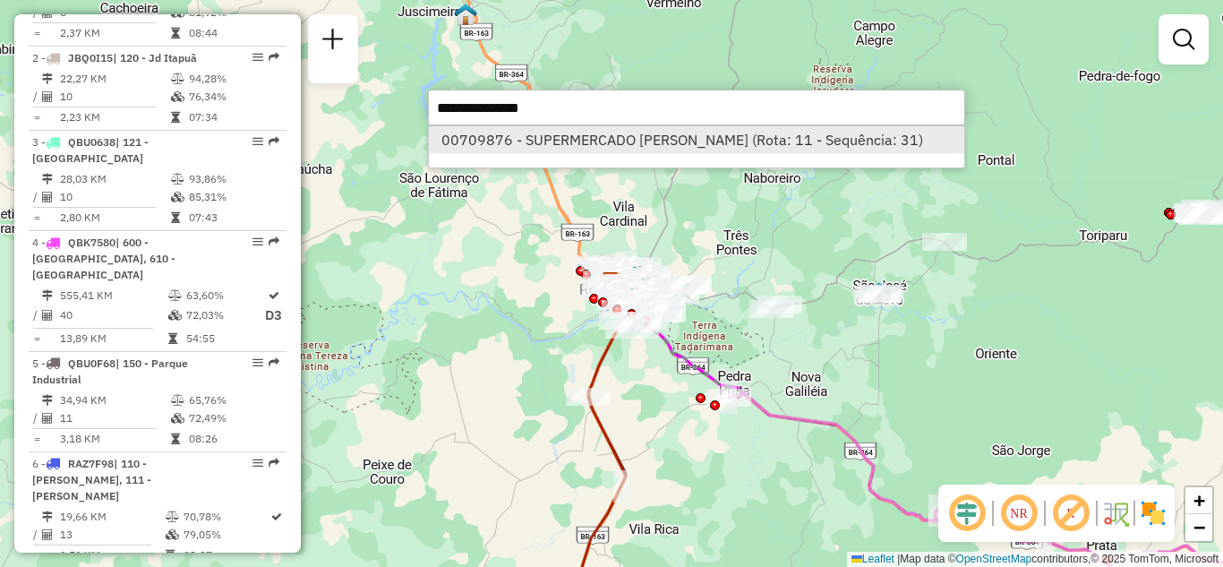
select select "**********"
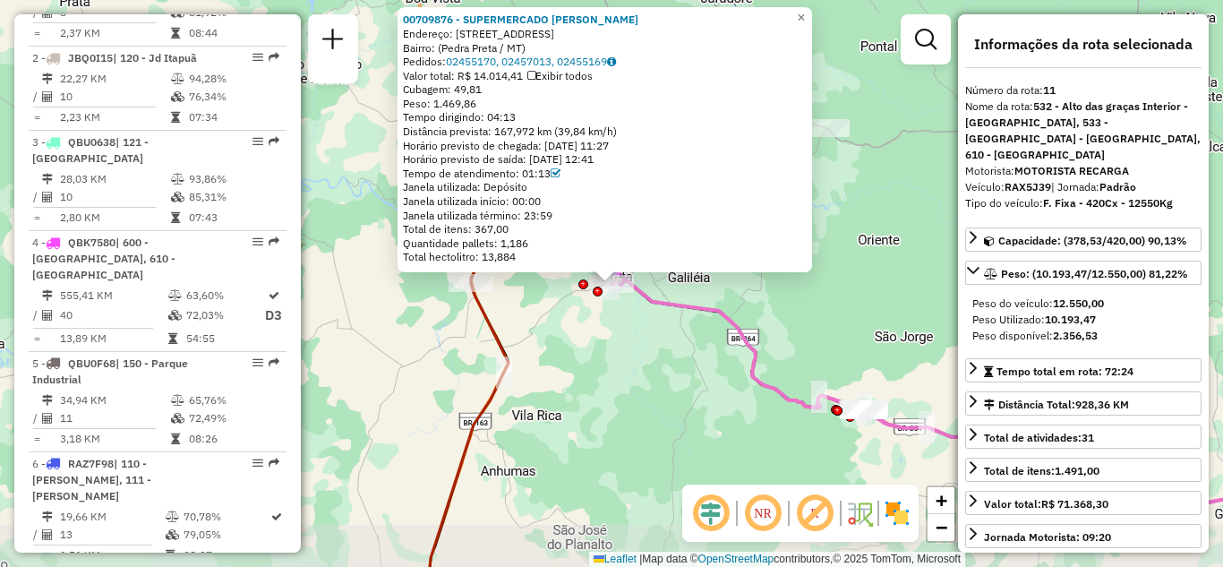
scroll to position [1658, 0]
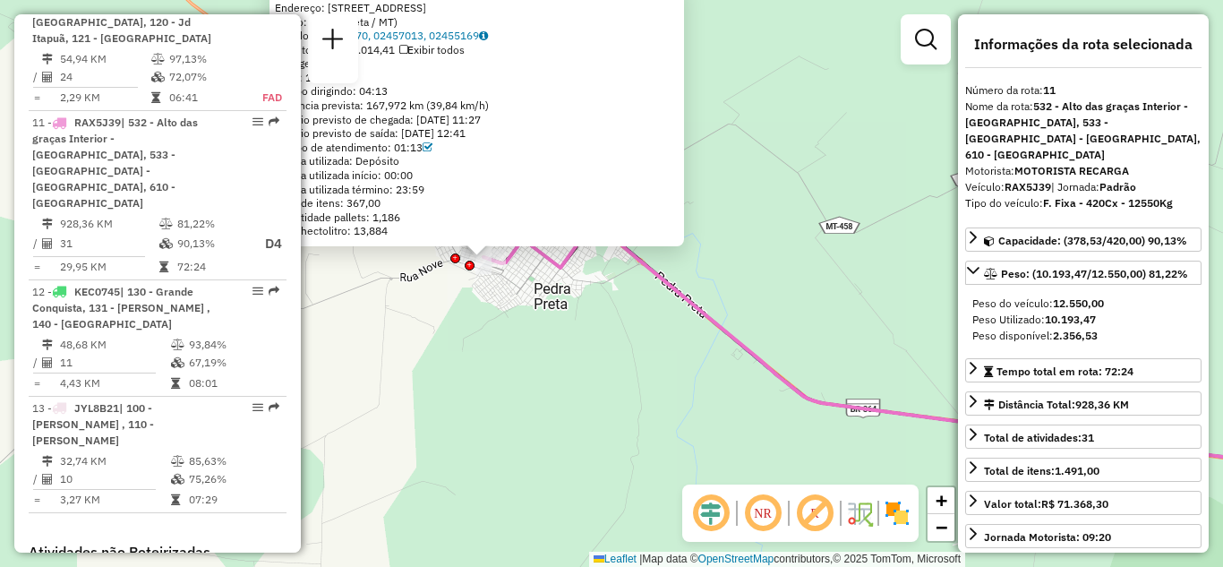
drag, startPoint x: 527, startPoint y: 303, endPoint x: 538, endPoint y: 411, distance: 108.0
click at [539, 411] on div "00709876 - SUPERMERCADO [PERSON_NAME]: [STREET_ADDRESS]: ([GEOGRAPHIC_DATA] / […" at bounding box center [611, 283] width 1223 height 567
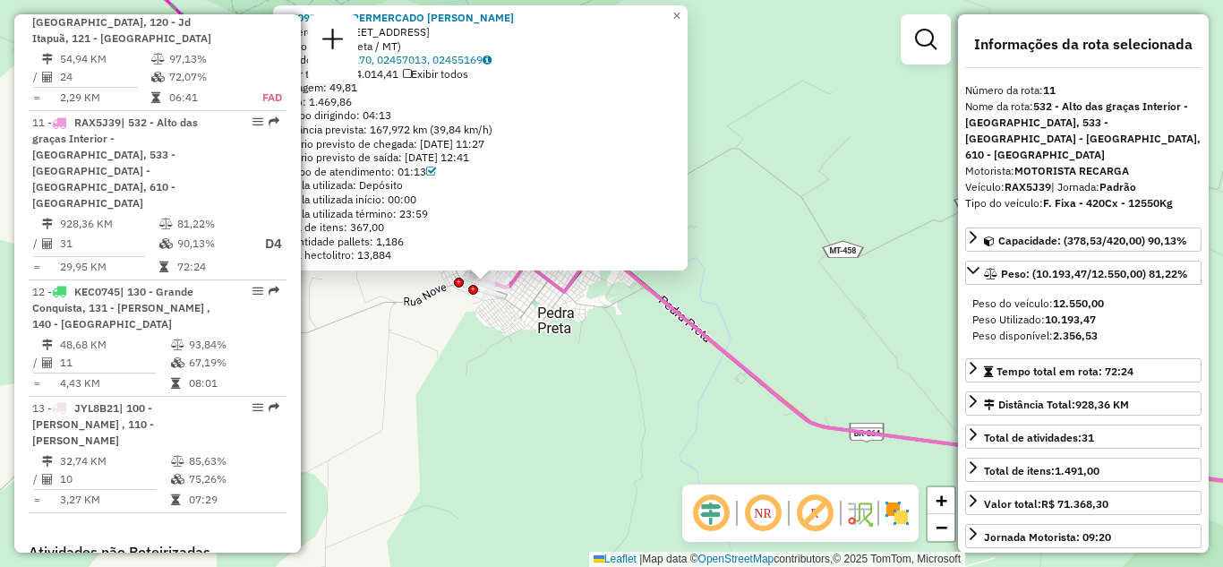
drag, startPoint x: 573, startPoint y: 390, endPoint x: 626, endPoint y: 317, distance: 90.4
click at [586, 449] on div "00709876 - SUPERMERCADO [PERSON_NAME]: [STREET_ADDRESS]: ([GEOGRAPHIC_DATA] / […" at bounding box center [611, 283] width 1223 height 567
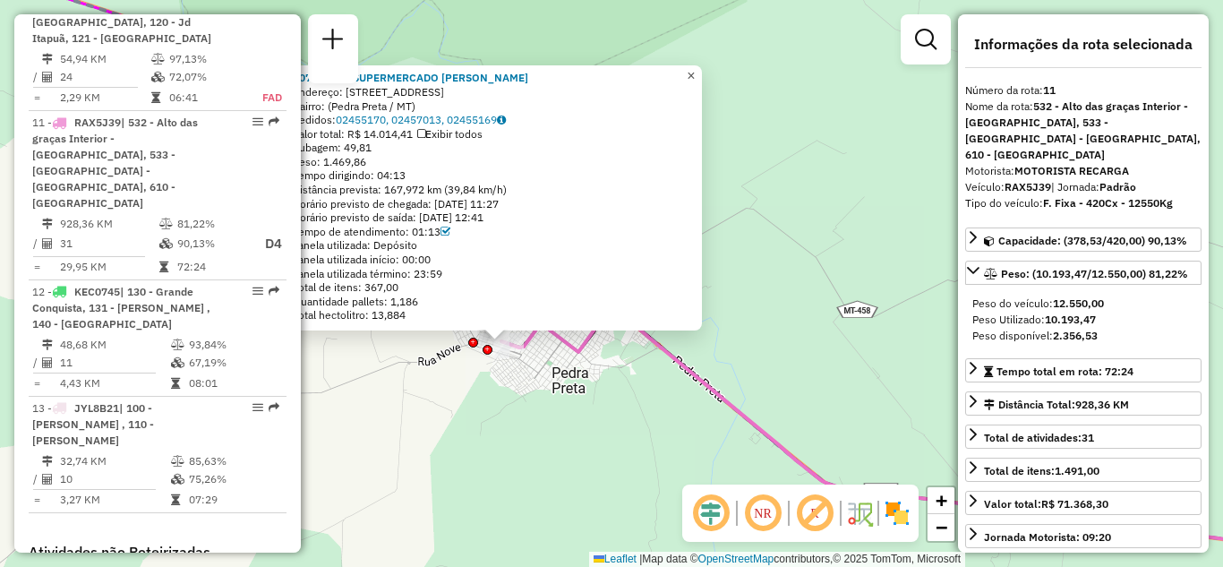
click at [695, 68] on span "×" at bounding box center [691, 75] width 8 height 15
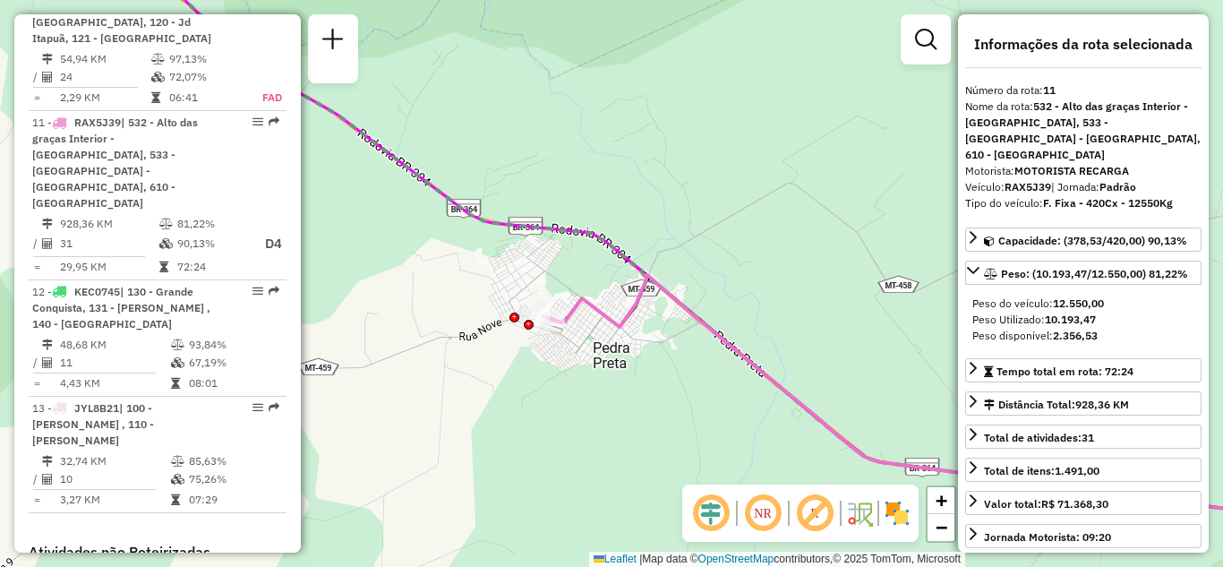
drag, startPoint x: 657, startPoint y: 384, endPoint x: 688, endPoint y: 349, distance: 46.9
click at [683, 354] on div "Janela de atendimento Grade de atendimento Capacidade Transportadoras Veículos …" at bounding box center [611, 283] width 1223 height 567
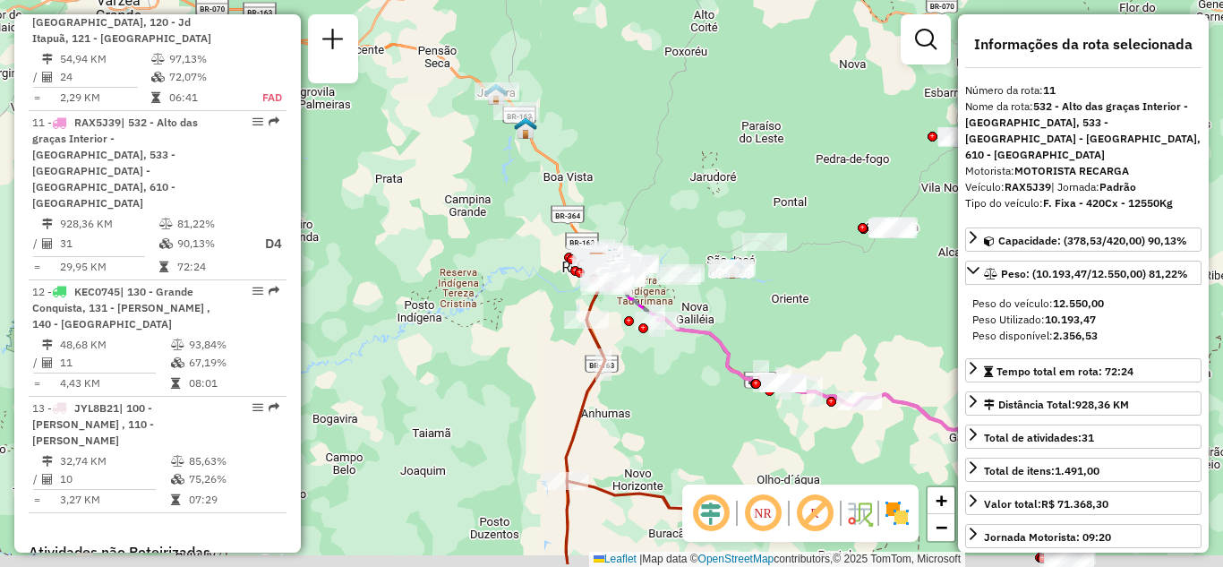
click at [683, 360] on div "Janela de atendimento Grade de atendimento Capacidade Transportadoras Veículos …" at bounding box center [611, 283] width 1223 height 567
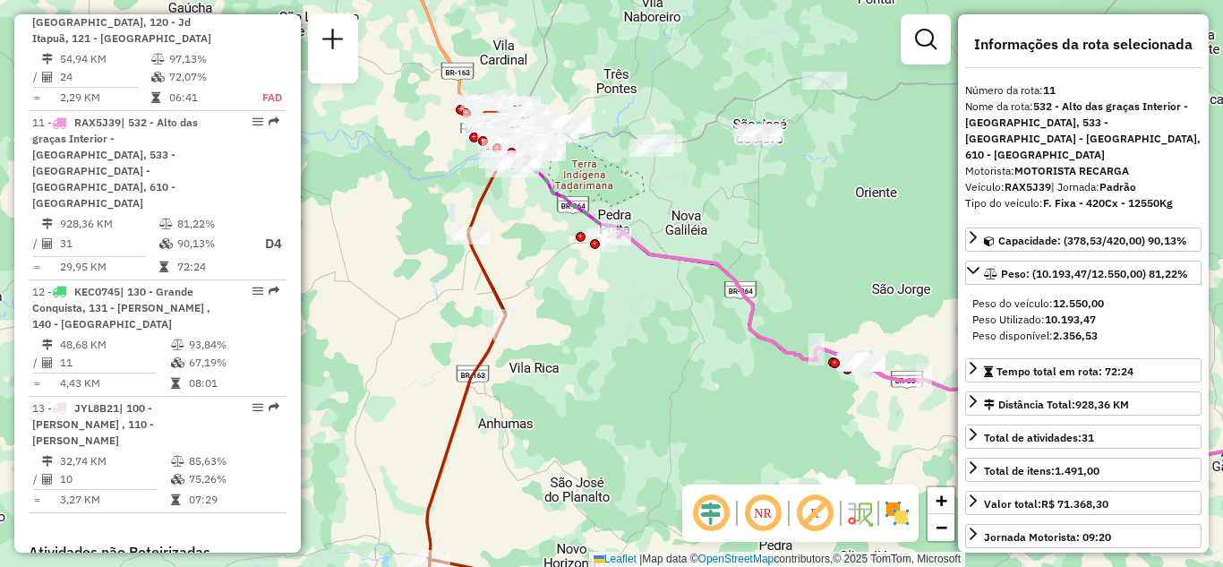
drag, startPoint x: 698, startPoint y: 366, endPoint x: 640, endPoint y: 322, distance: 72.9
click at [641, 322] on div "Janela de atendimento Grade de atendimento Capacidade Transportadoras Veículos …" at bounding box center [611, 283] width 1223 height 567
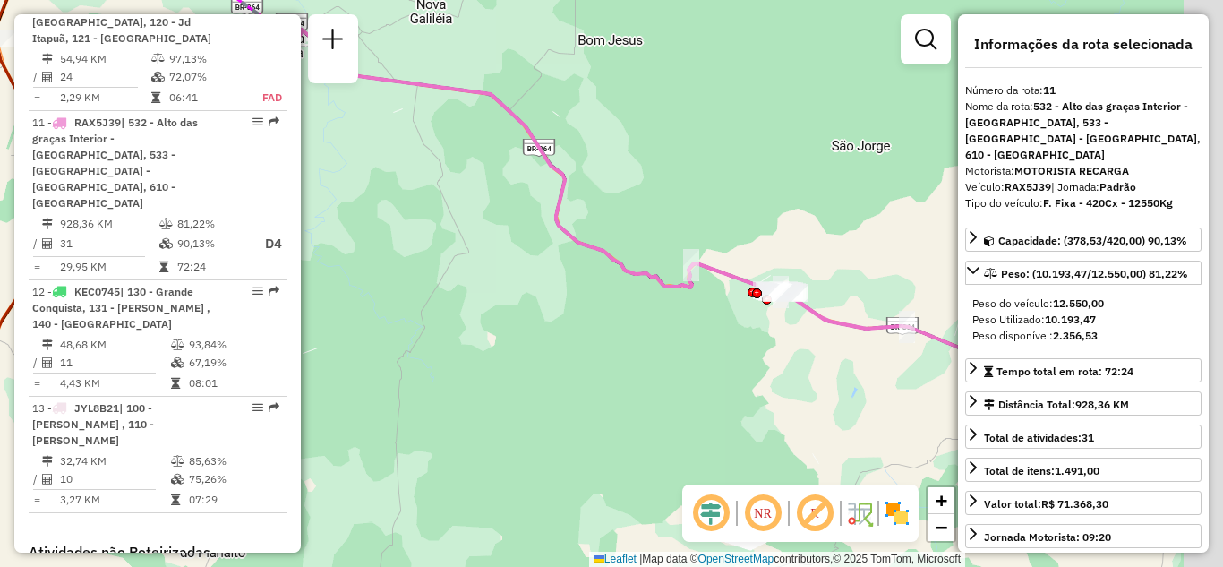
click at [754, 365] on div "Janela de atendimento Grade de atendimento Capacidade Transportadoras Veículos …" at bounding box center [611, 283] width 1223 height 567
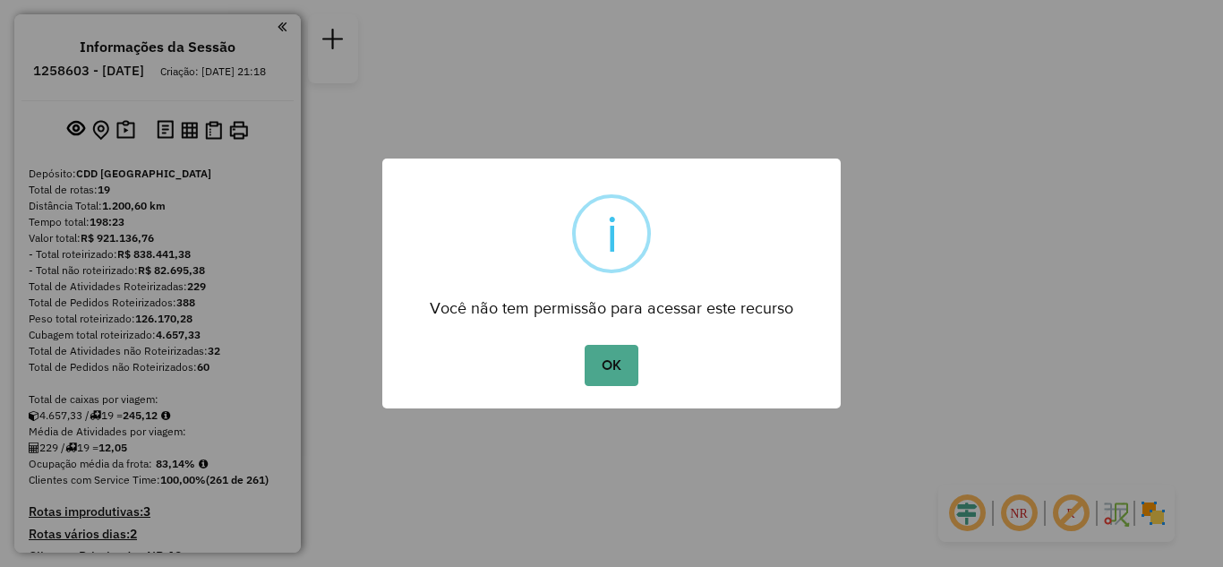
click at [585, 345] on button "OK" at bounding box center [611, 365] width 53 height 41
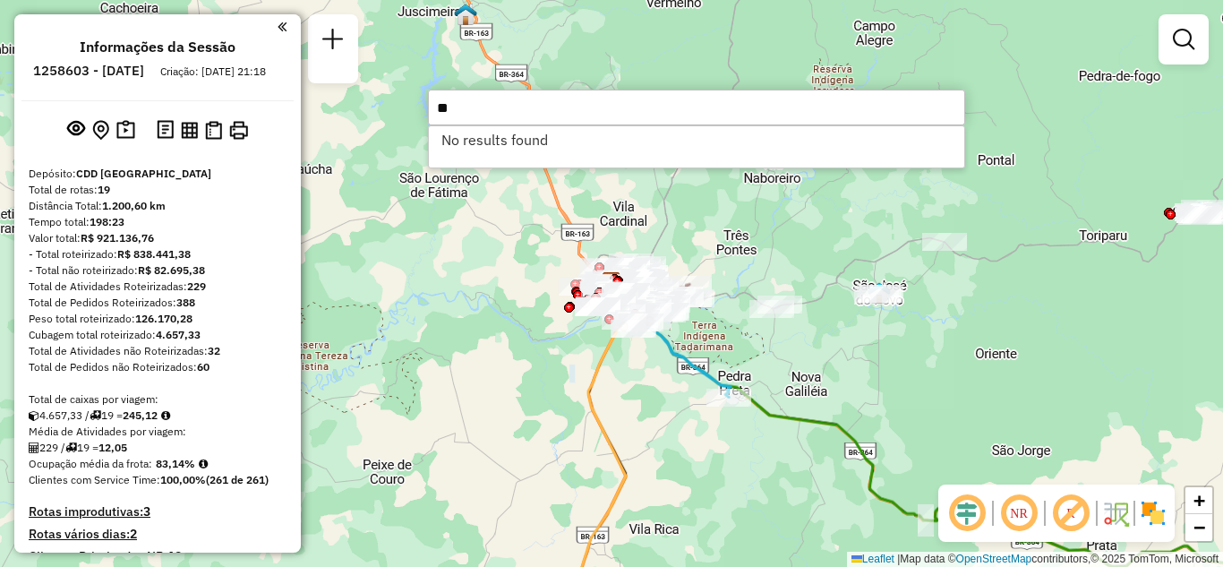
type input "*"
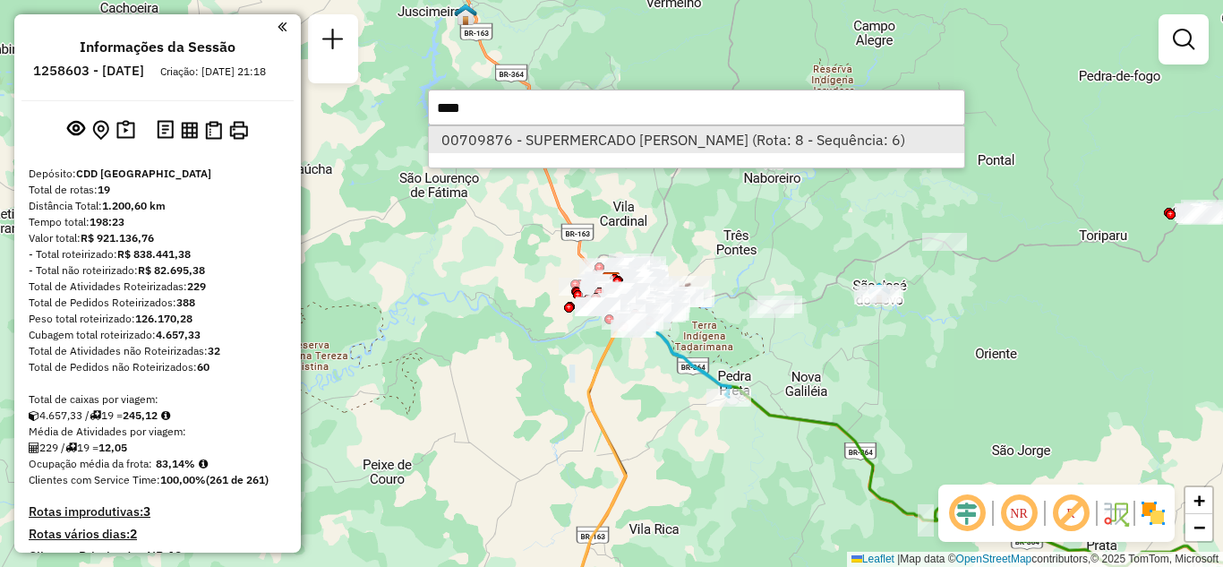
type input "****"
click at [662, 139] on li "00709876 - SUPERMERCADO [PERSON_NAME] (Rota: 8 - Sequência: 6)" at bounding box center [696, 139] width 535 height 27
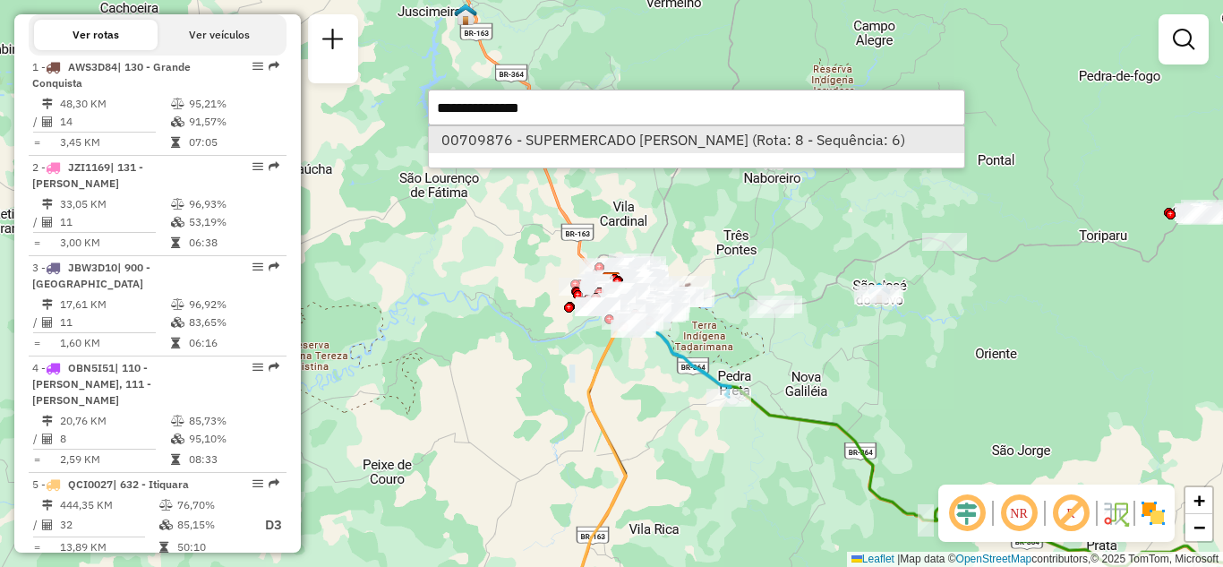
select select "**********"
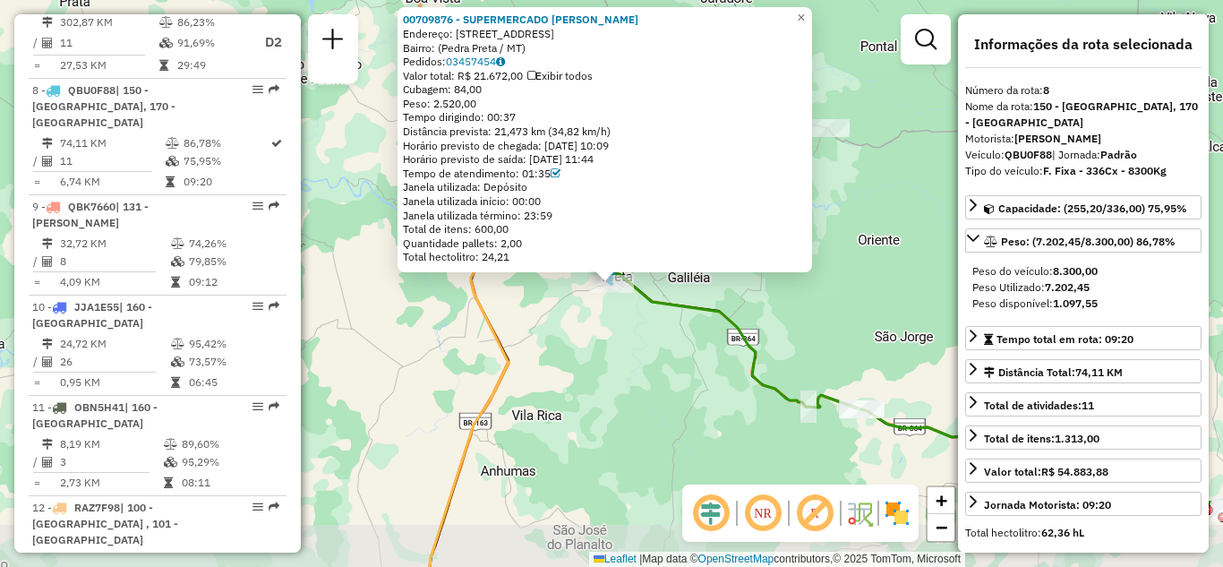
scroll to position [1428, 0]
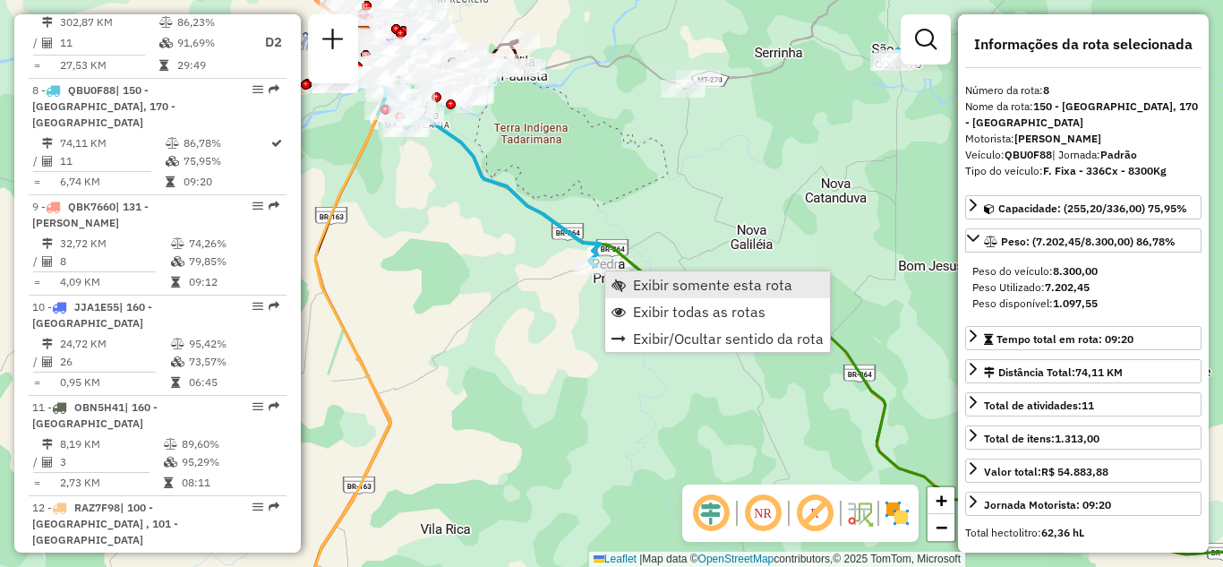
click at [631, 276] on link "Exibir somente esta rota" at bounding box center [717, 284] width 225 height 27
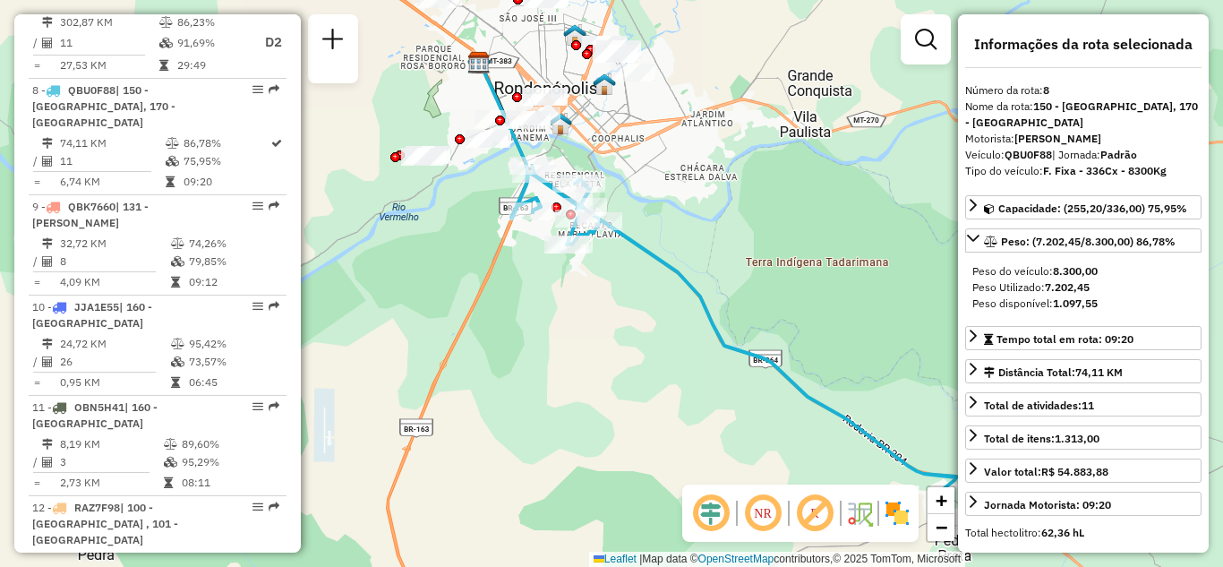
drag, startPoint x: 585, startPoint y: 291, endPoint x: 541, endPoint y: 273, distance: 48.2
click at [541, 273] on div "Janela de atendimento Grade de atendimento Capacidade Transportadoras Veículos …" at bounding box center [611, 283] width 1223 height 567
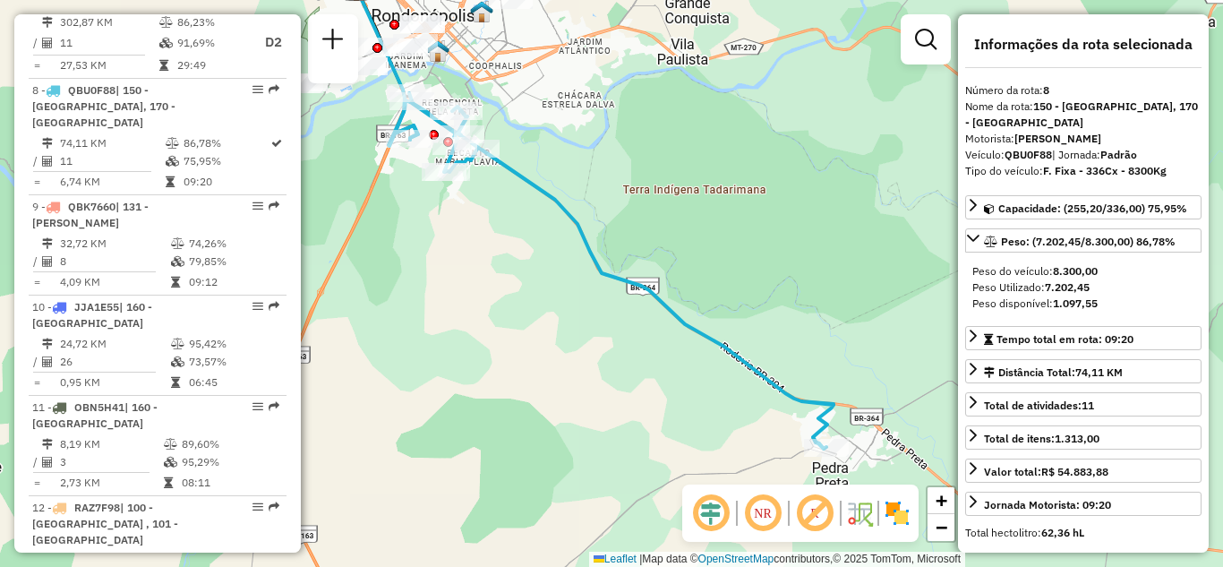
drag, startPoint x: 565, startPoint y: 307, endPoint x: 486, endPoint y: 252, distance: 95.9
click at [486, 252] on div "Janela de atendimento Grade de atendimento Capacidade Transportadoras Veículos …" at bounding box center [611, 283] width 1223 height 567
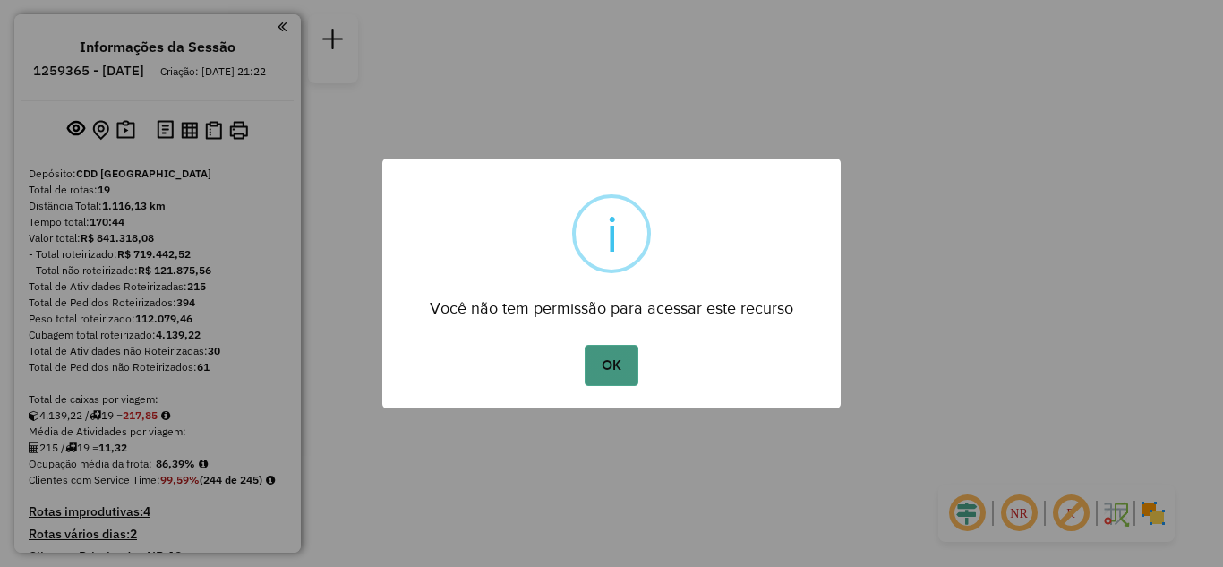
click at [619, 354] on button "OK" at bounding box center [611, 365] width 53 height 41
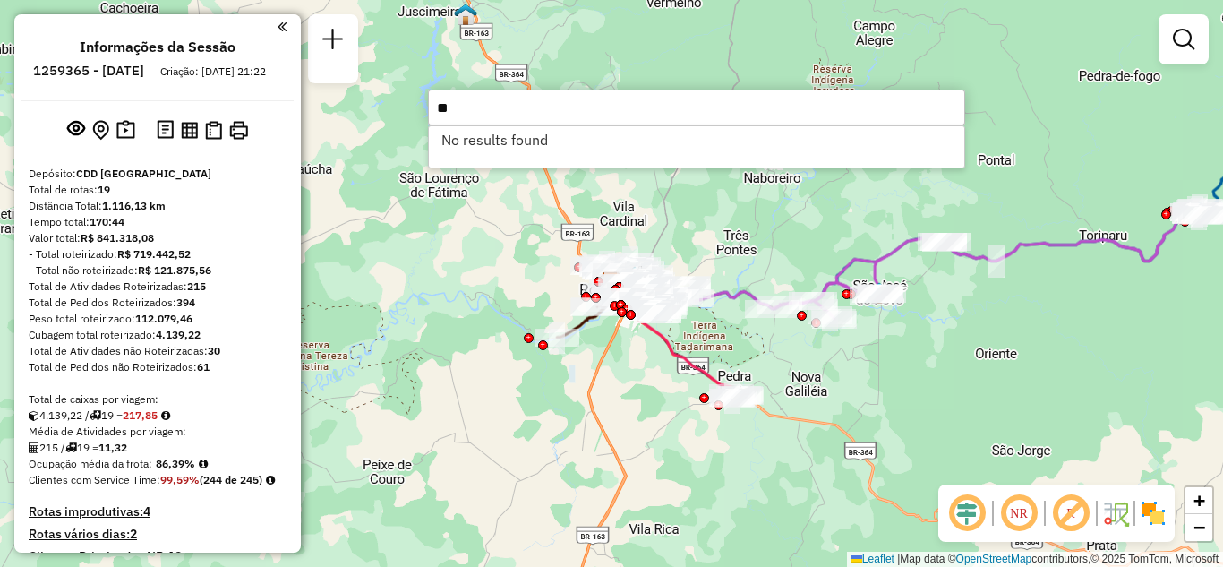
type input "*"
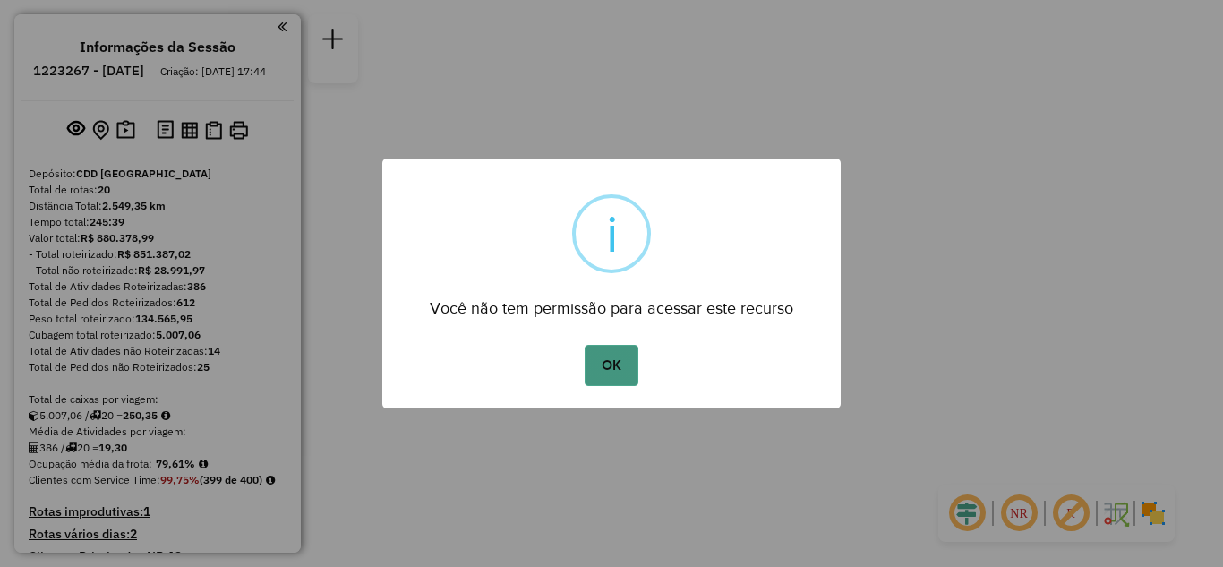
click at [611, 369] on button "OK" at bounding box center [611, 365] width 53 height 41
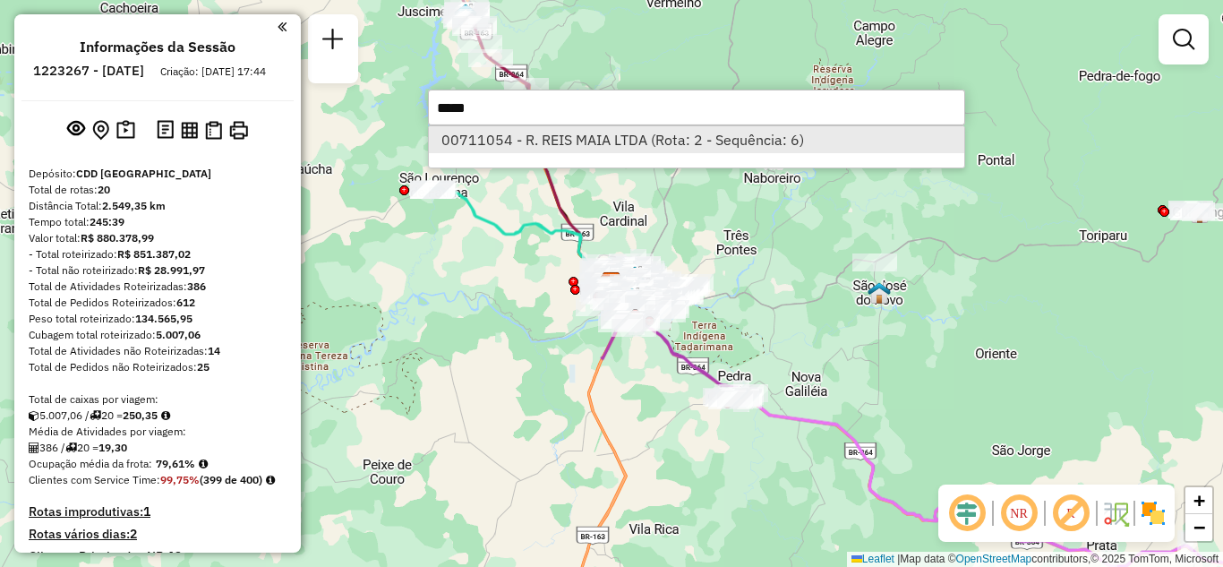
type input "*****"
click at [629, 147] on li "00711054 - R. REIS MAIA LTDA (Rota: 2 - Sequência: 6)" at bounding box center [696, 139] width 535 height 27
select select "**********"
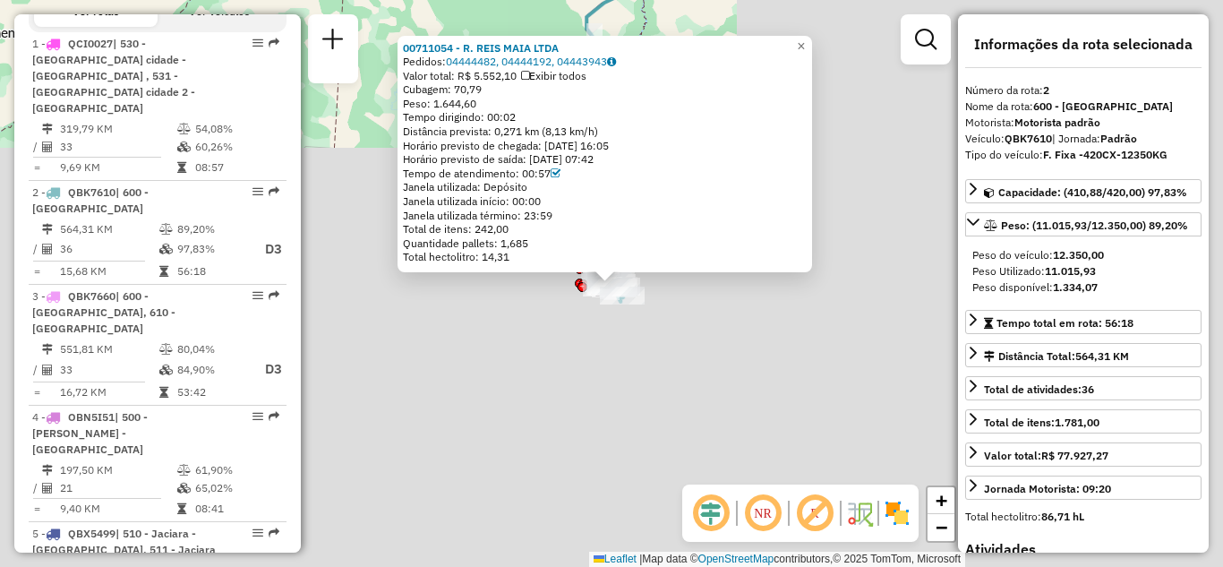
scroll to position [834, 0]
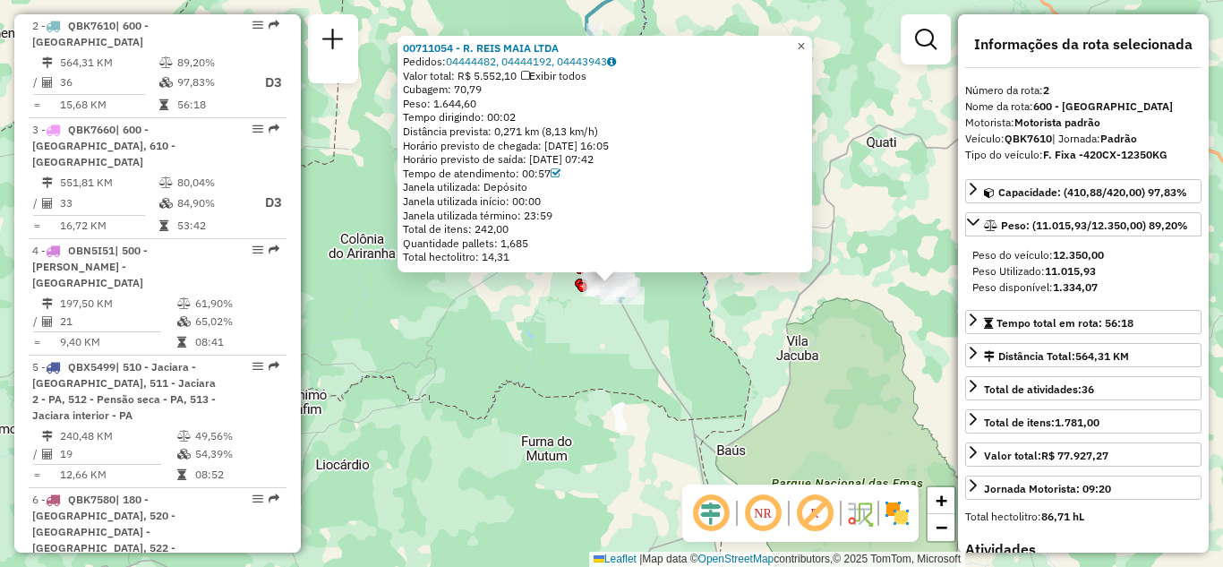
click at [805, 38] on span "×" at bounding box center [801, 45] width 8 height 15
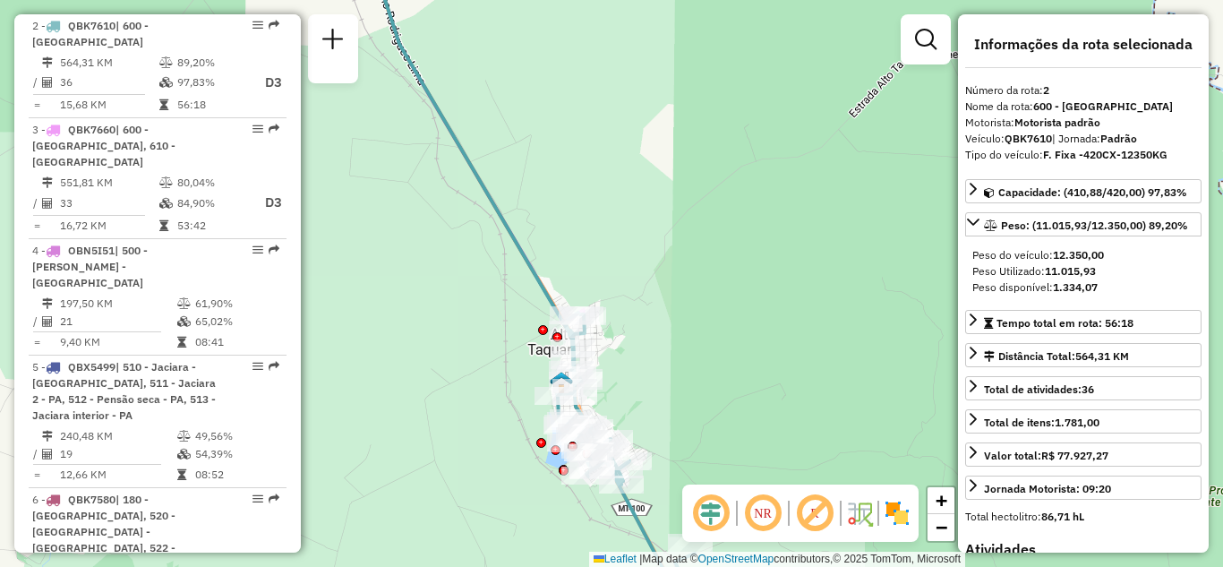
drag, startPoint x: 606, startPoint y: 329, endPoint x: 804, endPoint y: 300, distance: 200.0
click at [814, 301] on div "Janela de atendimento Grade de atendimento Capacidade Transportadoras Veículos …" at bounding box center [611, 283] width 1223 height 567
